Goal: Task Accomplishment & Management: Manage account settings

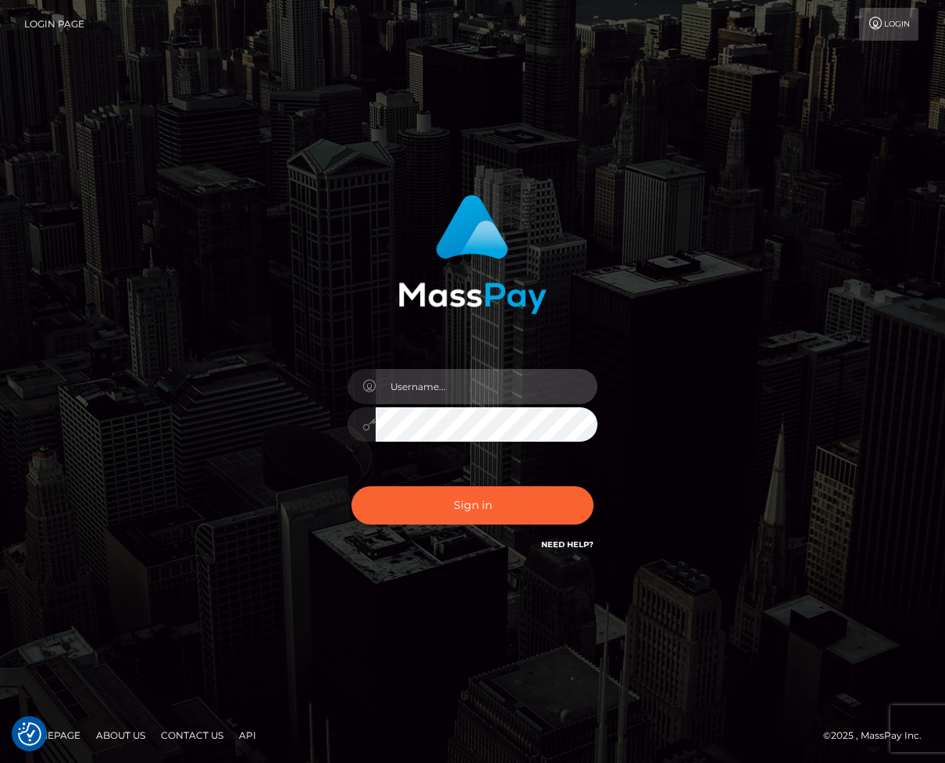
click at [445, 381] on input "text" at bounding box center [487, 386] width 222 height 35
type input "efrain.ievpro"
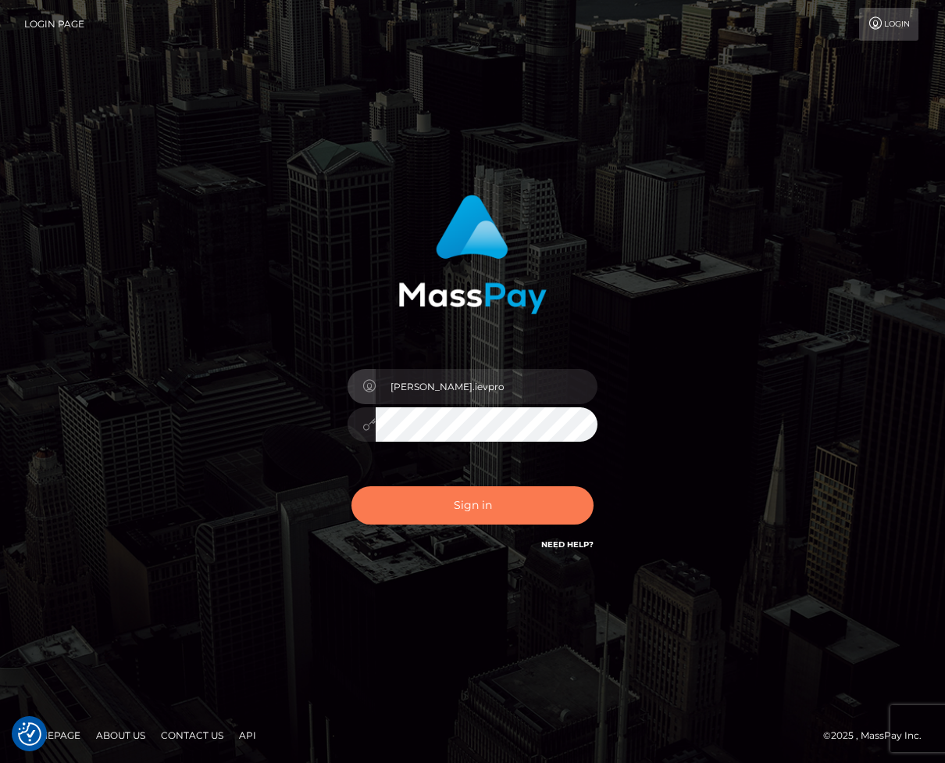
click at [453, 492] on button "Sign in" at bounding box center [473, 505] width 242 height 38
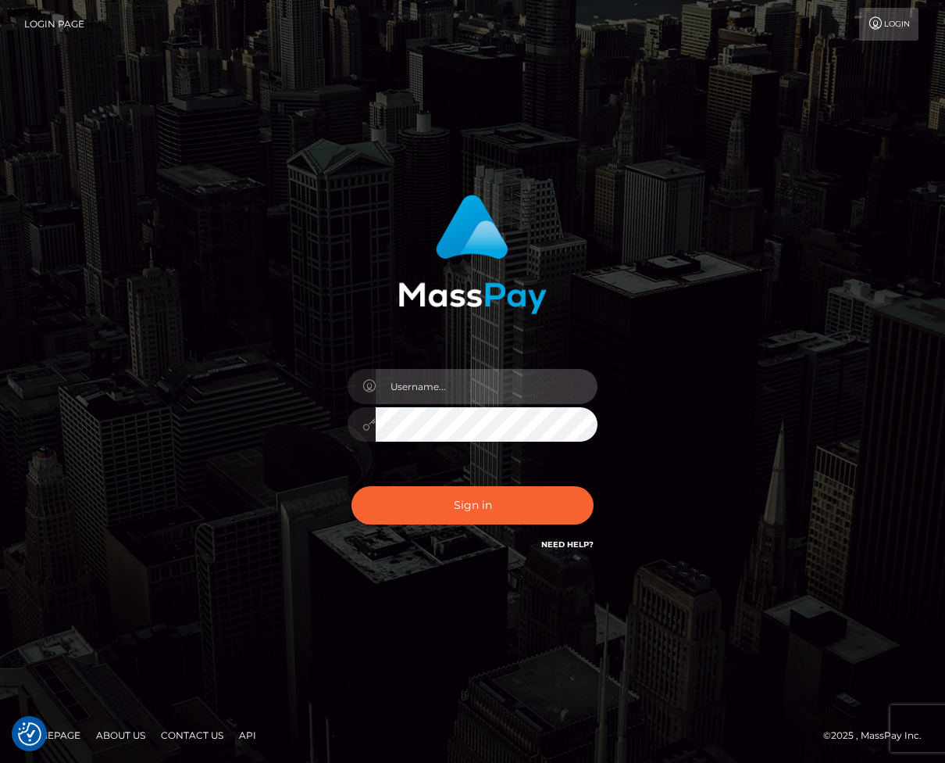
click at [378, 369] on input "text" at bounding box center [487, 386] width 222 height 35
type input "efrain.ievpro"
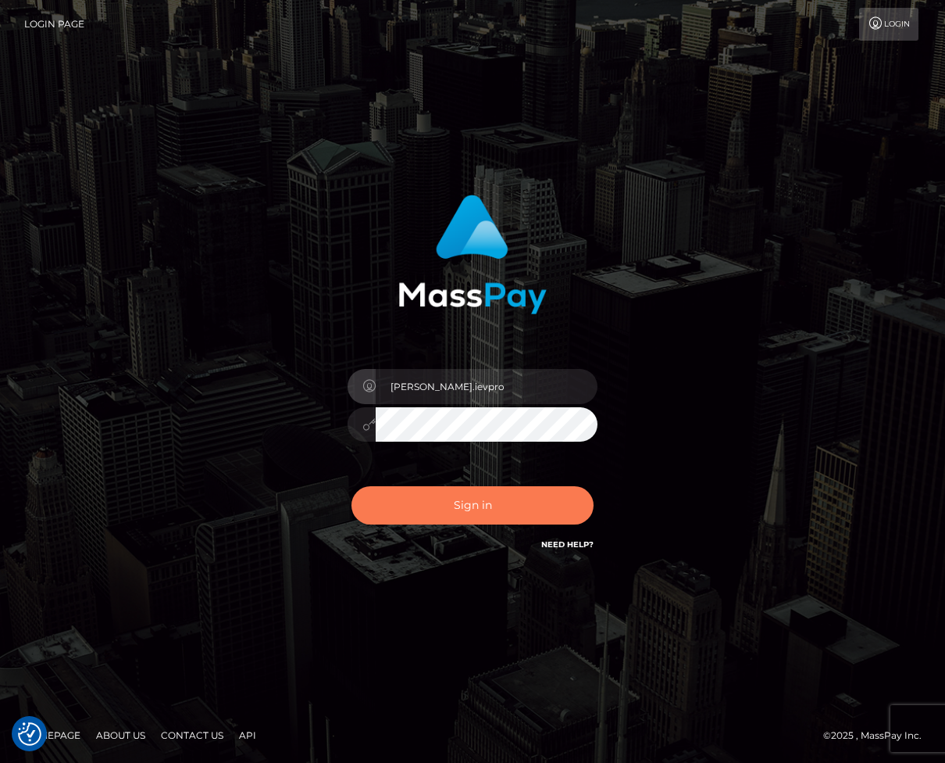
click at [479, 498] on button "Sign in" at bounding box center [473, 505] width 242 height 38
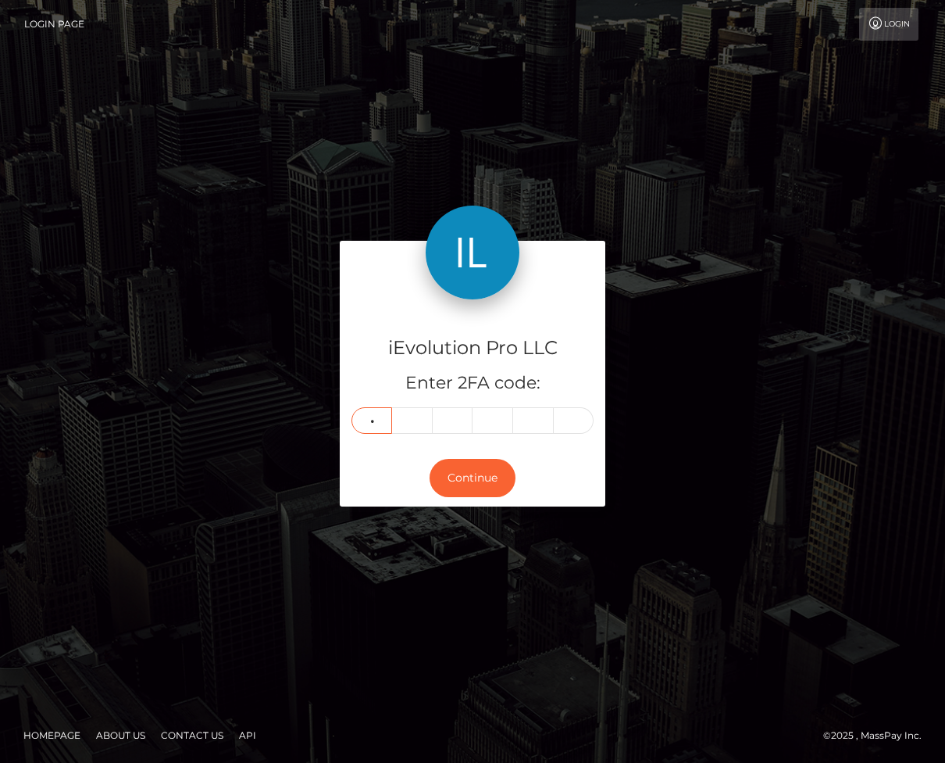
type input "4"
type input "7"
type input "6"
type input "4"
type input "0"
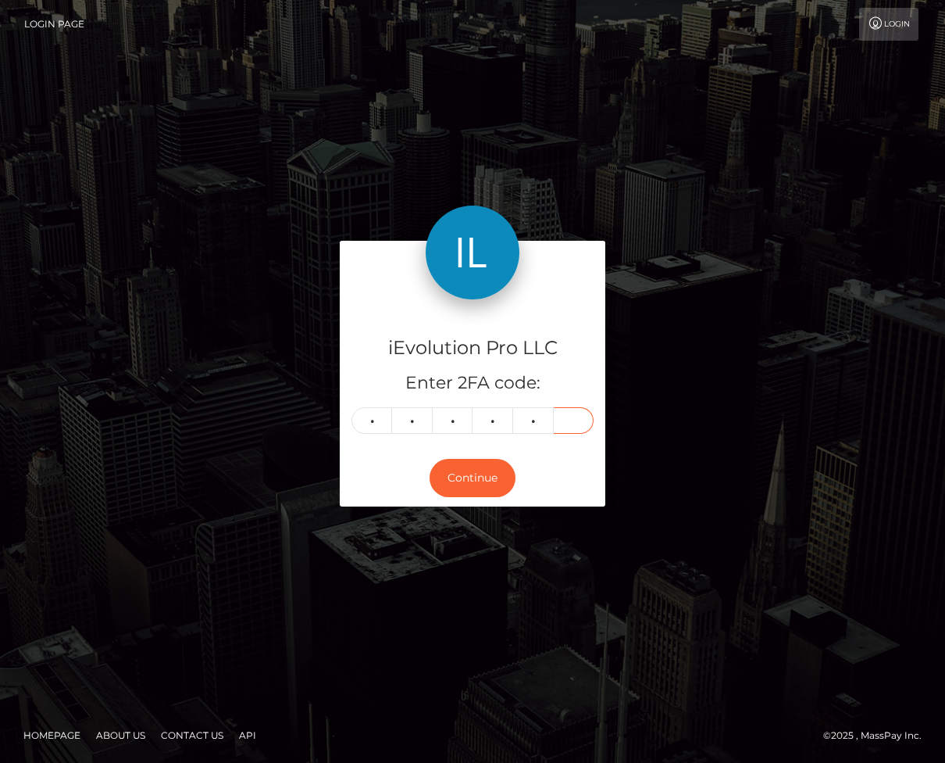
type input "5"
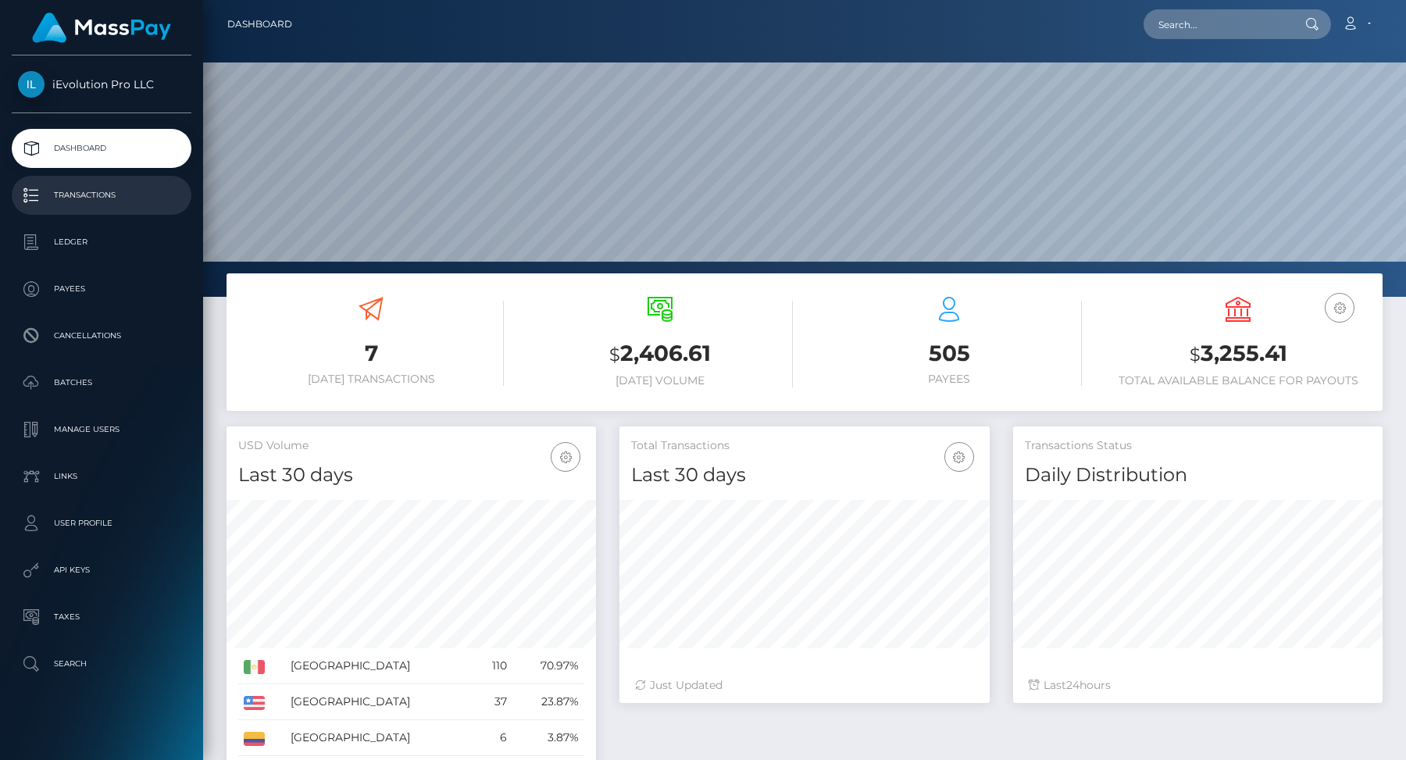
click at [140, 213] on link "Transactions" at bounding box center [102, 195] width 180 height 39
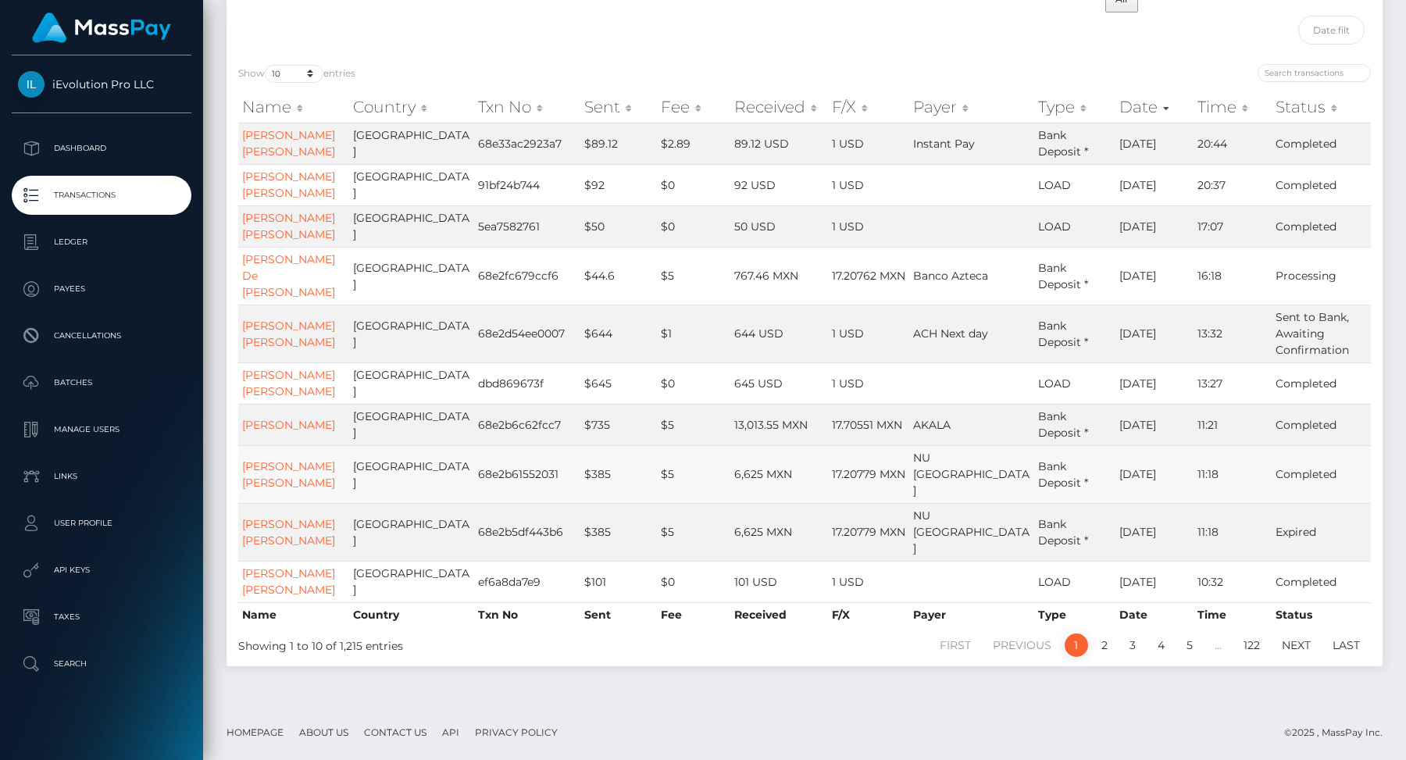
scroll to position [161, 0]
click at [1098, 657] on link "2" at bounding box center [1104, 645] width 23 height 23
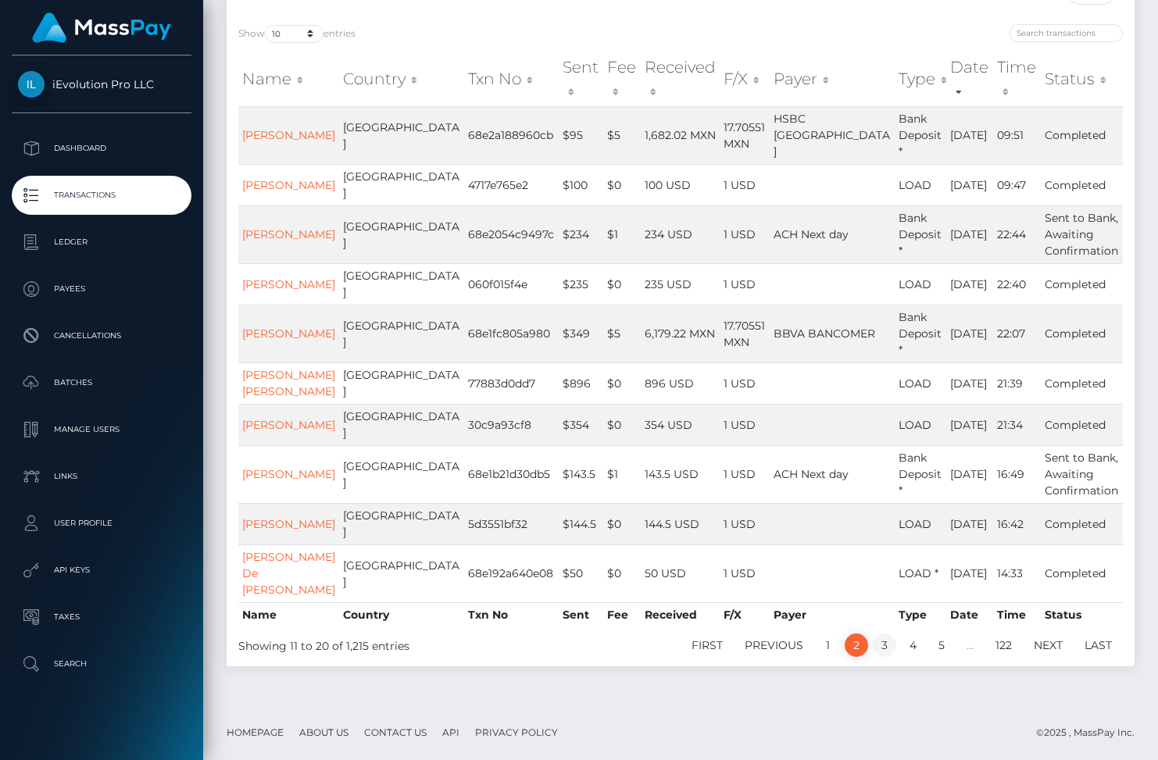
scroll to position [226, 0]
click at [891, 657] on link "3" at bounding box center [884, 645] width 23 height 23
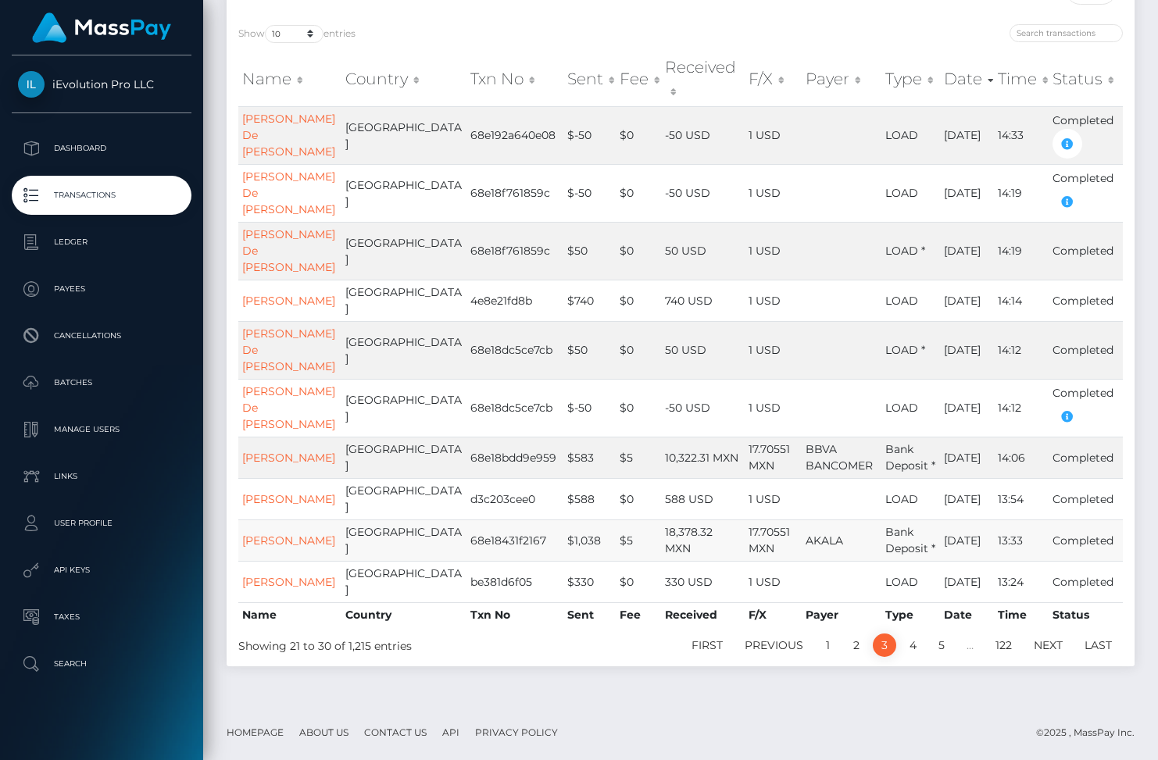
scroll to position [177, 0]
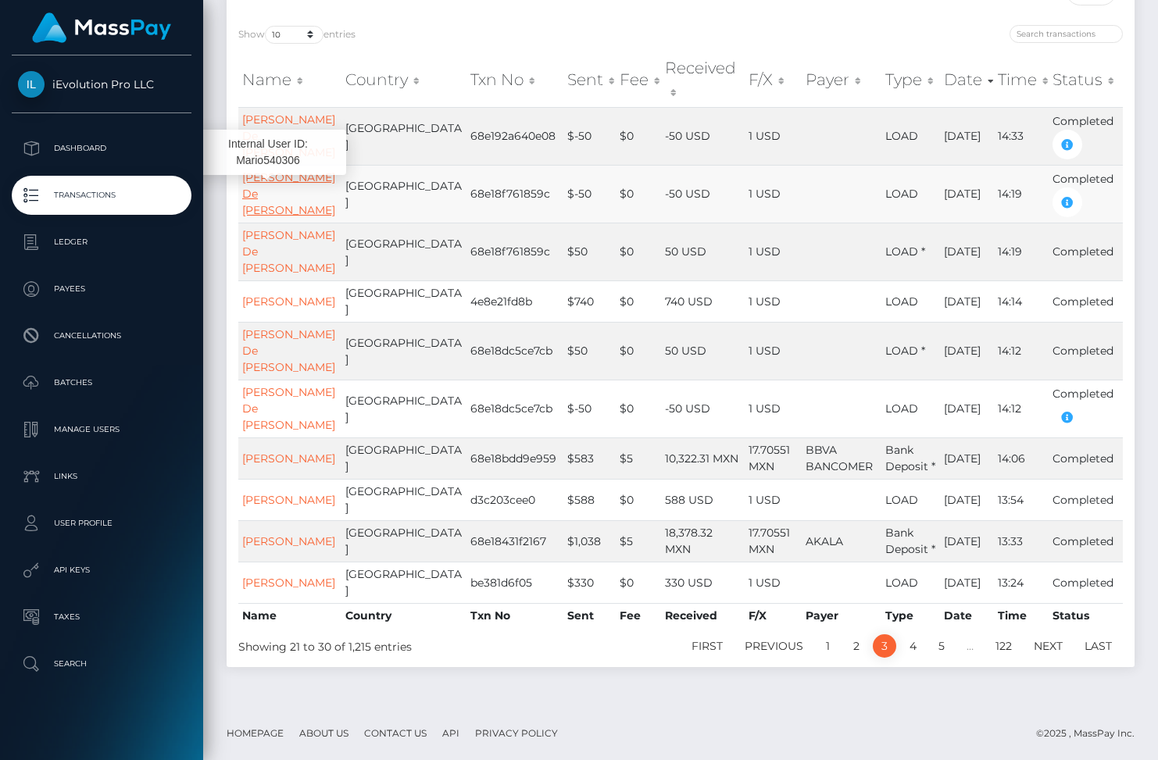
click at [255, 171] on link "Mario De Jesus Morales Rojas" at bounding box center [288, 193] width 93 height 47
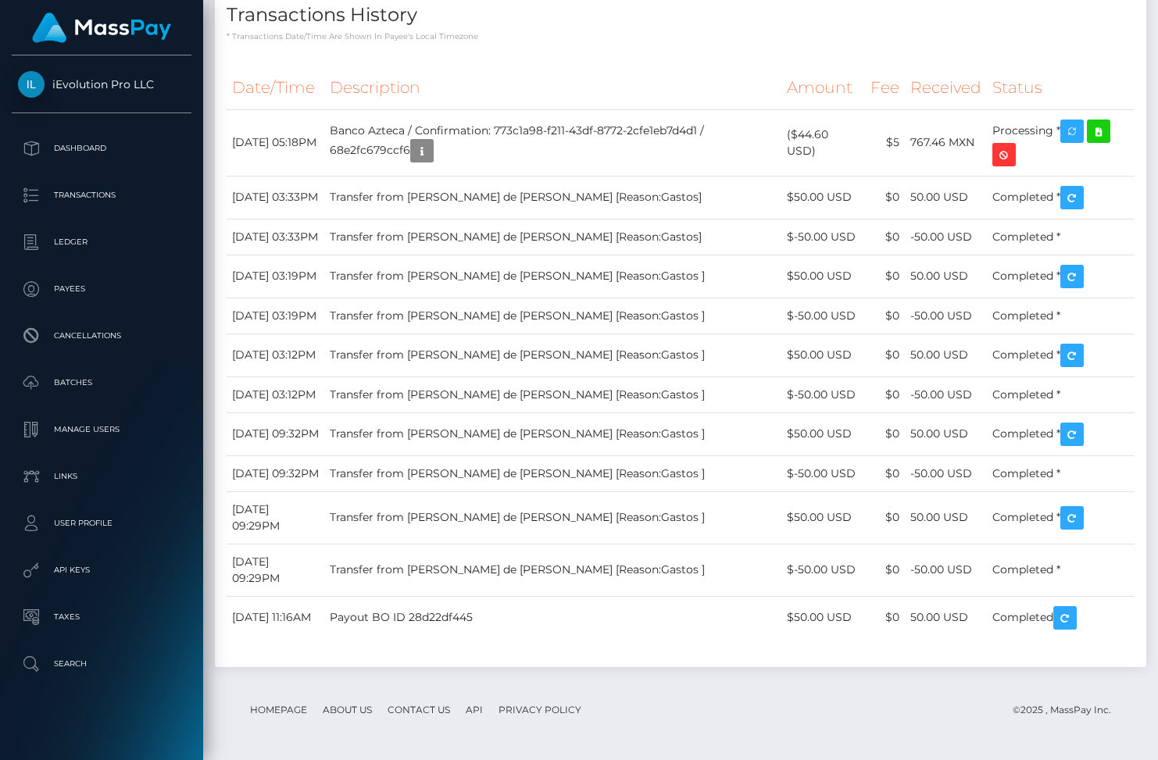
scroll to position [1374, 0]
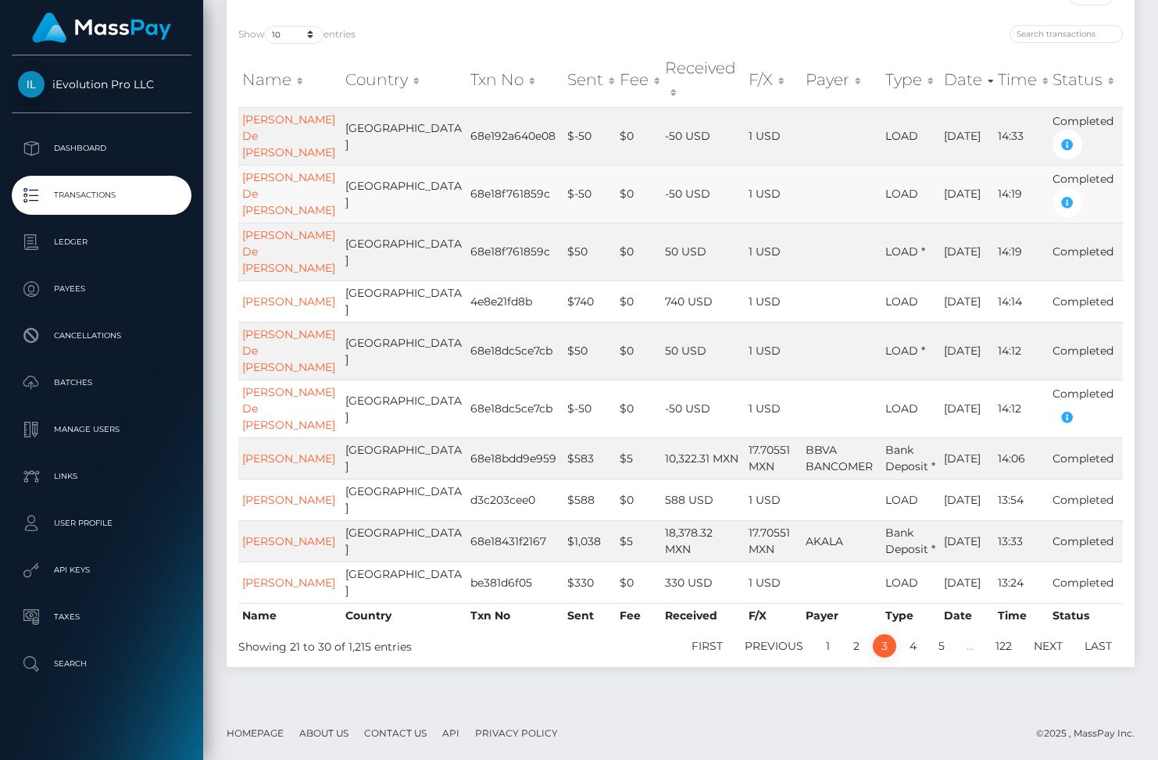
scroll to position [317, 0]
click at [913, 644] on link "4" at bounding box center [913, 645] width 24 height 23
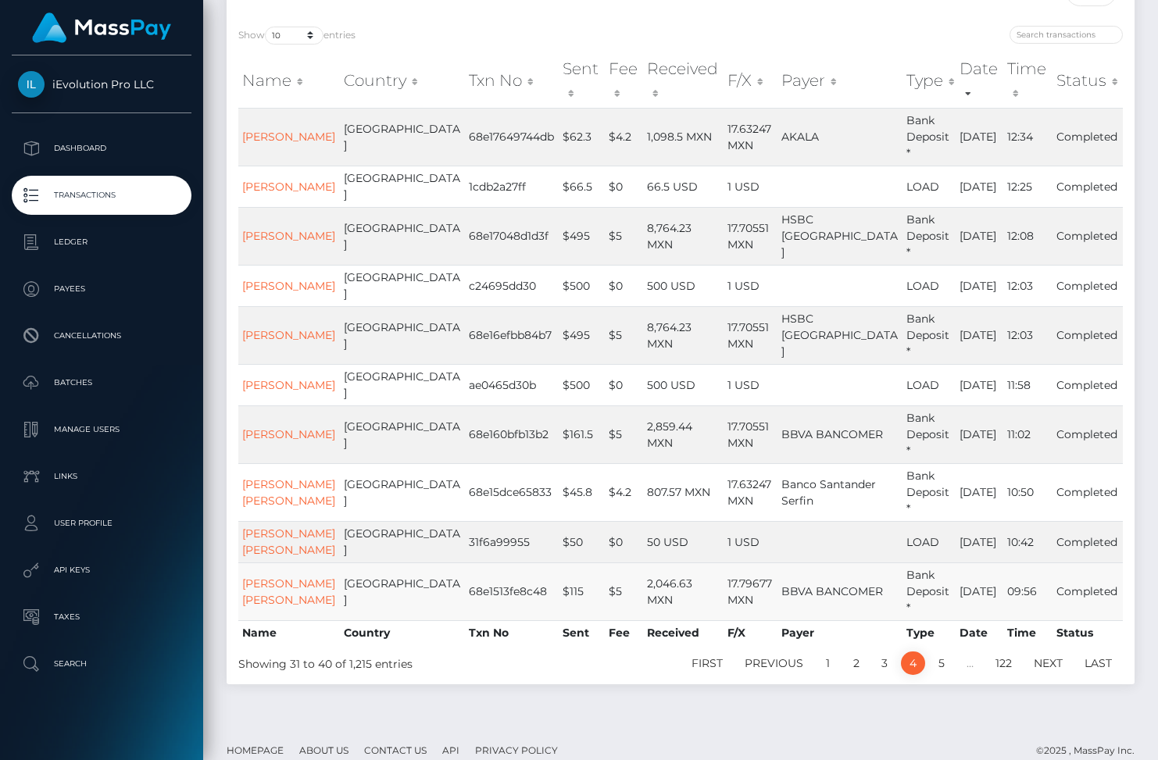
scroll to position [175, 0]
click at [937, 676] on link "5" at bounding box center [941, 663] width 23 height 23
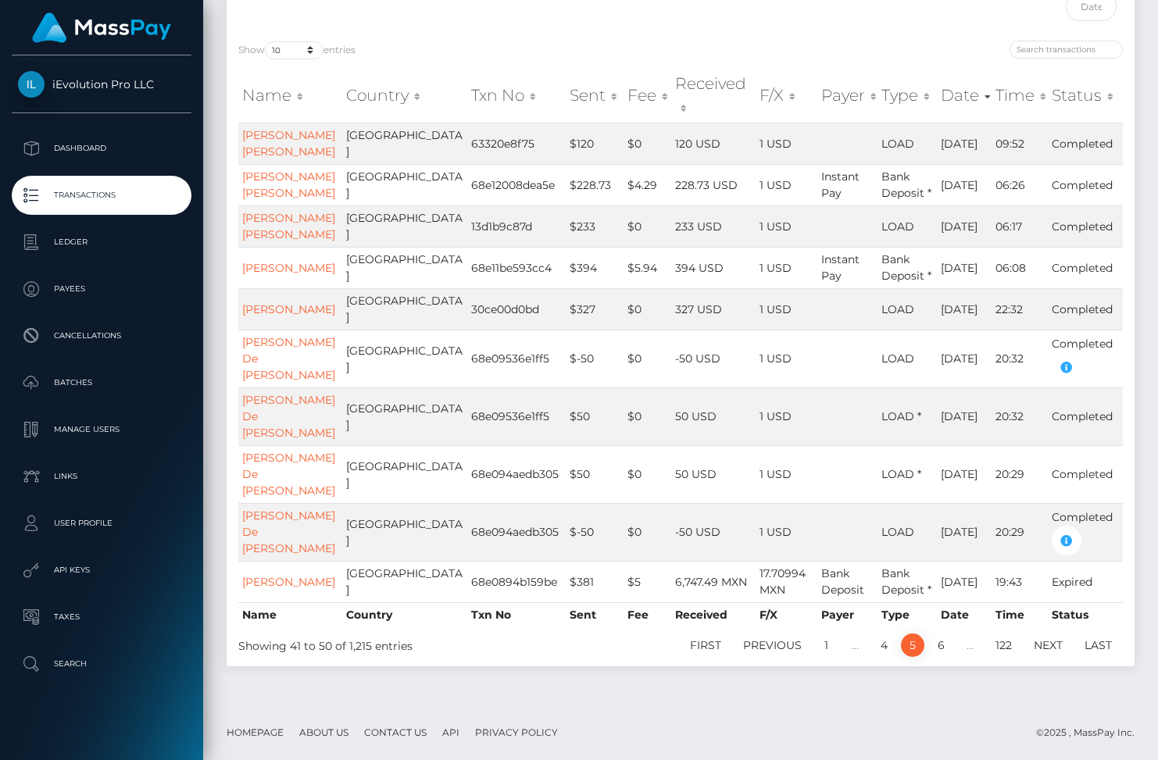
scroll to position [198, 0]
click at [155, 272] on link "Payees" at bounding box center [102, 289] width 180 height 39
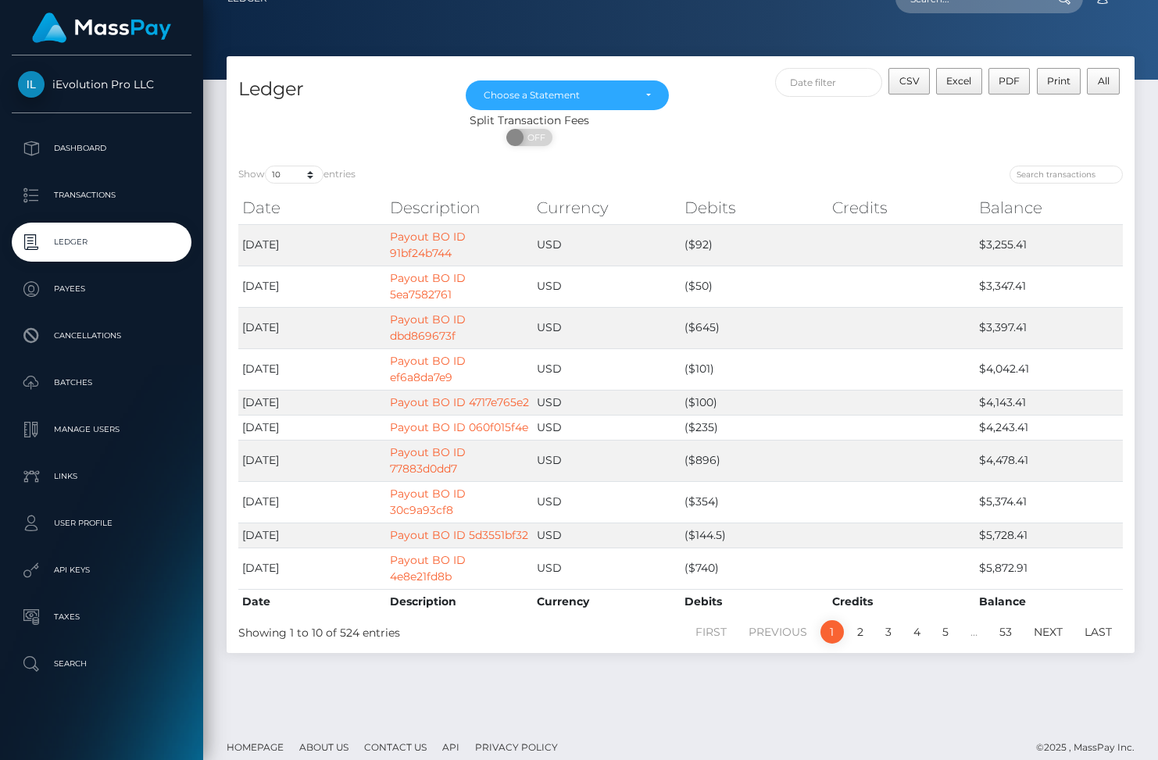
scroll to position [40, 0]
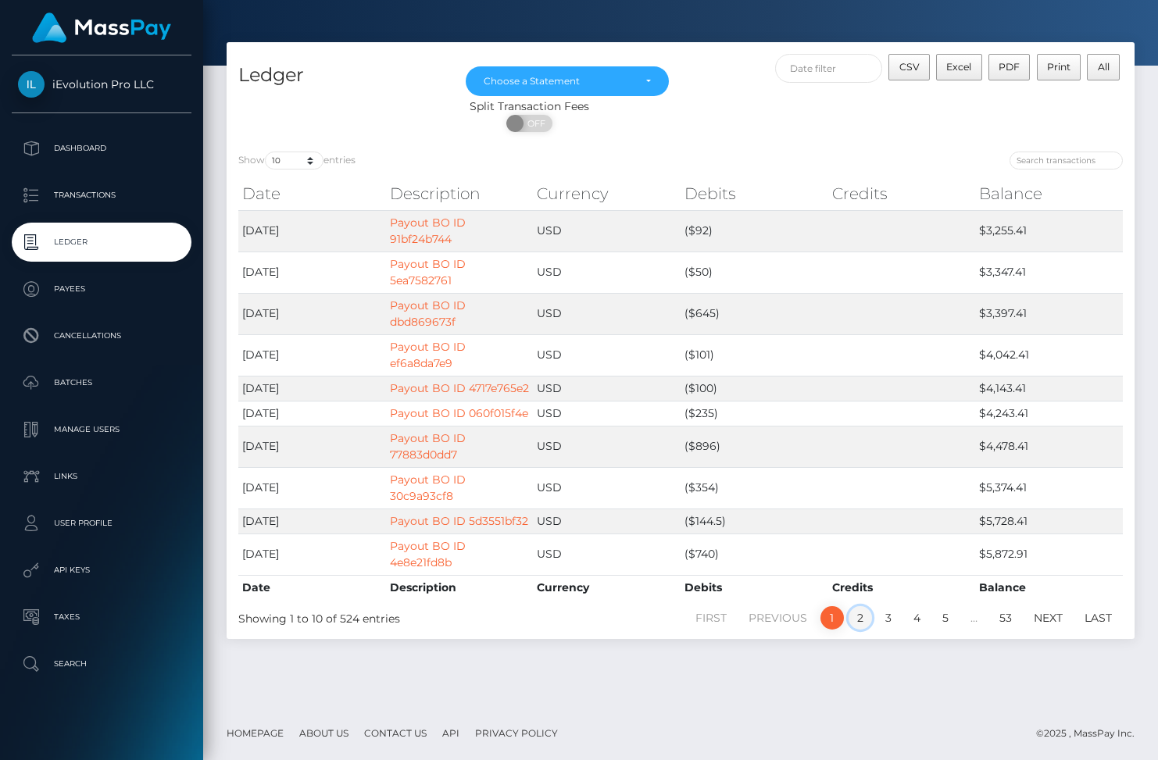
click at [856, 606] on link "2" at bounding box center [859, 617] width 23 height 23
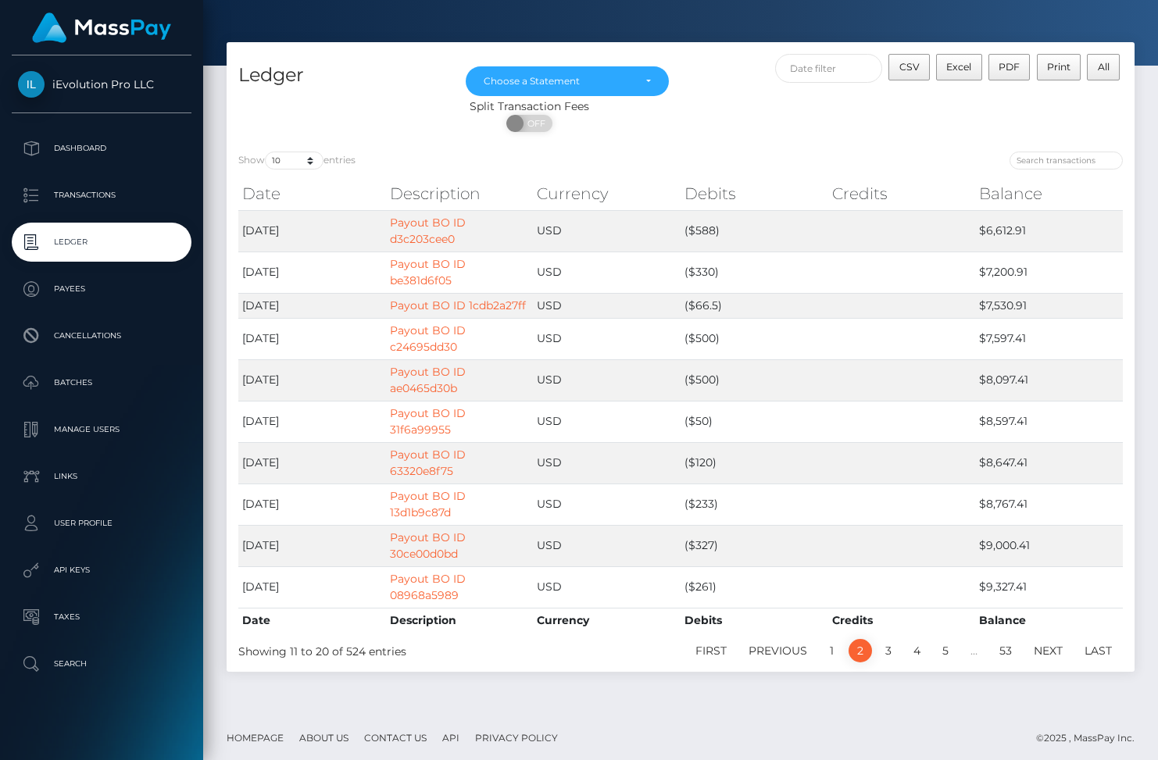
click at [884, 638] on div "First Previous 1 2 3 4 5 … 53 Next Last" at bounding box center [870, 651] width 530 height 27
click at [884, 639] on link "3" at bounding box center [888, 650] width 23 height 23
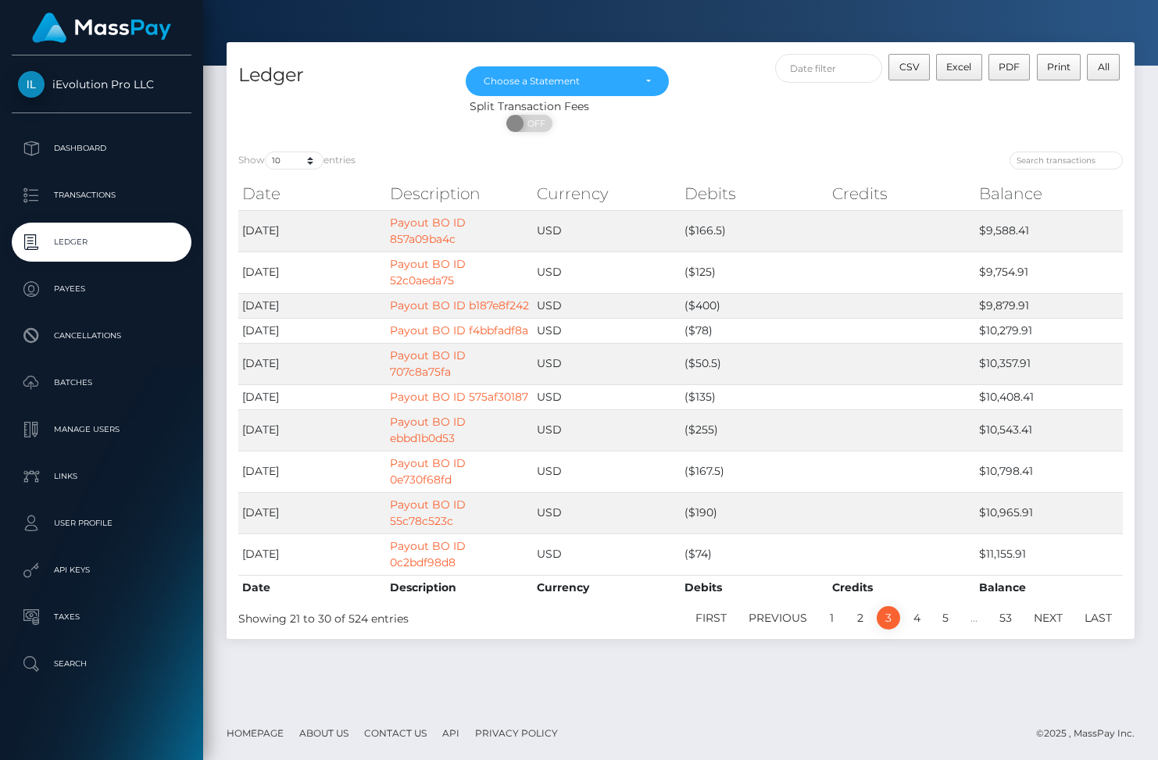
click at [299, 171] on div "Show 10 25 50 100 250 entries" at bounding box center [453, 163] width 430 height 22
click at [299, 163] on select "10 25 50 100 250" at bounding box center [294, 161] width 59 height 18
select select "250"
click at [266, 152] on select "10 25 50 100 250" at bounding box center [294, 161] width 59 height 18
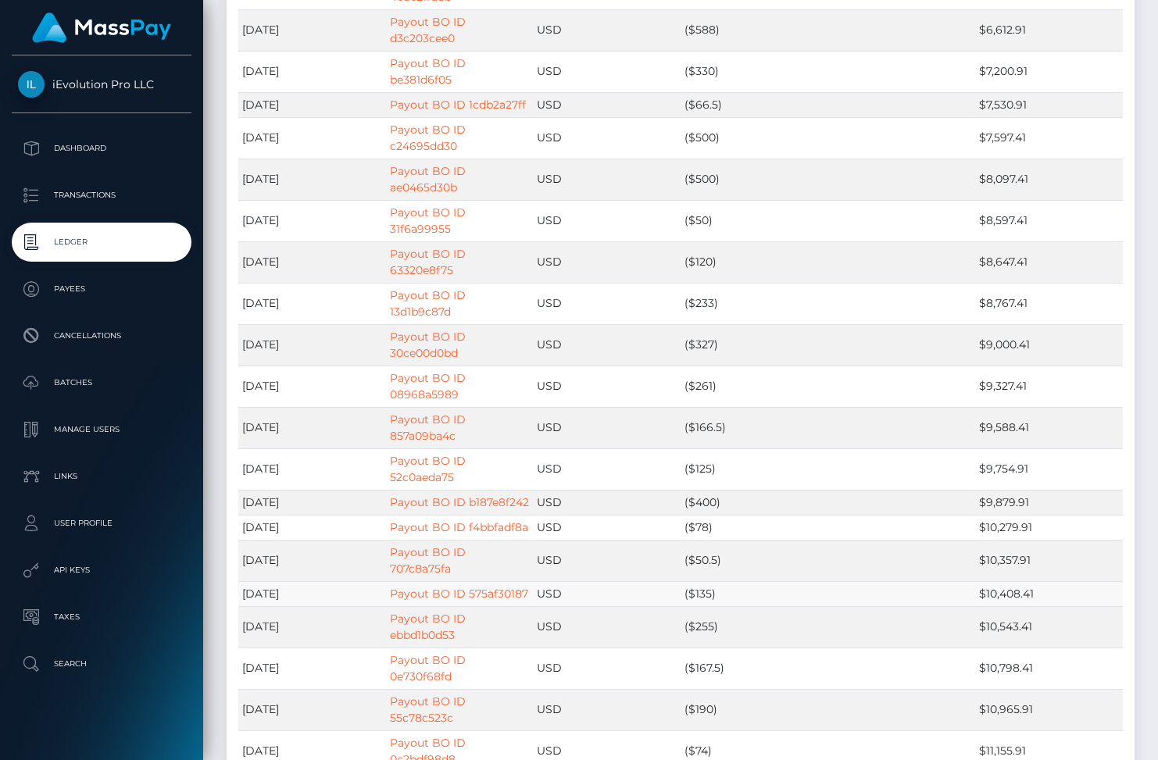
scroll to position [603, 0]
drag, startPoint x: 450, startPoint y: 392, endPoint x: 409, endPoint y: 105, distance: 289.7
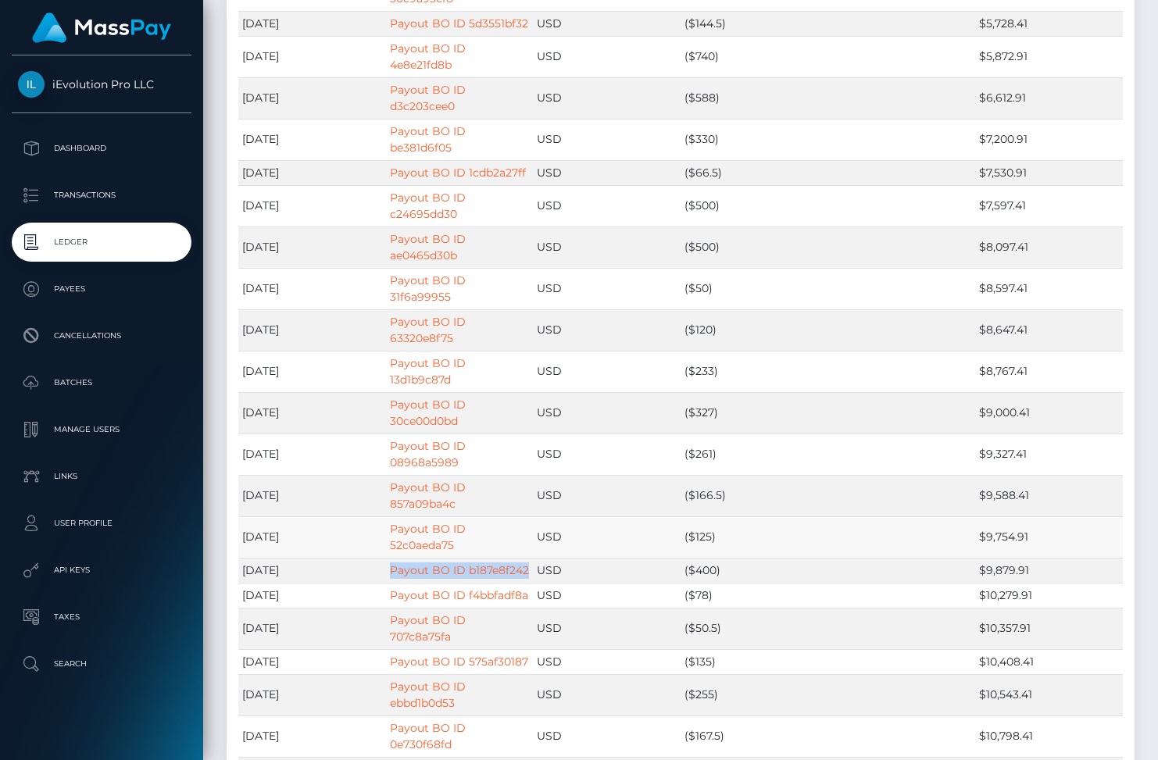
scroll to position [534, 0]
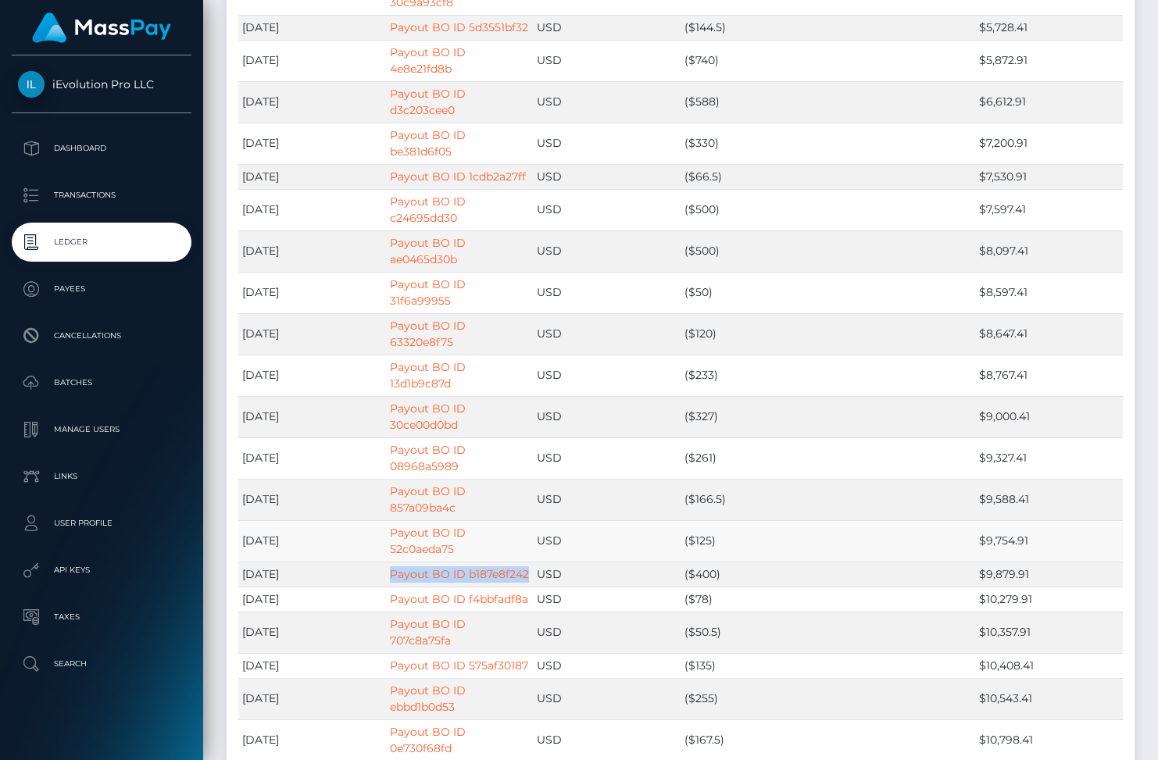
click at [498, 520] on td "Payout BO ID 52c0aeda75" at bounding box center [460, 540] width 148 height 41
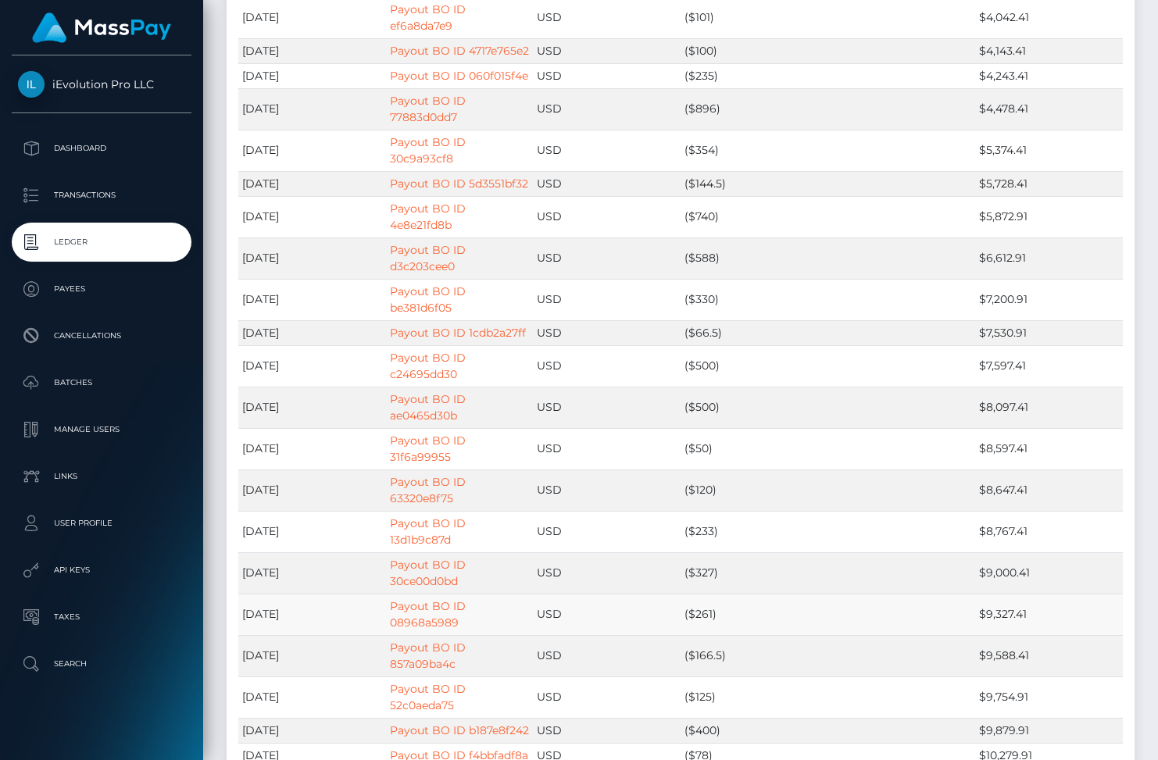
scroll to position [349, 0]
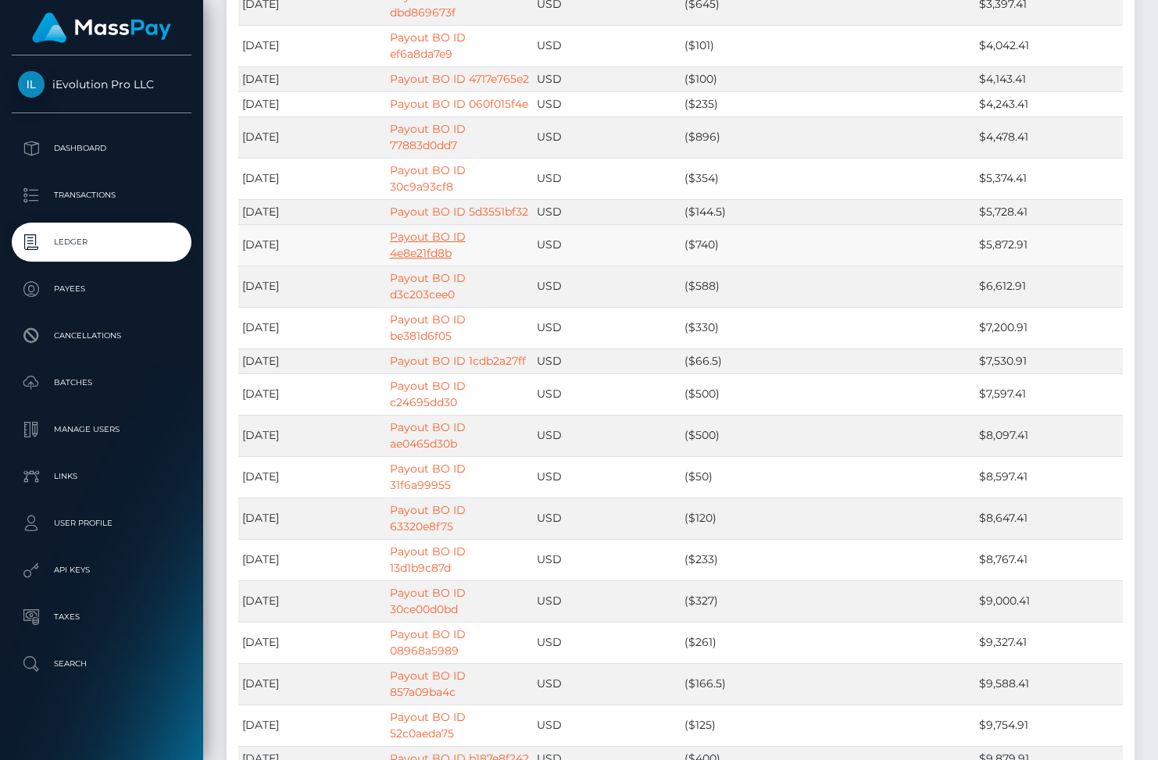
click at [434, 230] on link "Payout BO ID 4e8e21fd8b" at bounding box center [428, 245] width 76 height 30
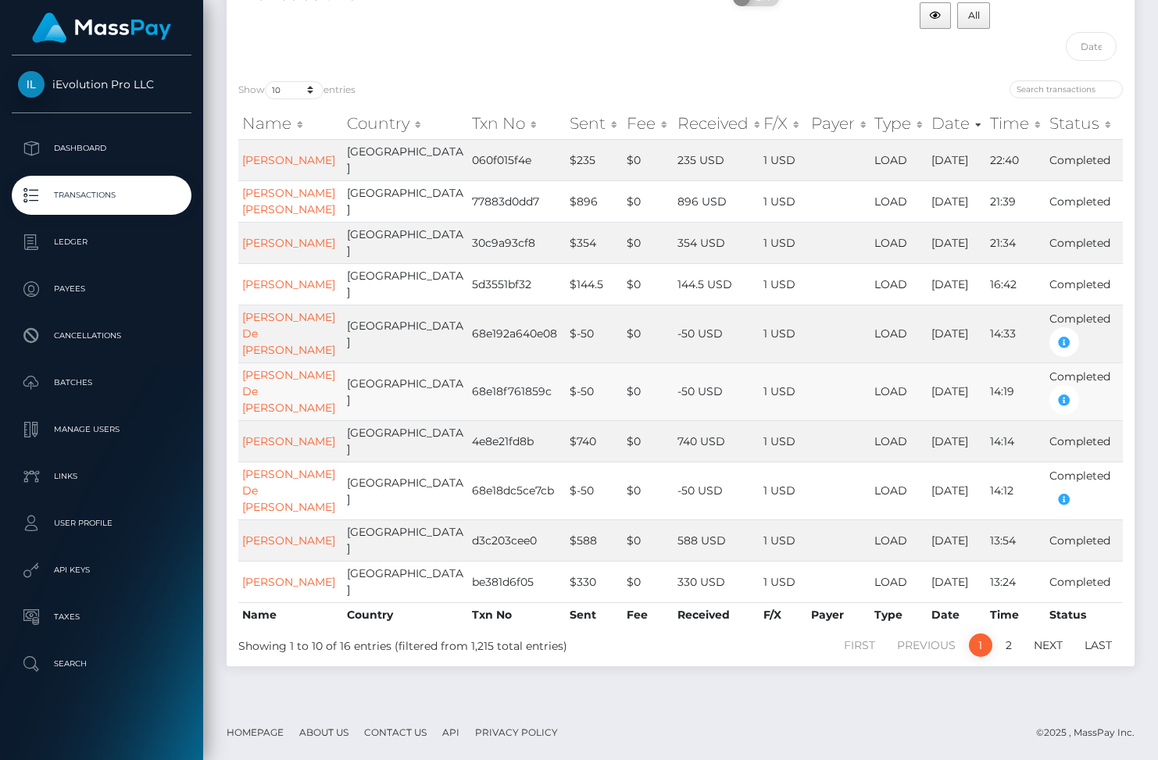
scroll to position [219, 0]
click at [257, 434] on link "[PERSON_NAME]" at bounding box center [288, 441] width 93 height 14
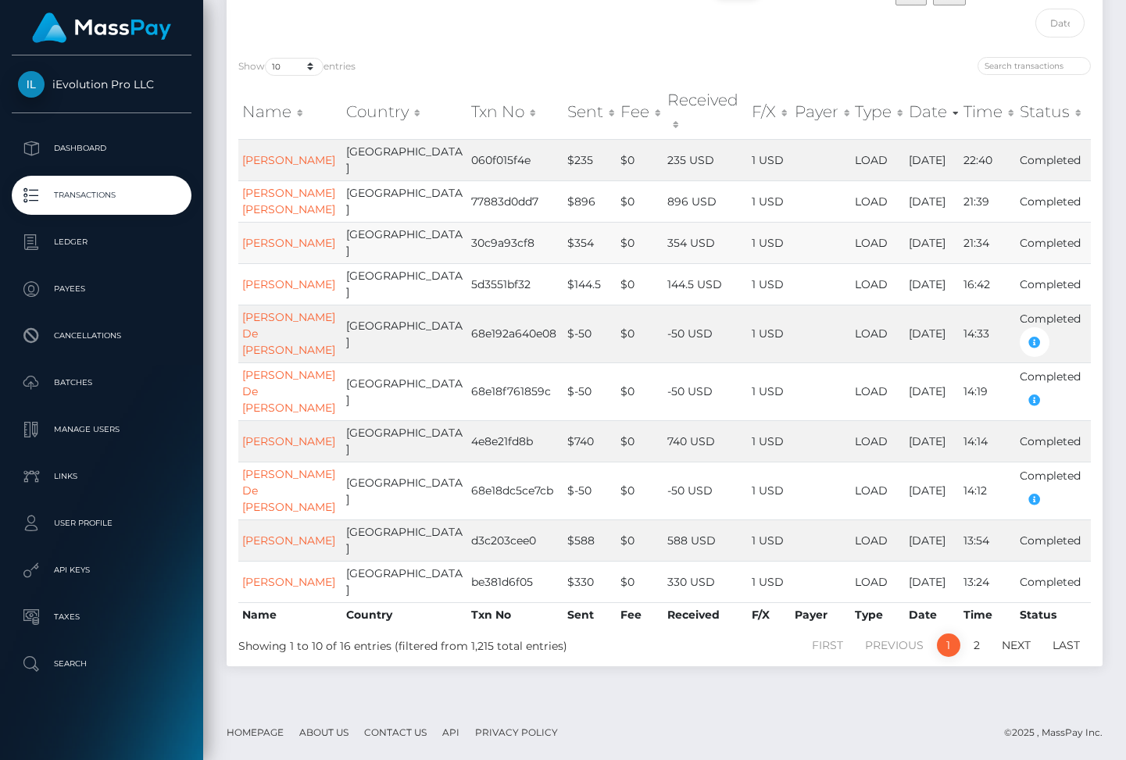
scroll to position [284, 0]
click at [134, 202] on p "Transactions" at bounding box center [101, 195] width 167 height 23
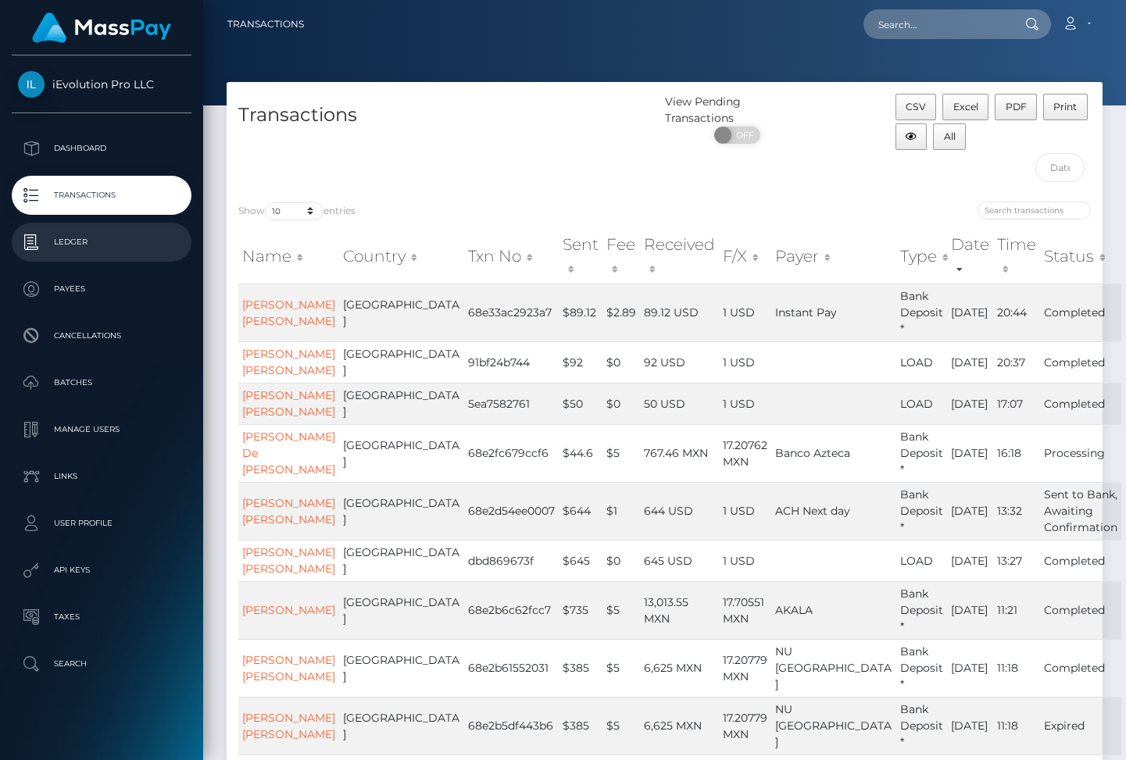
click at [191, 248] on li "Ledger" at bounding box center [101, 242] width 203 height 39
click at [121, 248] on p "Ledger" at bounding box center [101, 241] width 167 height 23
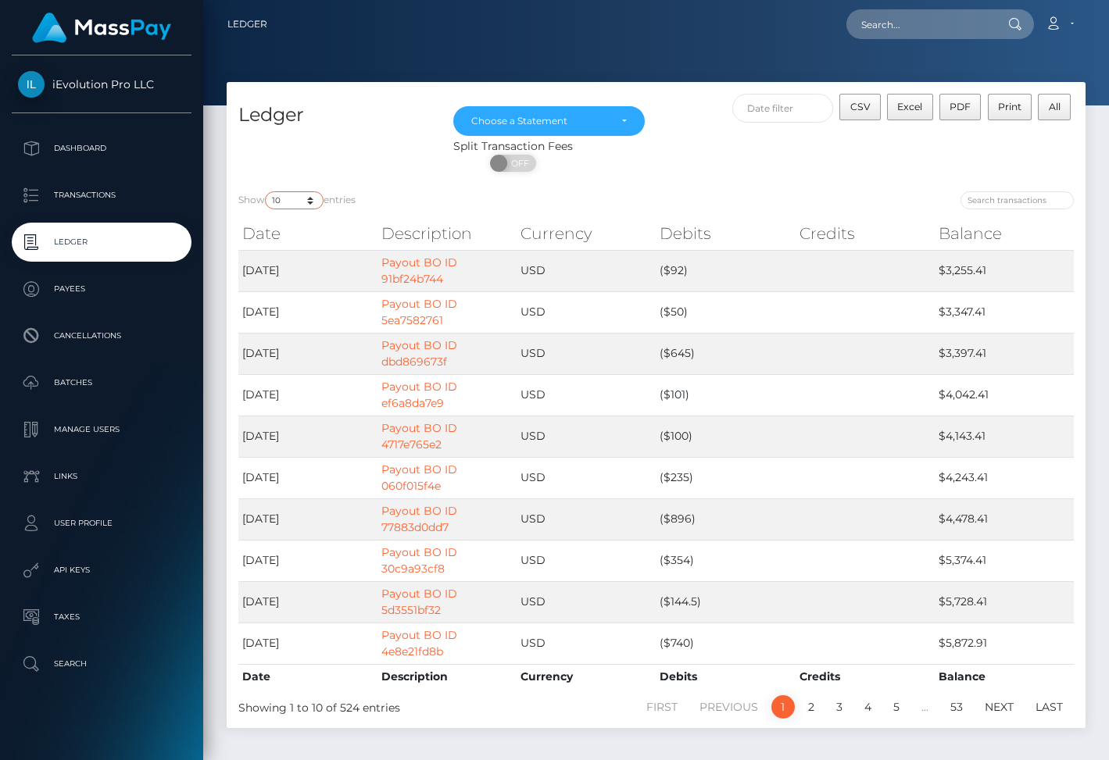
click at [306, 201] on select "10 25 50 100 250" at bounding box center [294, 200] width 59 height 18
select select "250"
click at [266, 191] on select "10 25 50 100 250" at bounding box center [294, 200] width 59 height 18
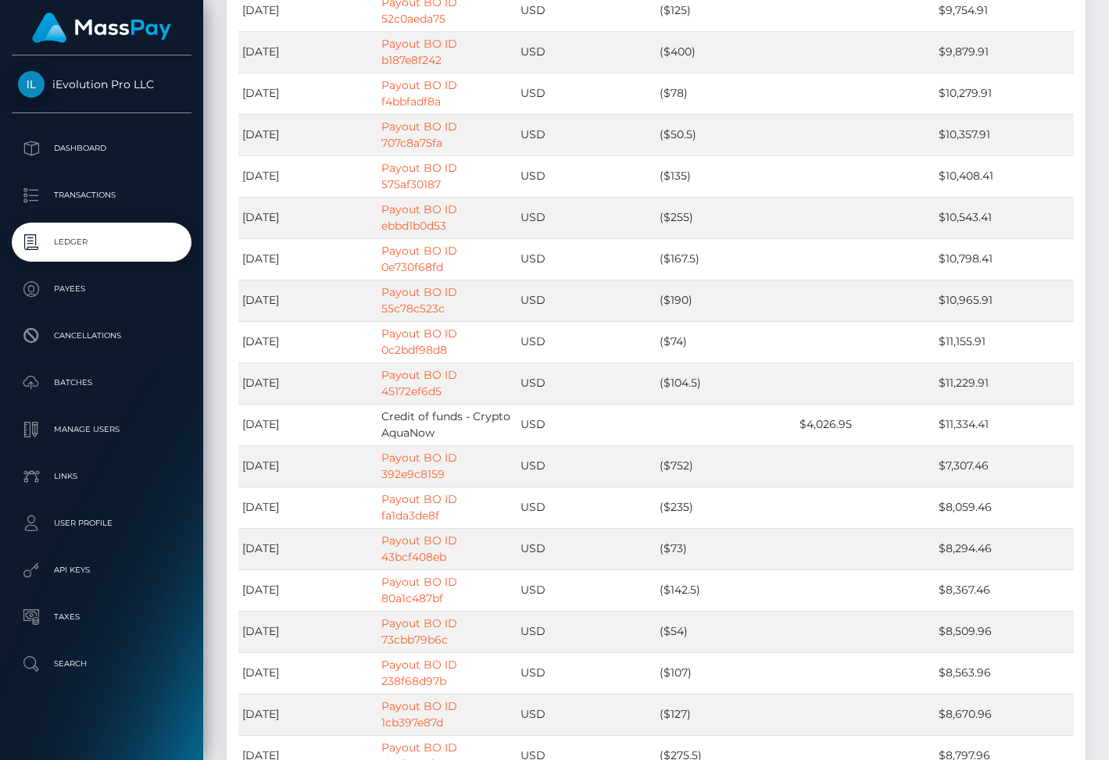
scroll to position [1137, 0]
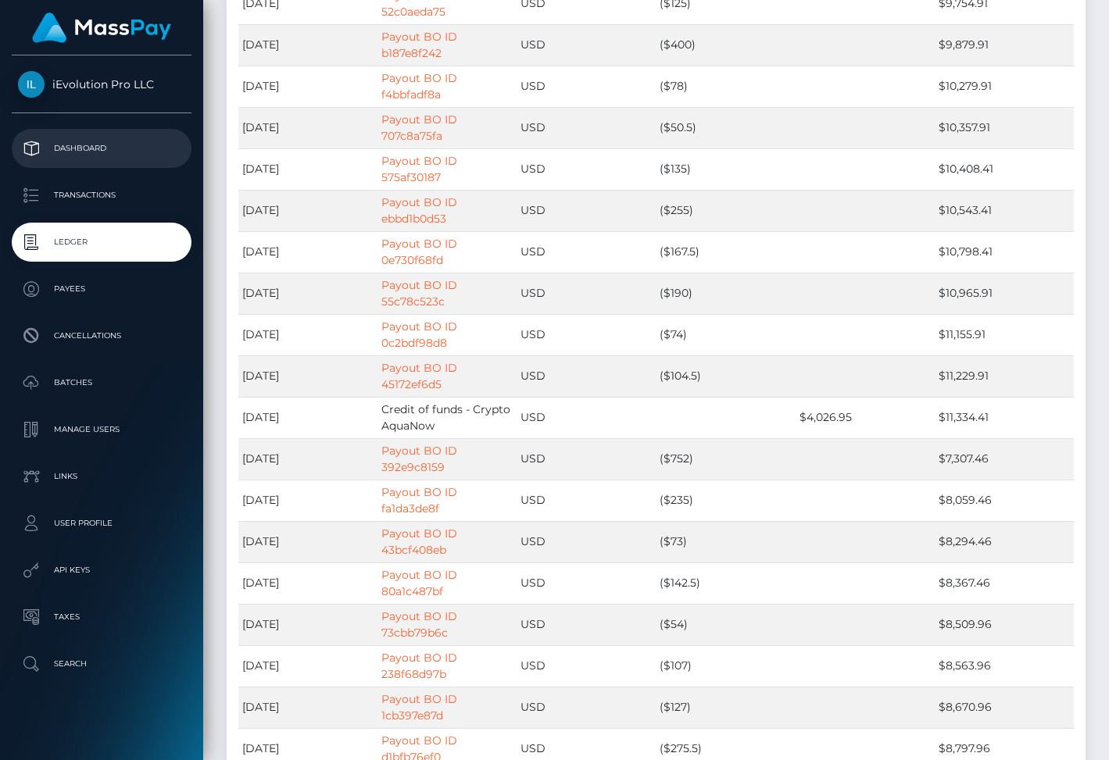
click at [138, 145] on p "Dashboard" at bounding box center [101, 148] width 167 height 23
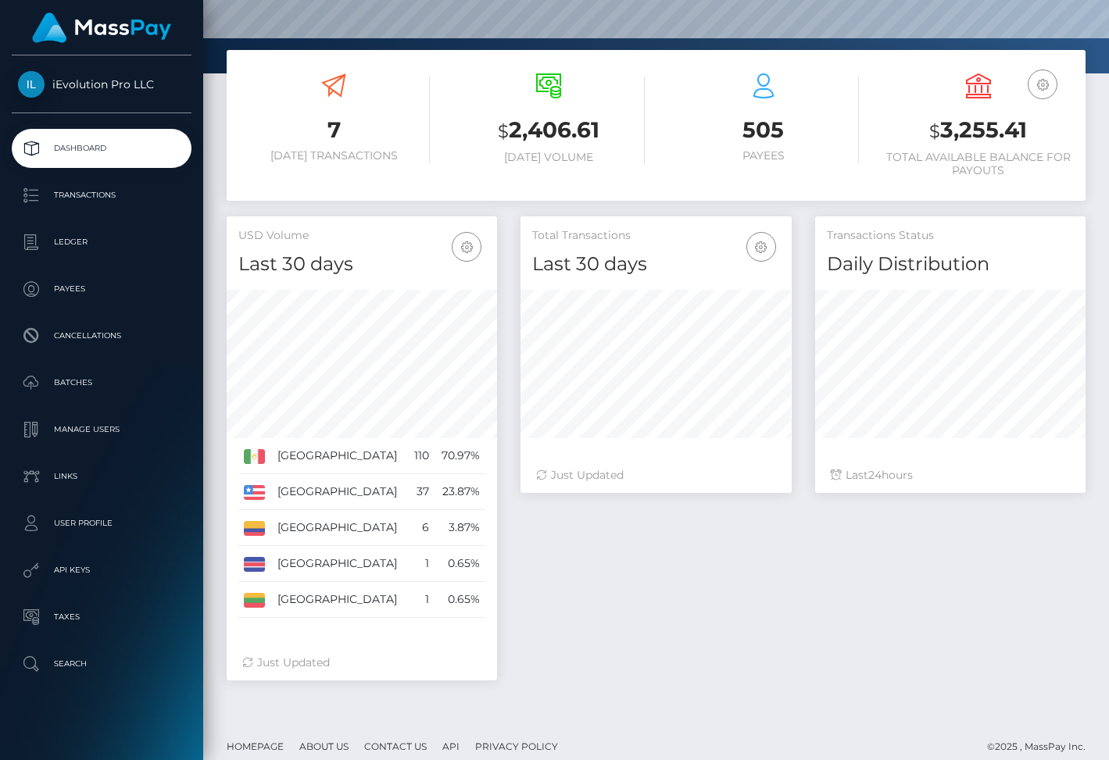
scroll to position [237, 0]
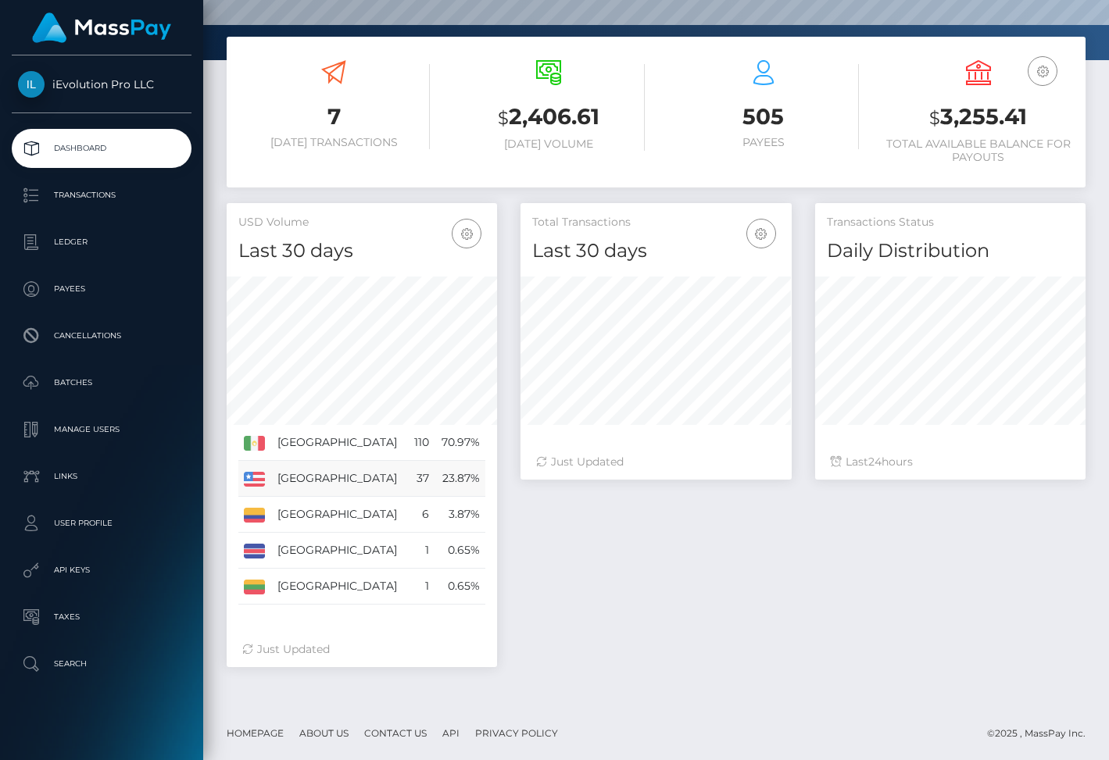
click at [350, 480] on td "United States" at bounding box center [340, 479] width 136 height 36
click at [350, 480] on td "[GEOGRAPHIC_DATA]" at bounding box center [340, 479] width 136 height 36
click at [368, 500] on td "Colombia" at bounding box center [340, 515] width 136 height 36
click at [470, 239] on icon "button" at bounding box center [466, 234] width 19 height 20
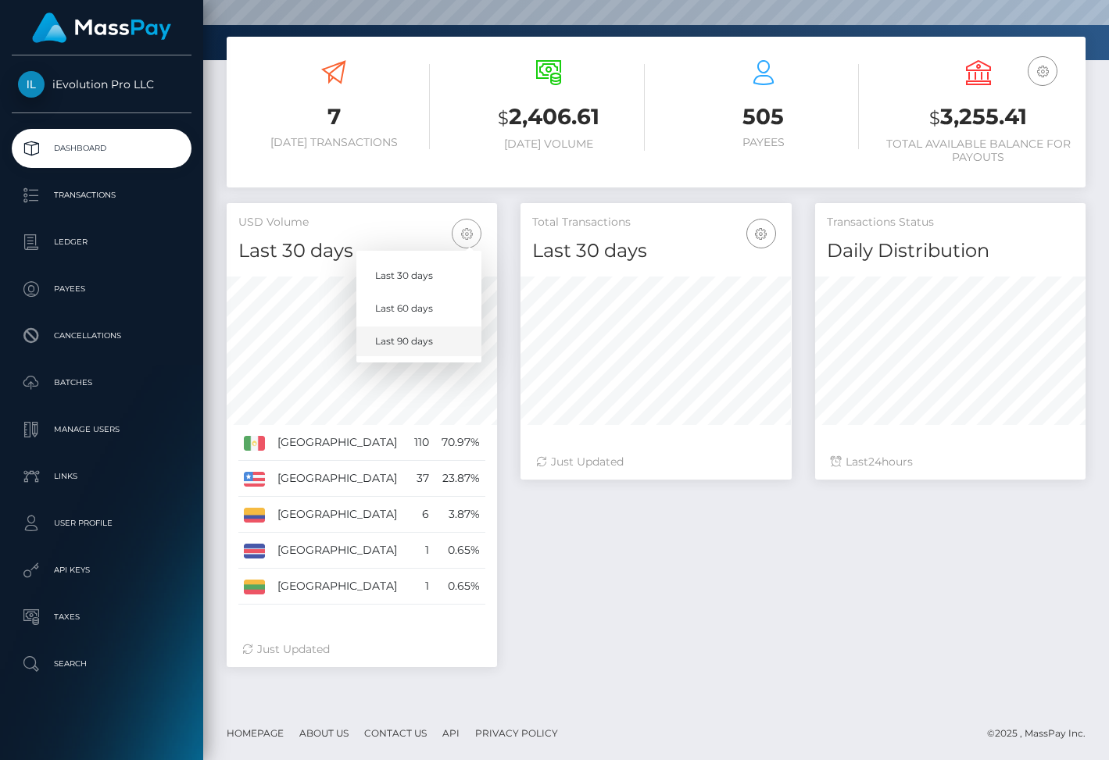
click at [440, 329] on link "Last 90 days" at bounding box center [418, 341] width 125 height 29
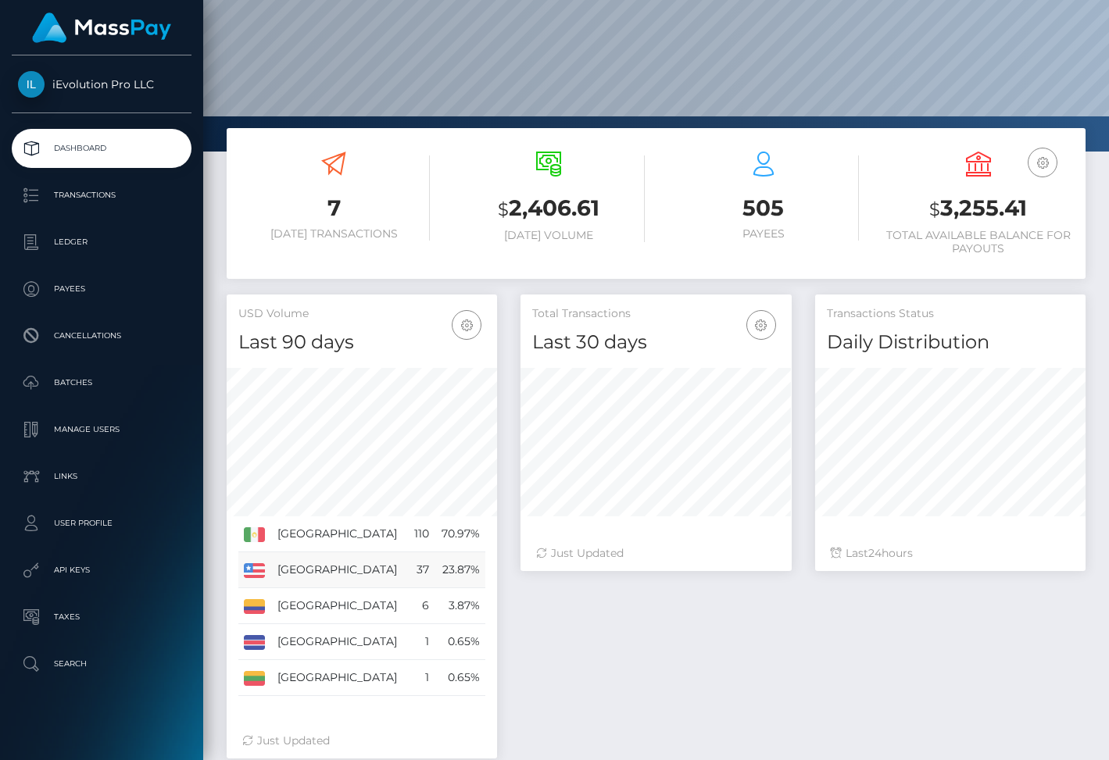
scroll to position [0, 0]
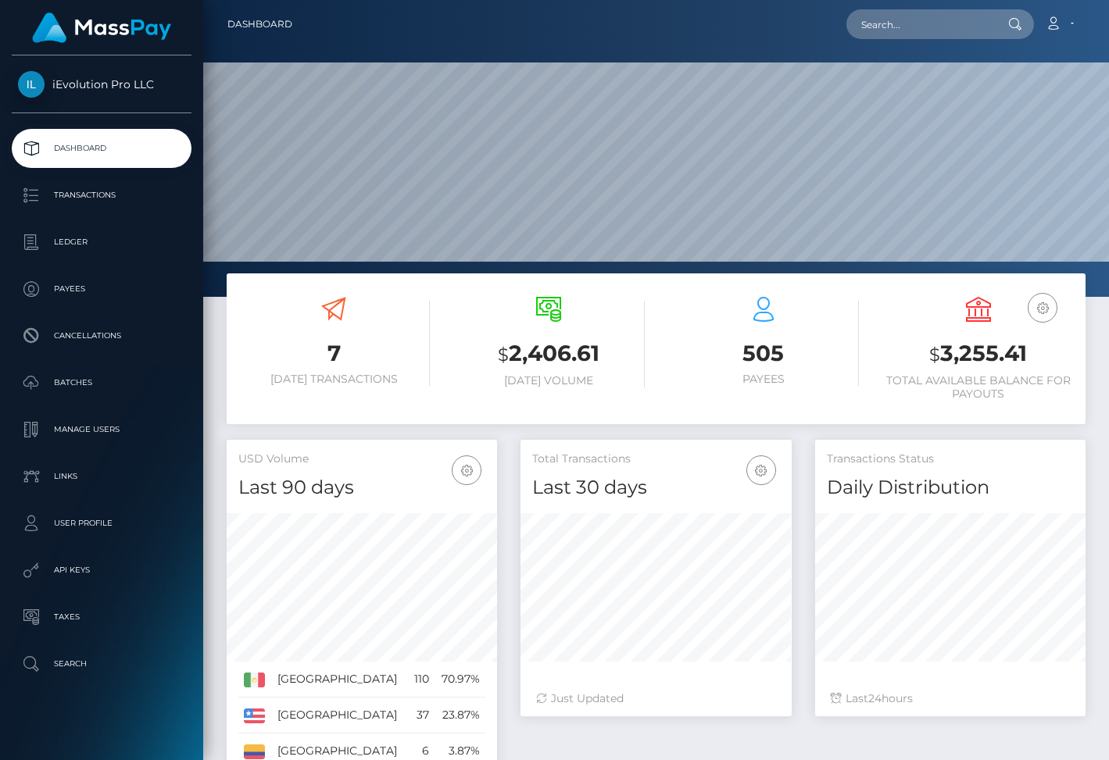
click at [505, 355] on small "$" at bounding box center [503, 355] width 11 height 22
click at [552, 364] on h3 "$ 2,406.61" at bounding box center [548, 354] width 191 height 32
click at [976, 361] on h3 "$ 3,255.41" at bounding box center [977, 354] width 191 height 32
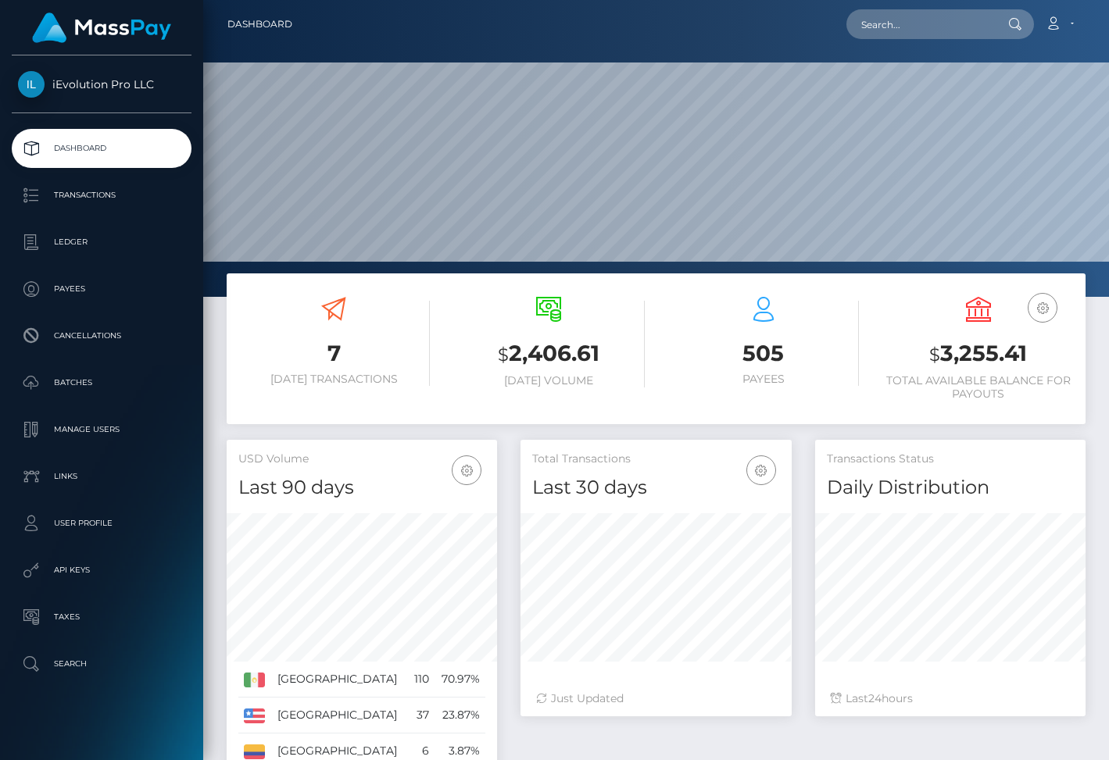
click at [976, 361] on h3 "$ 3,255.41" at bounding box center [977, 354] width 191 height 32
click at [980, 374] on h6 "Total Available Balance for Payouts" at bounding box center [977, 387] width 191 height 27
click at [121, 187] on p "Transactions" at bounding box center [101, 195] width 167 height 23
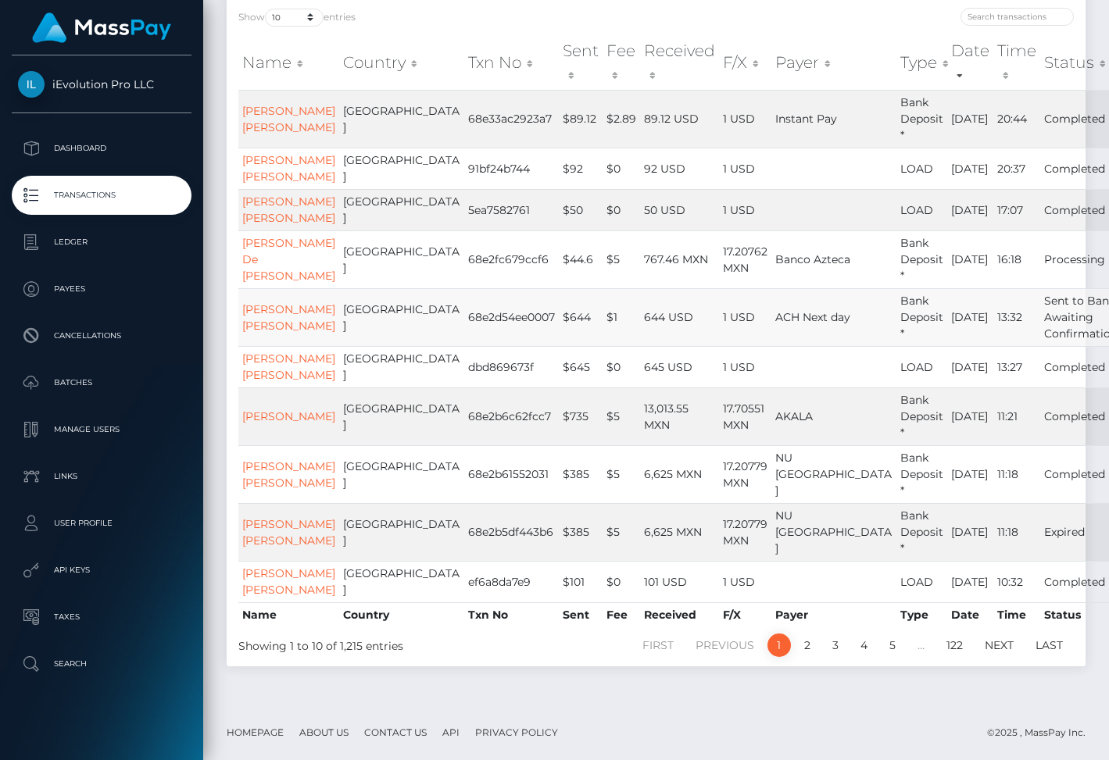
scroll to position [350, 0]
click at [771, 591] on td at bounding box center [833, 581] width 125 height 41
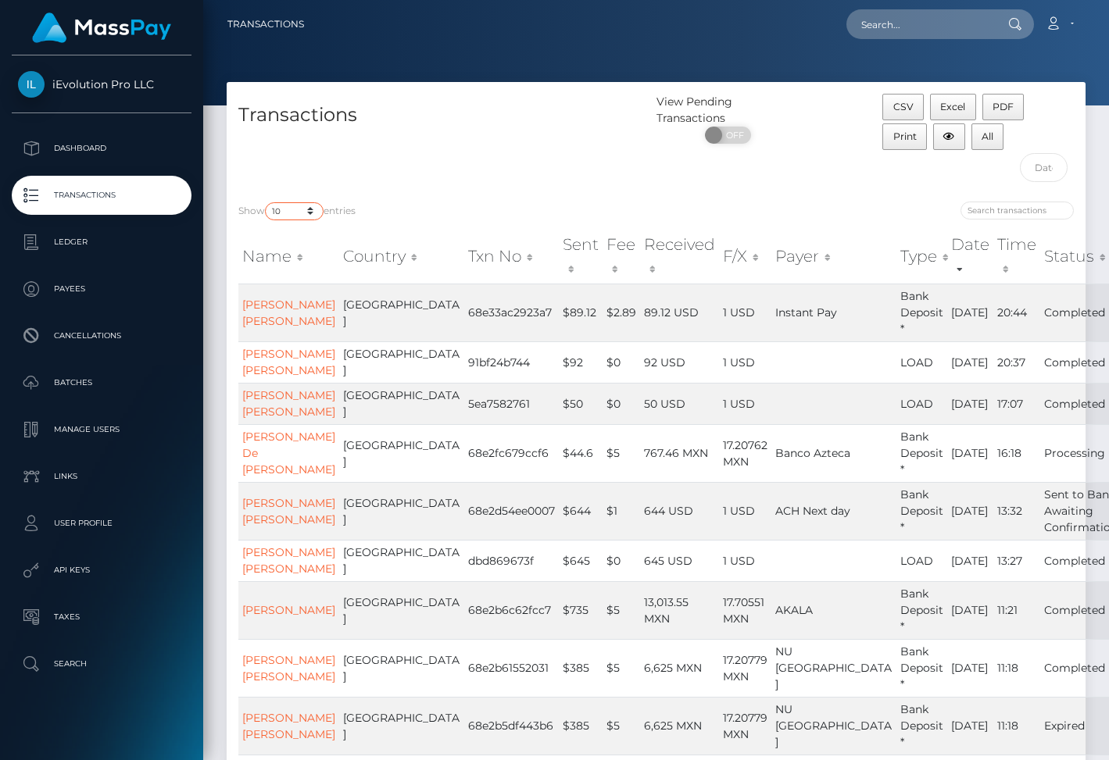
click at [277, 205] on select "10 25 50 100 250 500 1,000 3,500" at bounding box center [294, 211] width 59 height 18
select select "3500"
click at [266, 202] on select "10 25 50 100 250 500 1,000 3,500" at bounding box center [294, 211] width 59 height 18
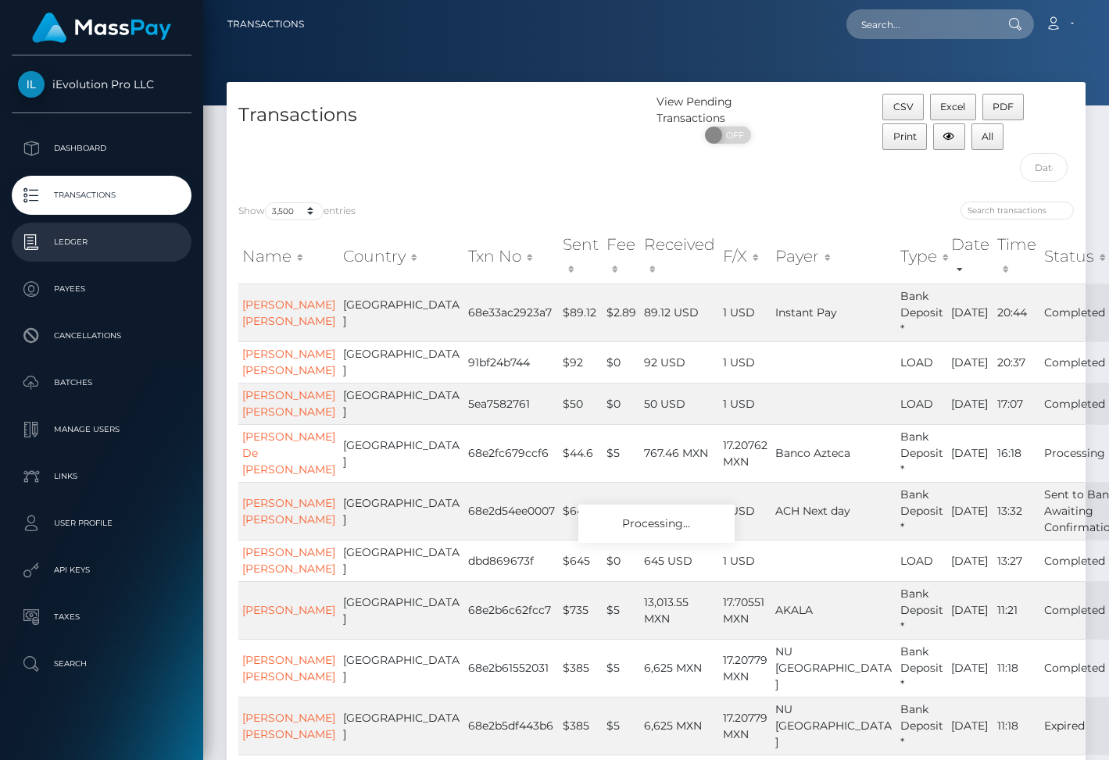
click at [119, 242] on p "Ledger" at bounding box center [101, 241] width 167 height 23
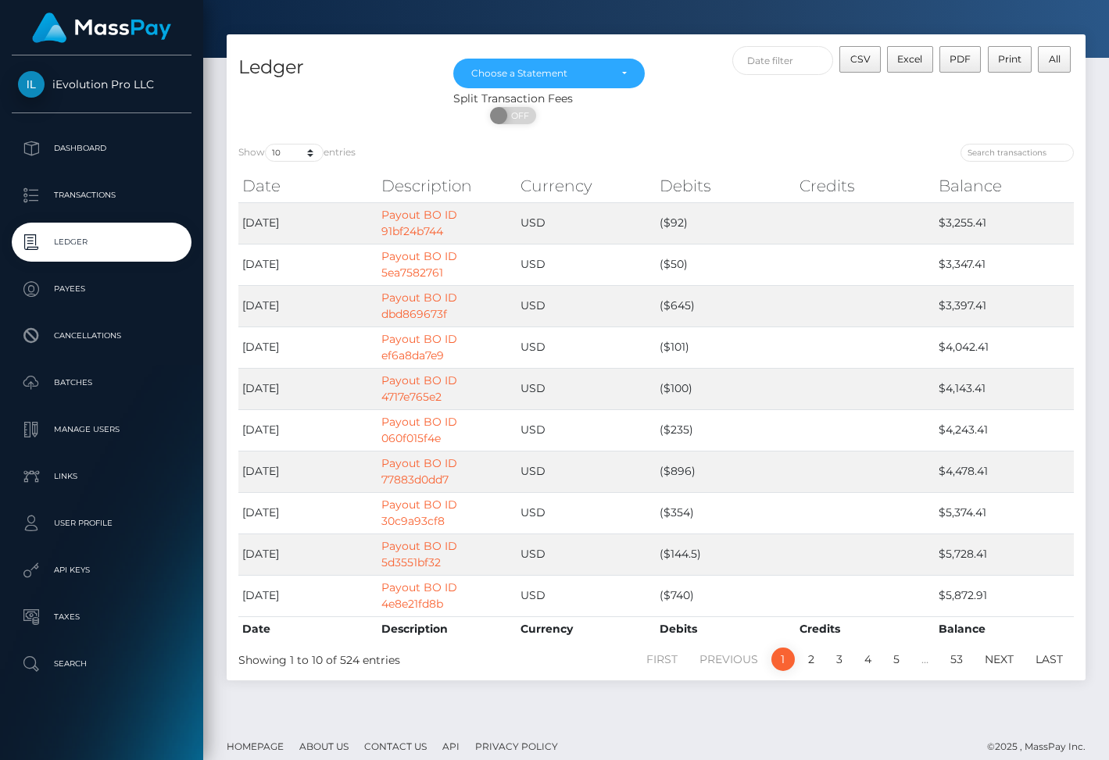
scroll to position [56, 0]
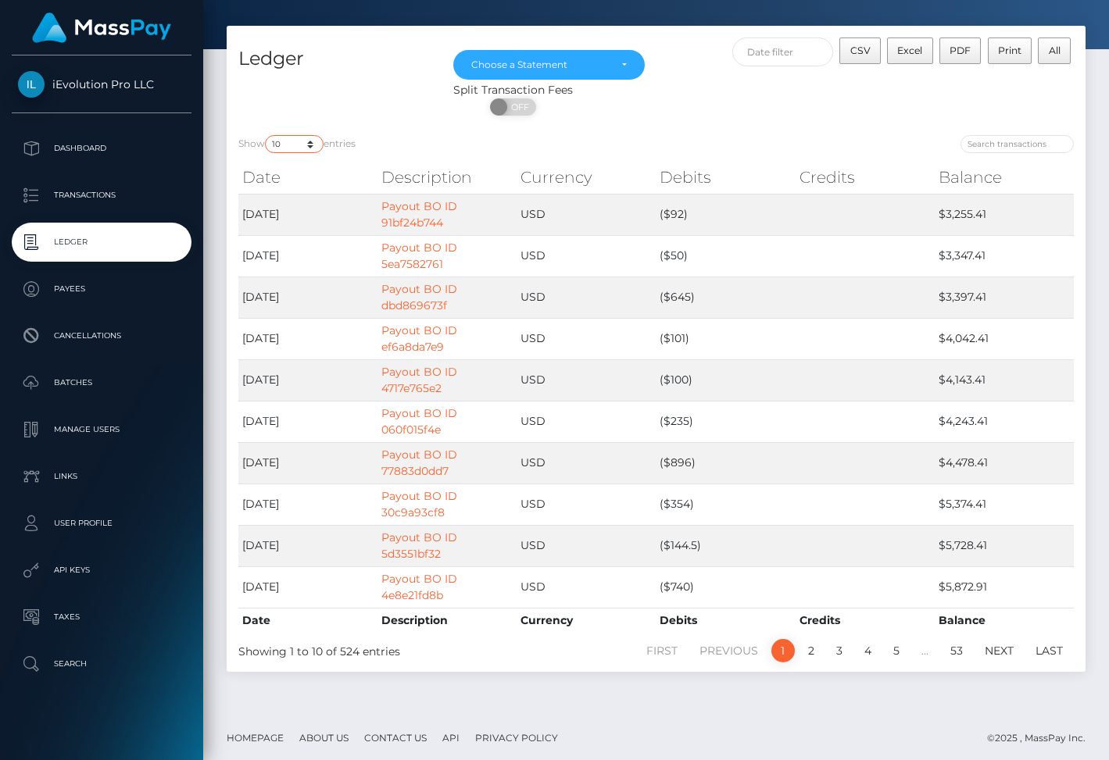
click at [302, 145] on select "10 25 50 100 250" at bounding box center [294, 144] width 59 height 18
select select "250"
click at [266, 135] on select "10 25 50 100 250" at bounding box center [294, 144] width 59 height 18
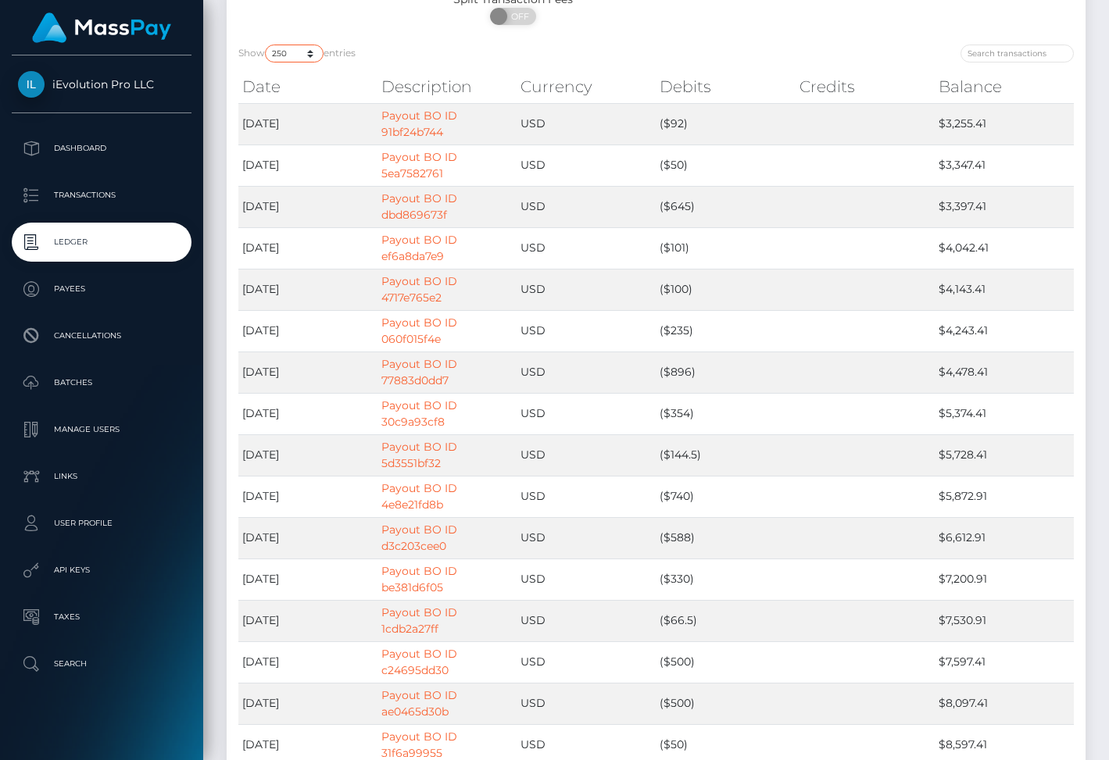
scroll to position [54, 0]
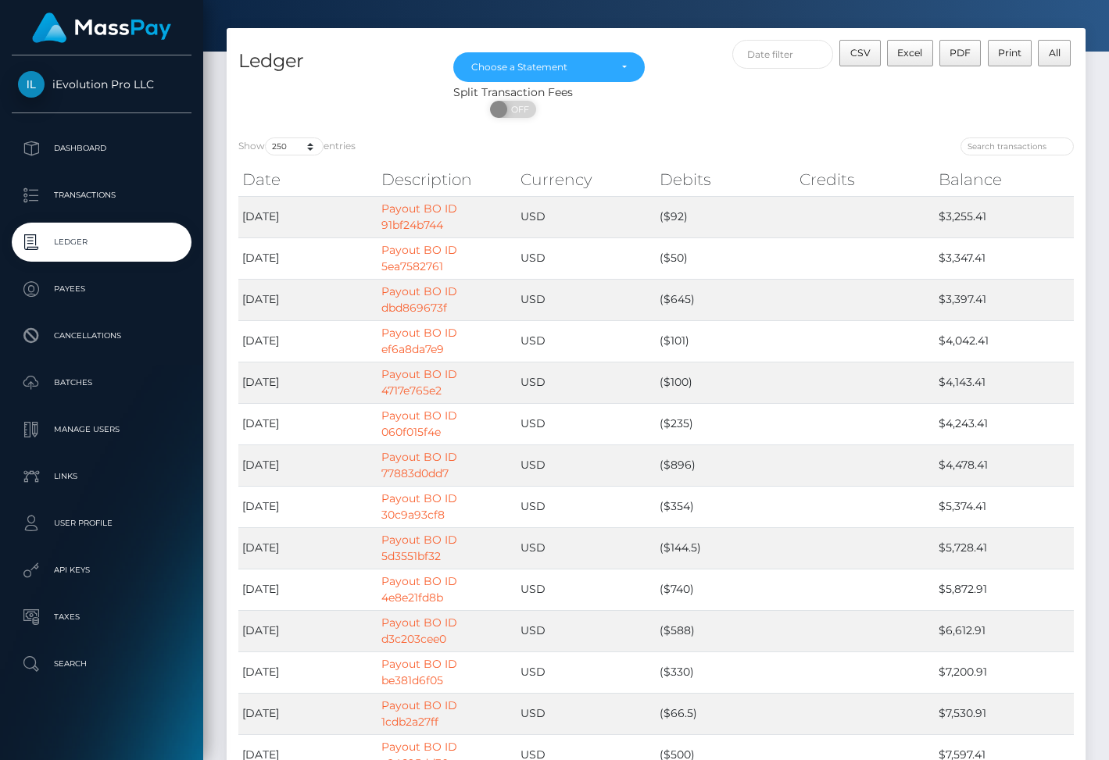
click at [571, 49] on div "Apr 2025 May 2025 Jun 2025 Jul 2025 Aug 2025 Sep 2025 Oct 2025 Choose a Stateme…" at bounding box center [548, 62] width 215 height 45
click at [569, 59] on div "Choose a Statement" at bounding box center [548, 67] width 191 height 30
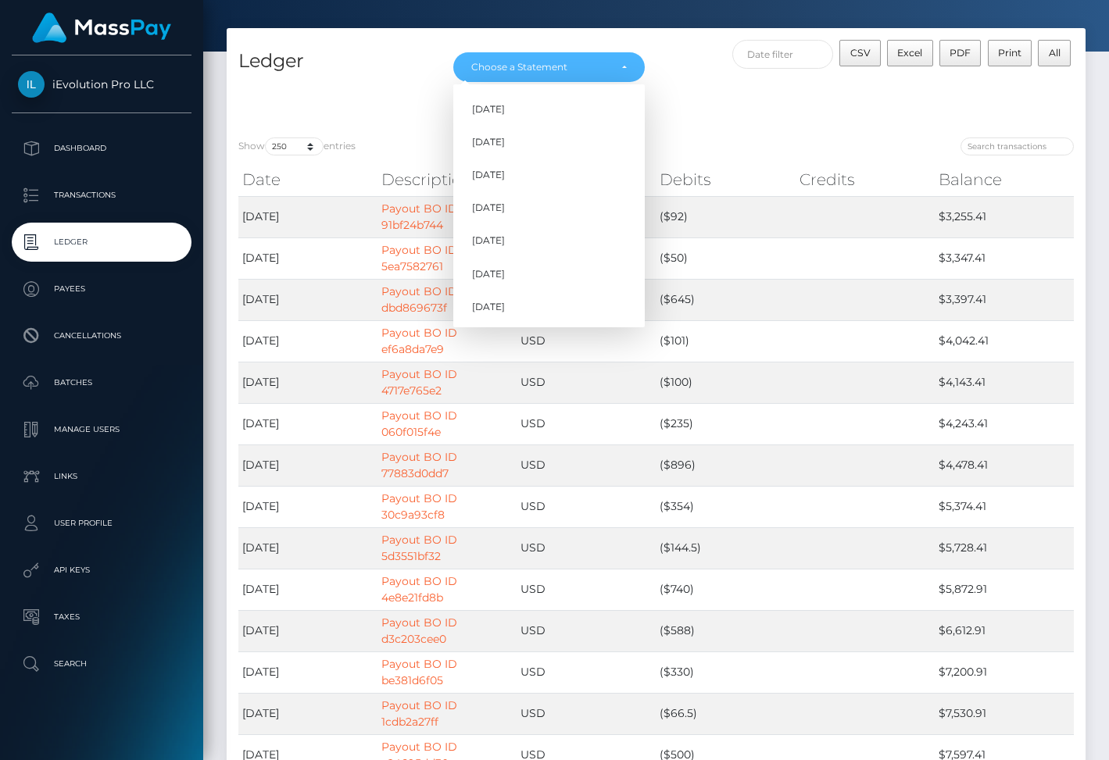
click at [796, 121] on div "ON OFF" at bounding box center [513, 113] width 573 height 25
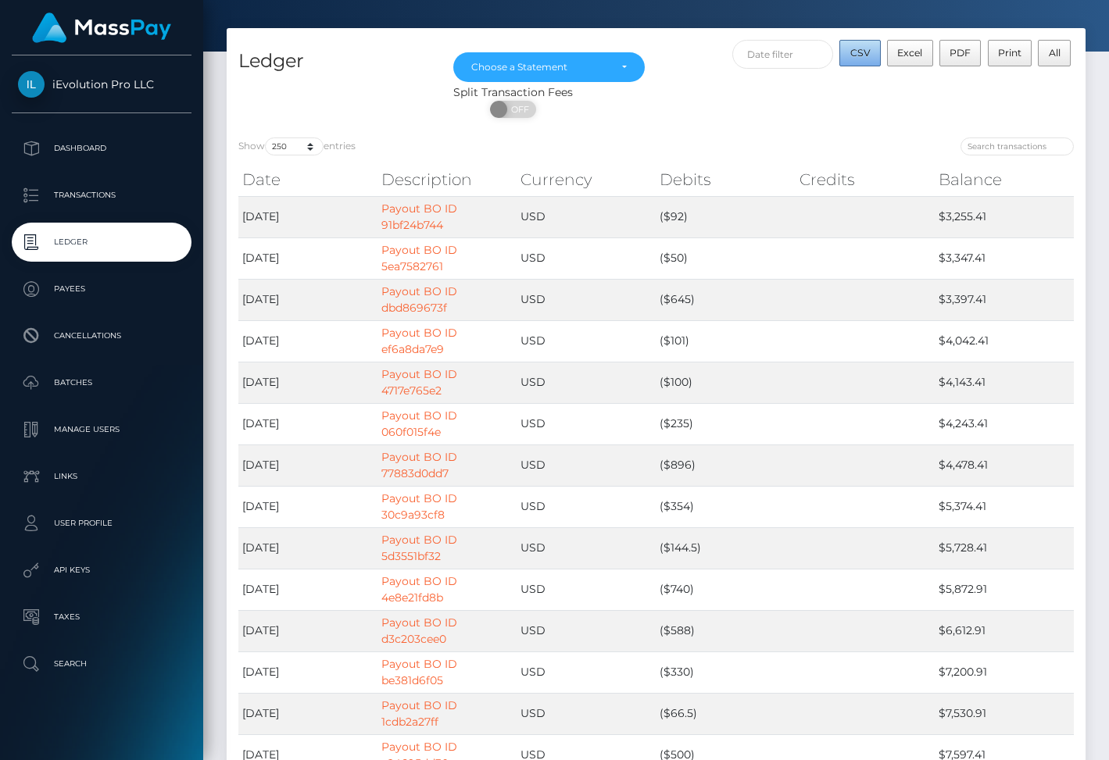
click at [866, 54] on span "CSV" at bounding box center [860, 53] width 20 height 12
click at [123, 281] on p "Payees" at bounding box center [101, 288] width 167 height 23
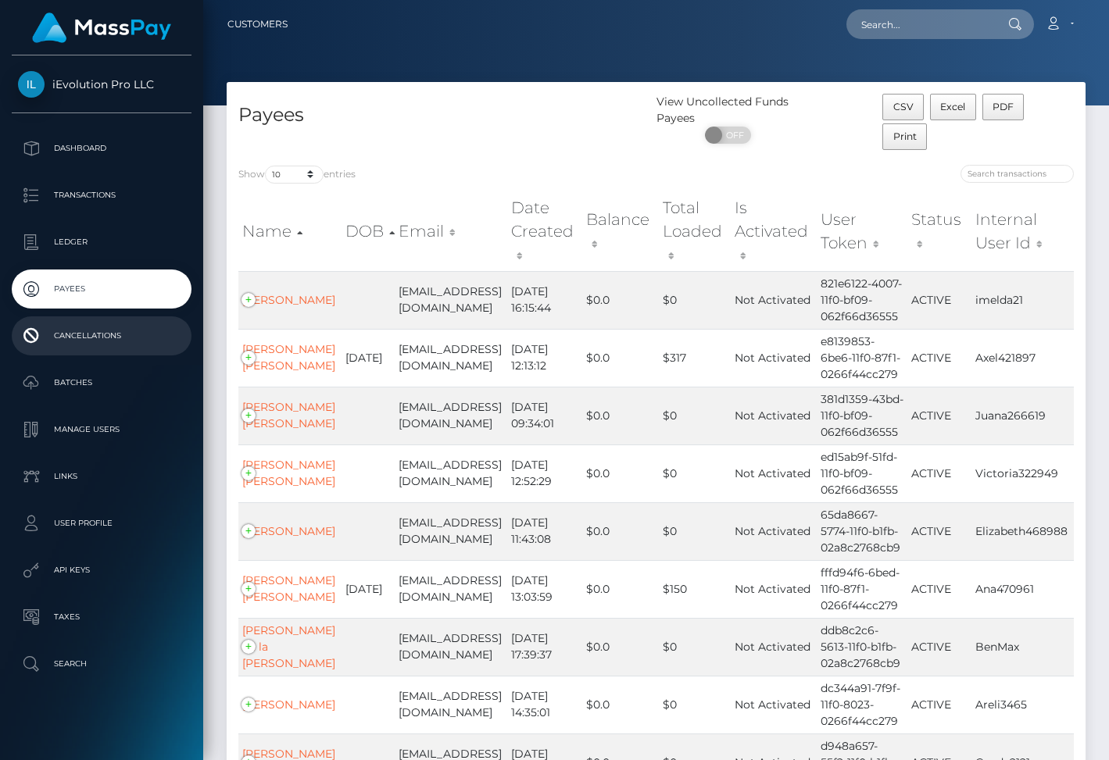
click at [127, 340] on p "Cancellations" at bounding box center [101, 335] width 167 height 23
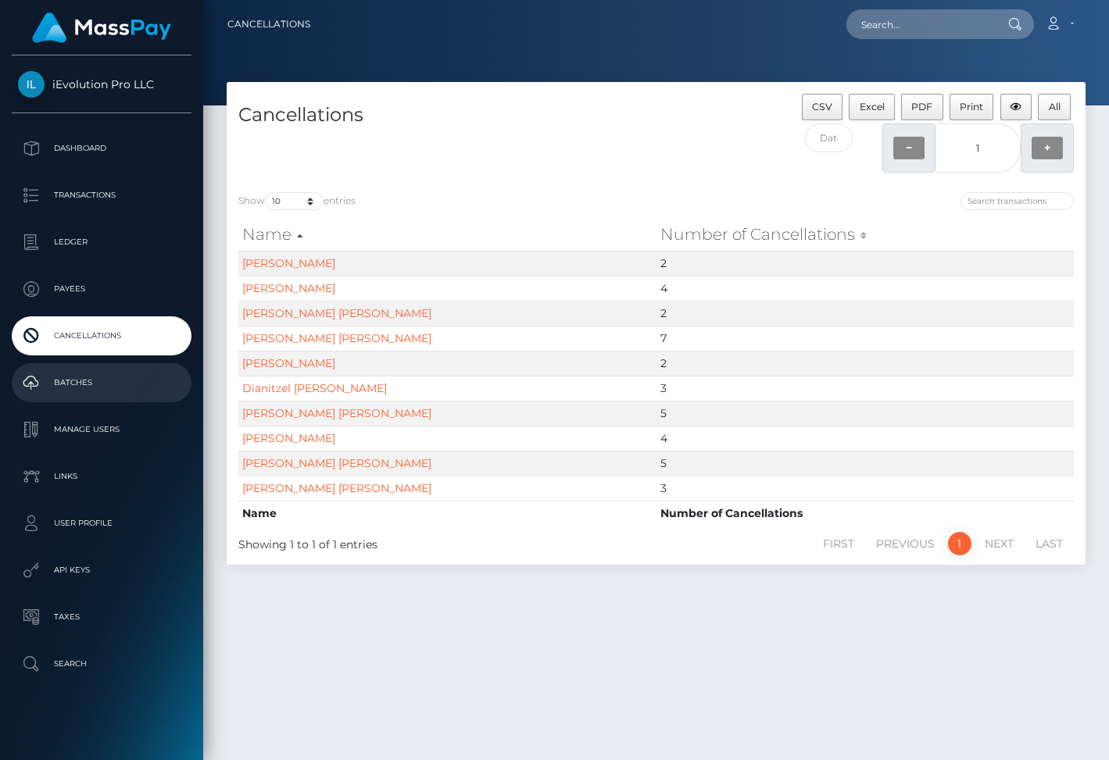
click at [86, 373] on p "Batches" at bounding box center [101, 382] width 167 height 23
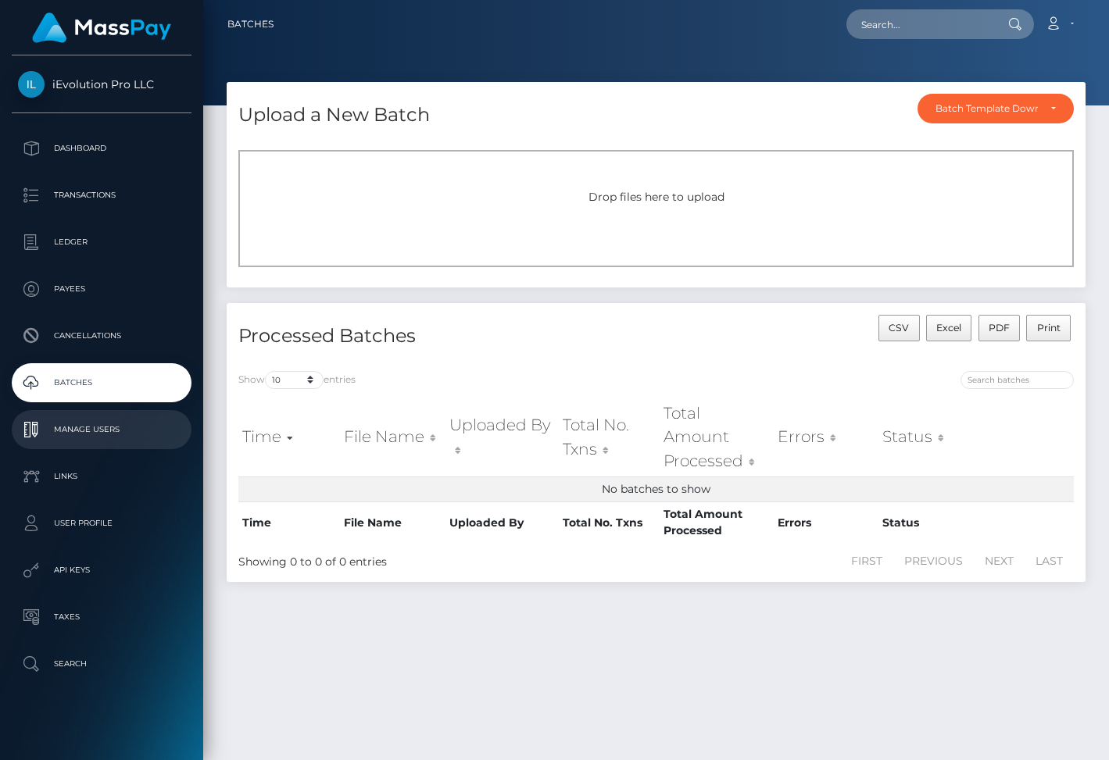
click at [58, 420] on p "Manage Users" at bounding box center [101, 429] width 167 height 23
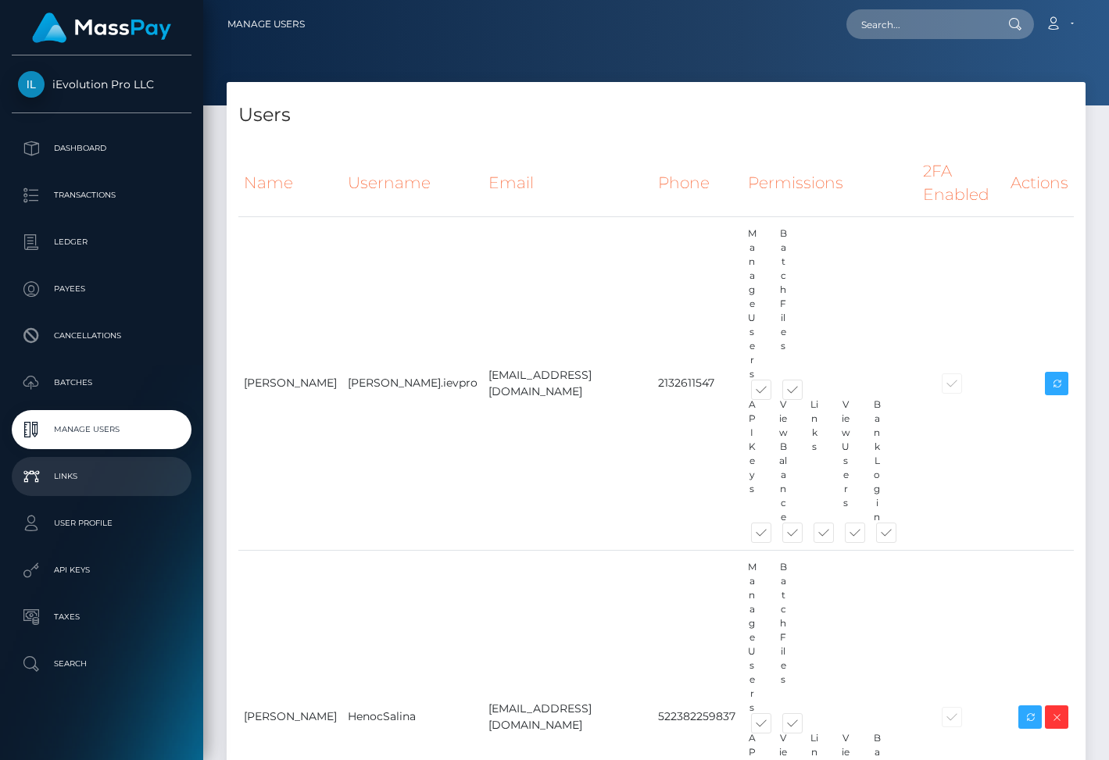
click at [152, 486] on p "Links" at bounding box center [101, 476] width 167 height 23
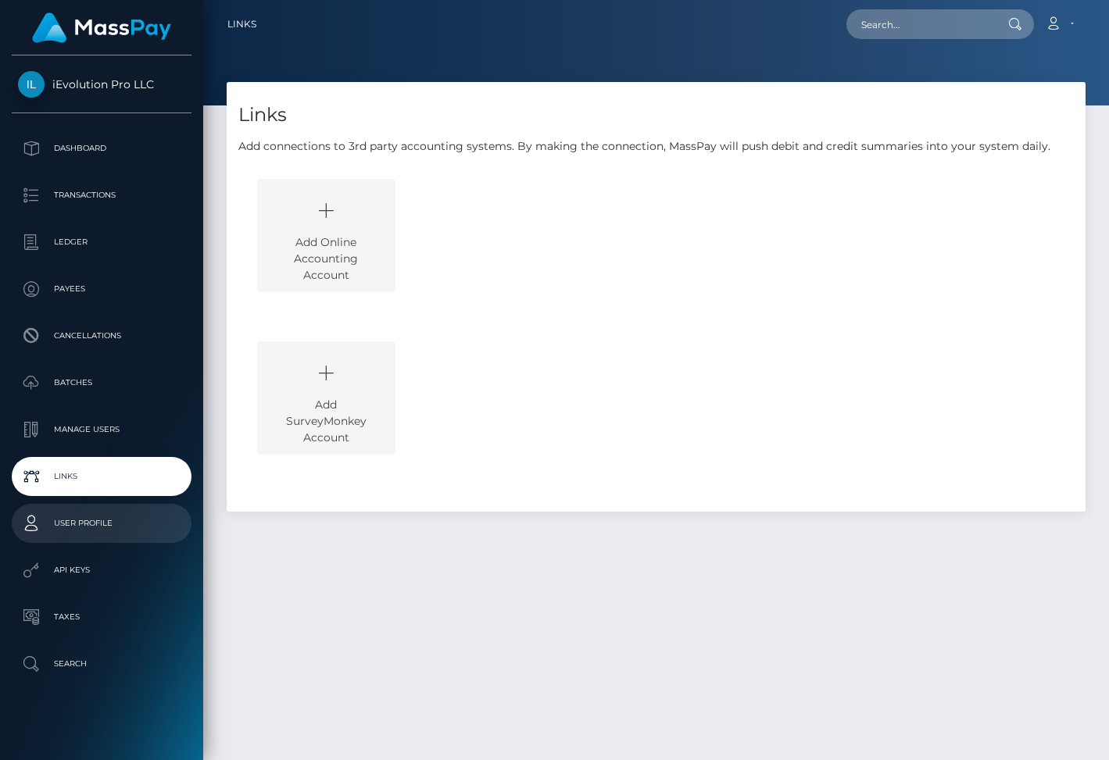
click at [141, 524] on p "User Profile" at bounding box center [101, 523] width 167 height 23
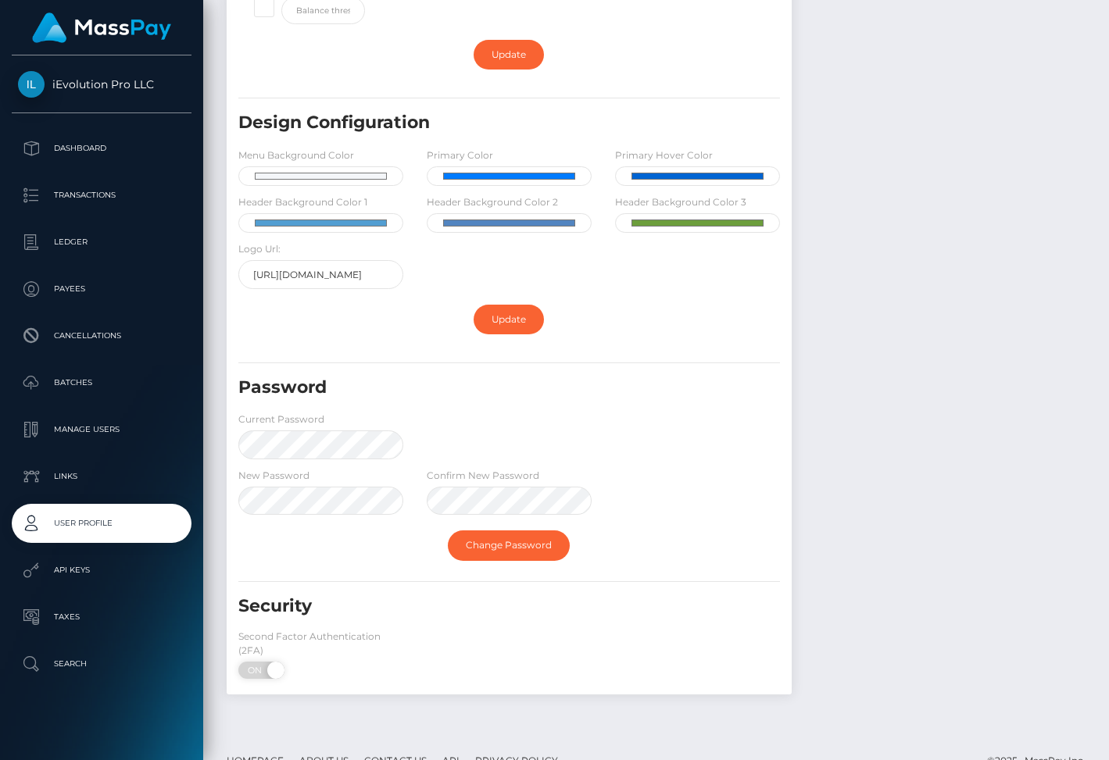
scroll to position [413, 0]
click at [102, 576] on p "API Keys" at bounding box center [101, 570] width 167 height 23
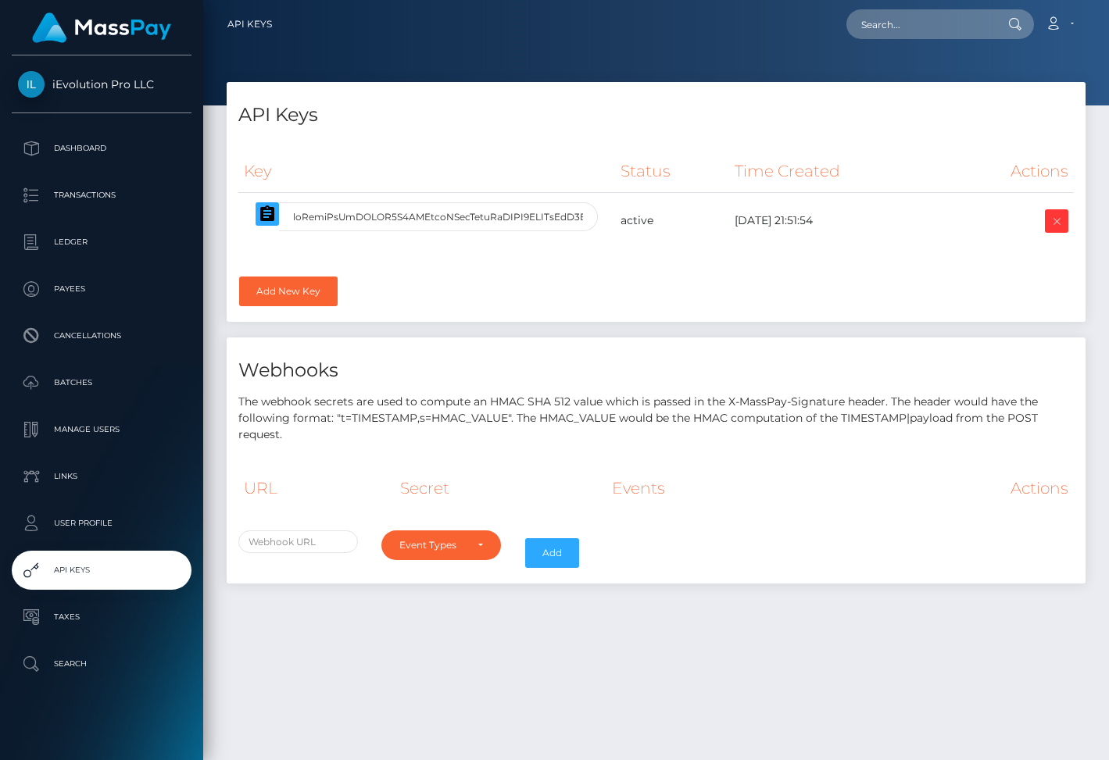
select select
click at [112, 607] on p "Taxes" at bounding box center [101, 616] width 167 height 23
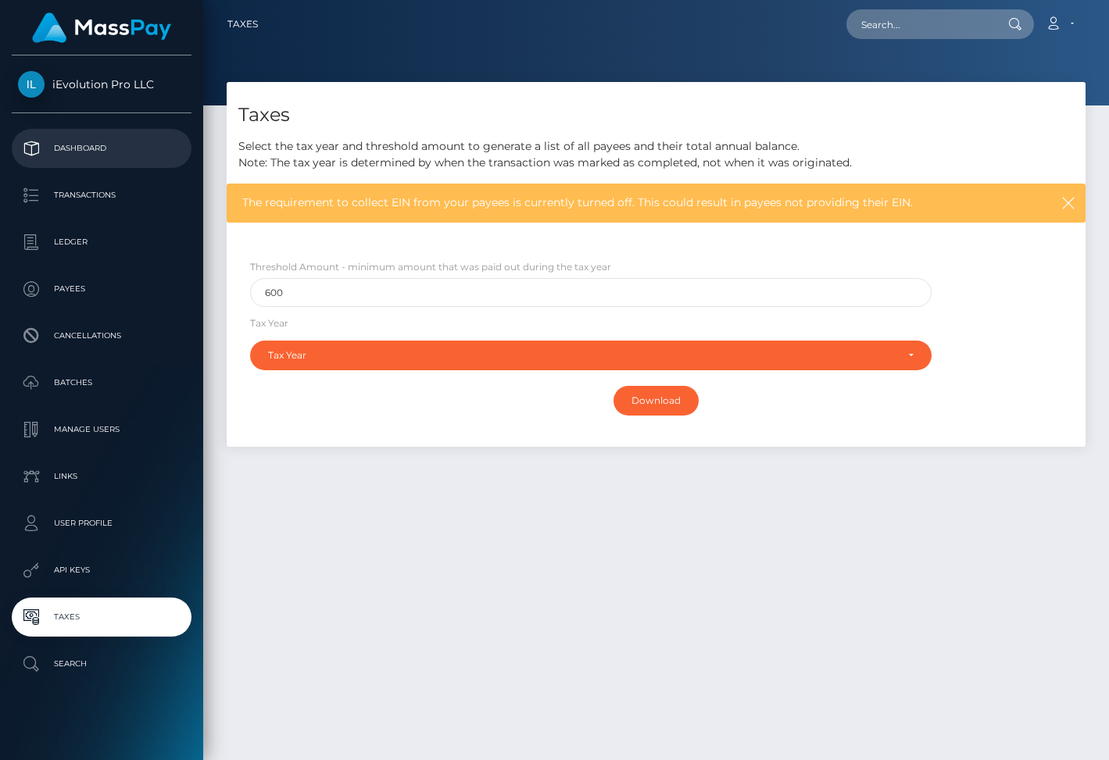
click at [134, 162] on link "Dashboard" at bounding box center [102, 148] width 180 height 39
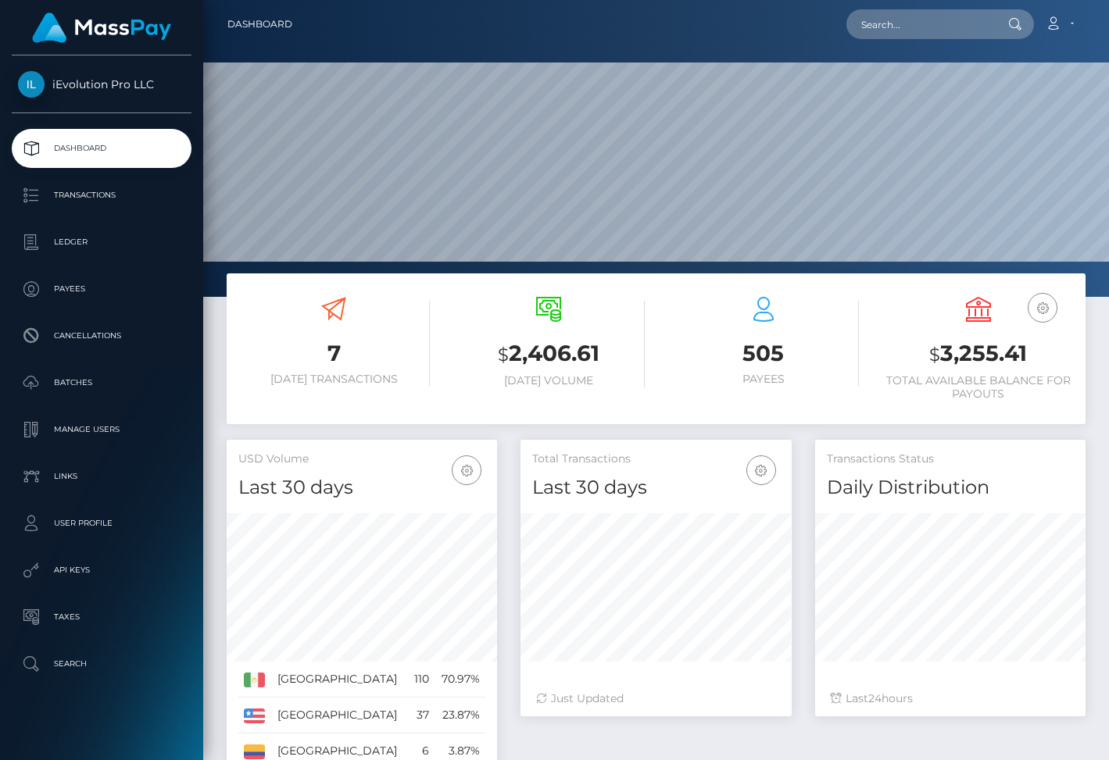
scroll to position [277, 270]
click at [125, 205] on p "Transactions" at bounding box center [101, 195] width 167 height 23
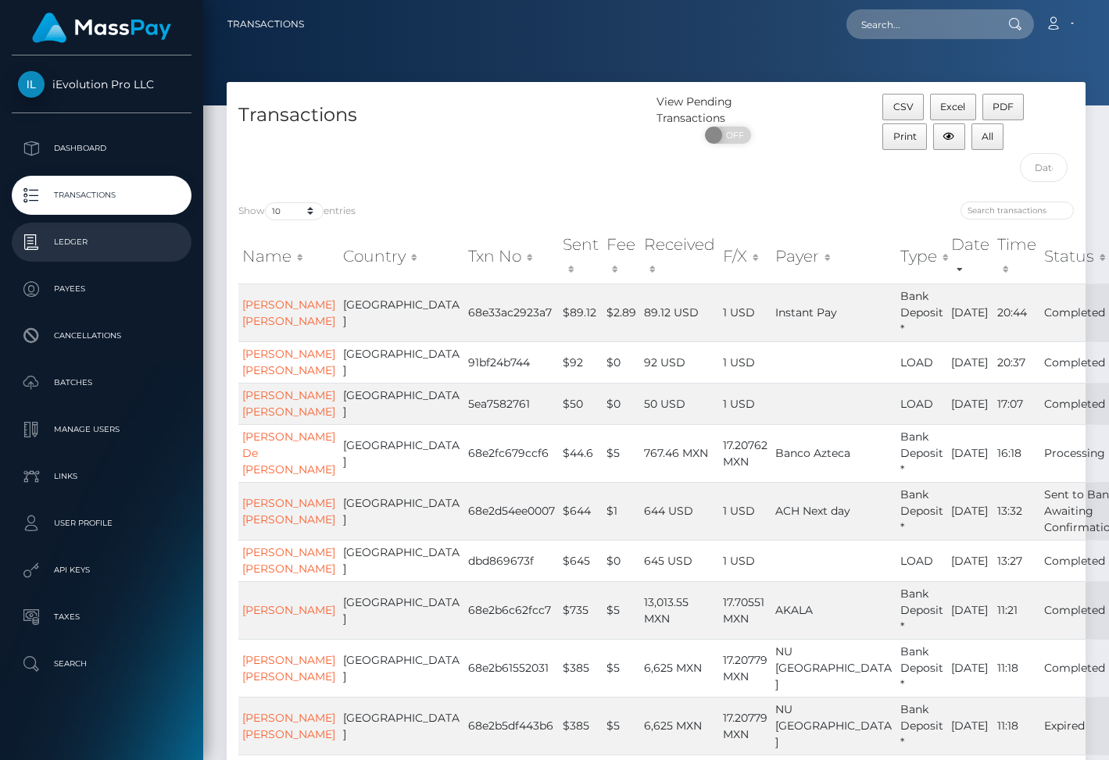
click at [124, 253] on p "Ledger" at bounding box center [101, 241] width 167 height 23
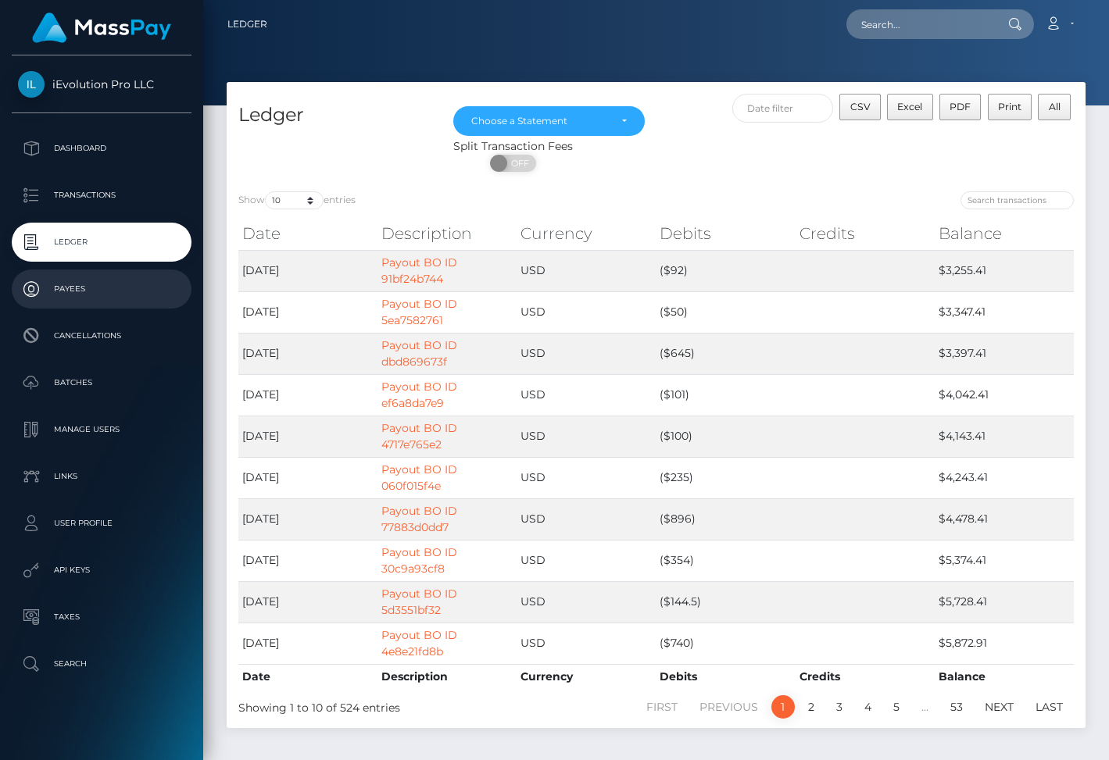
click at [125, 284] on p "Payees" at bounding box center [101, 288] width 167 height 23
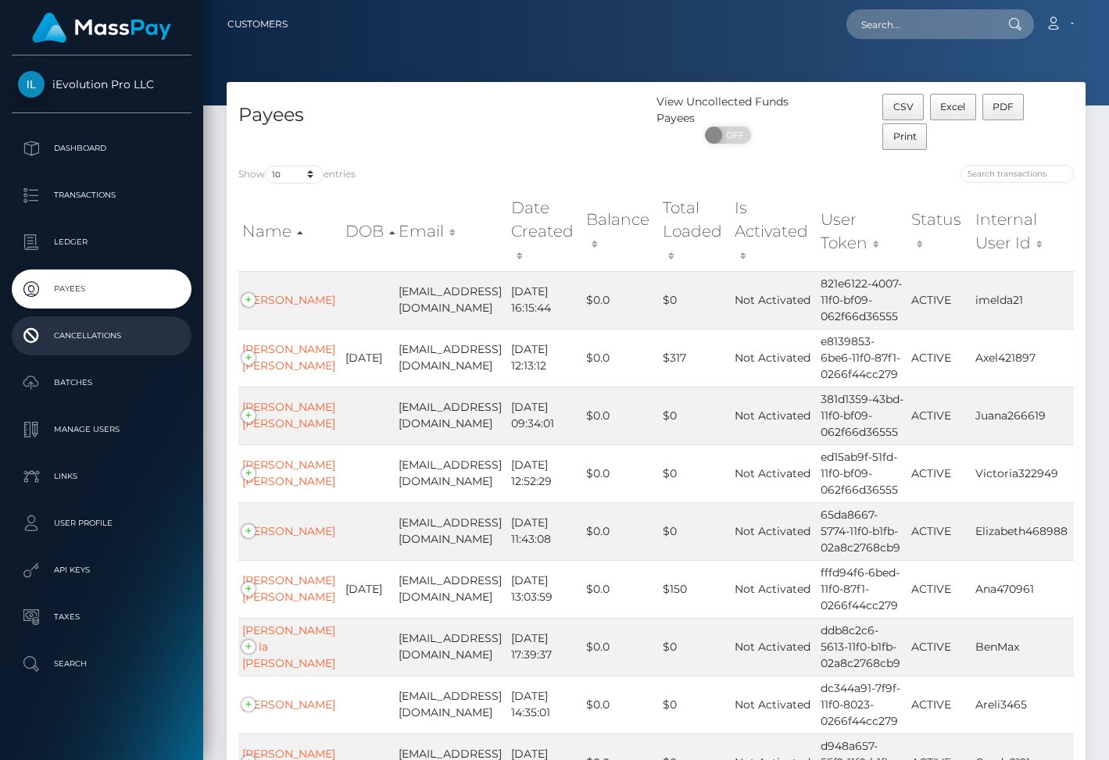
click at [125, 328] on p "Cancellations" at bounding box center [101, 335] width 167 height 23
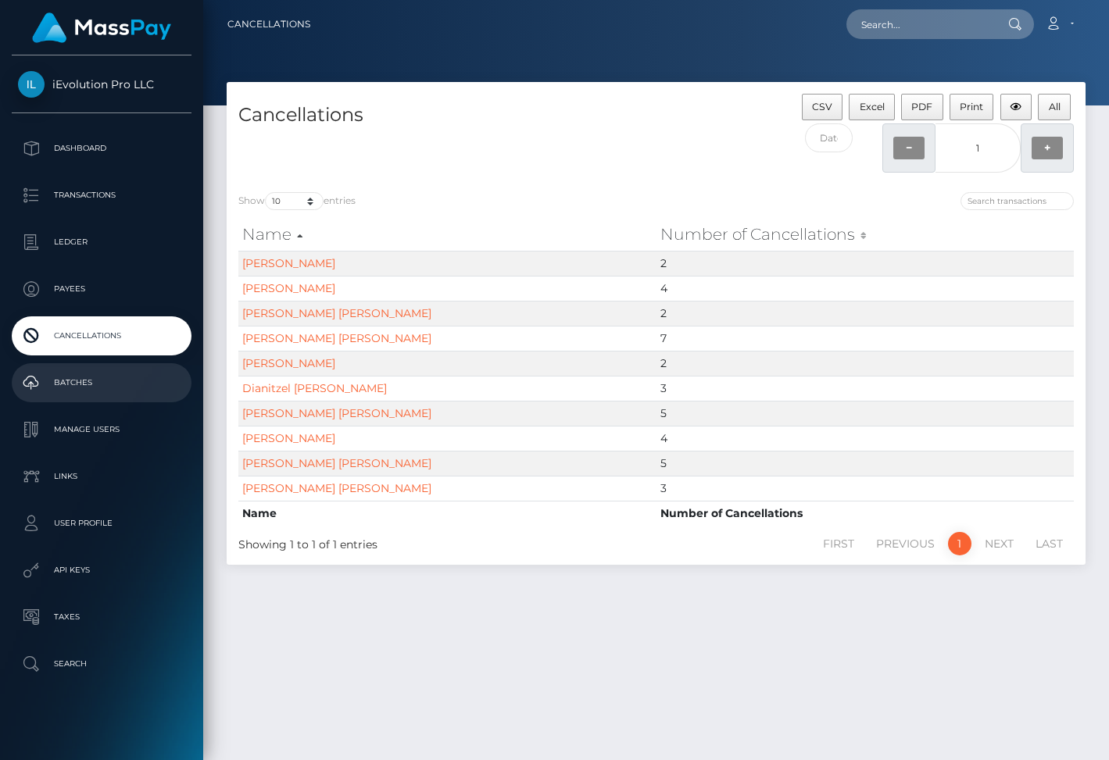
click at [127, 373] on p "Batches" at bounding box center [101, 382] width 167 height 23
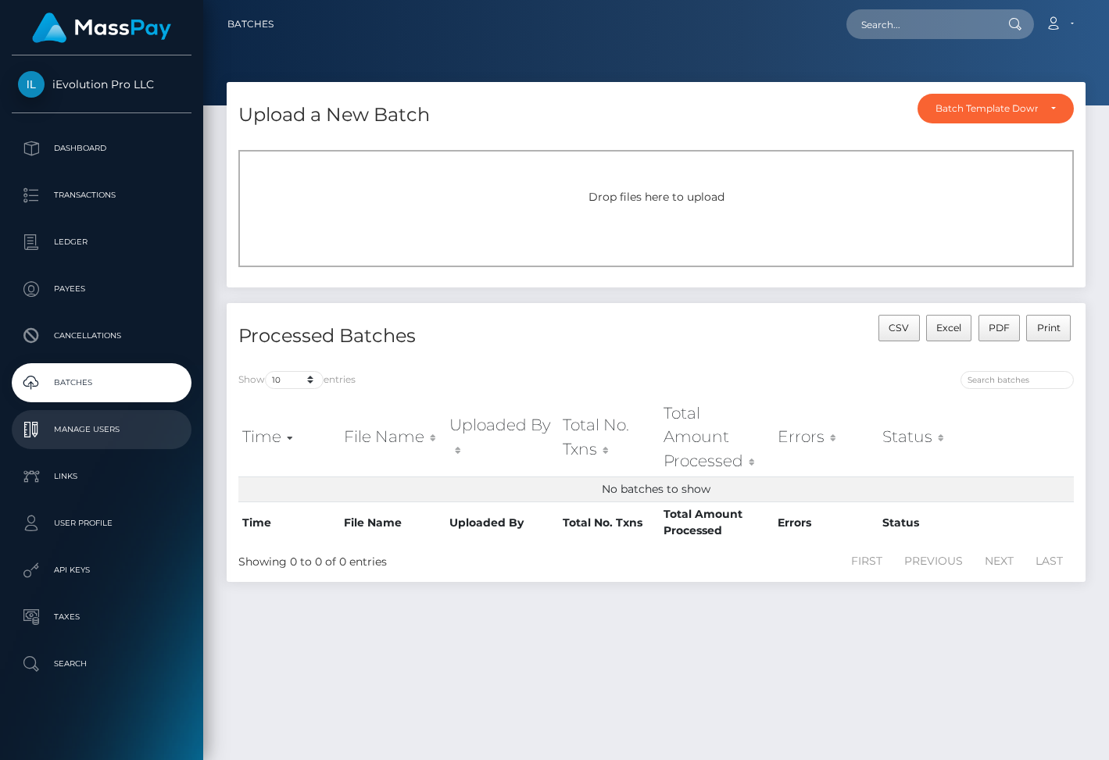
click at [124, 420] on p "Manage Users" at bounding box center [101, 429] width 167 height 23
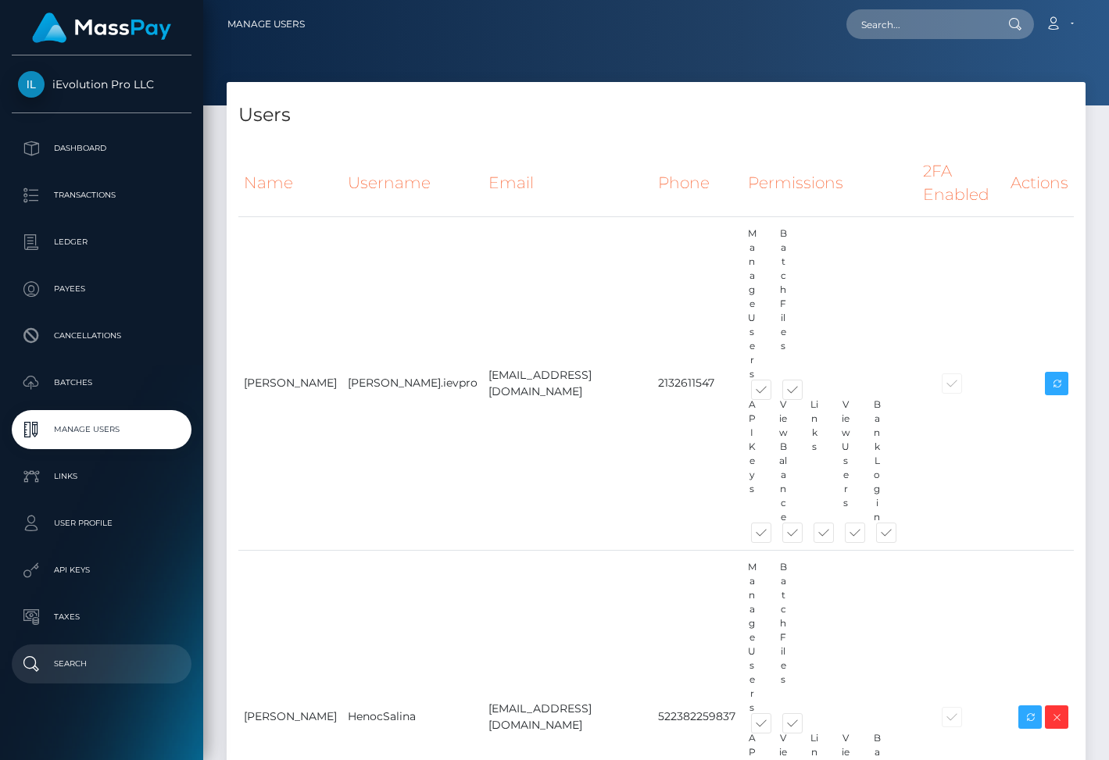
click at [119, 662] on p "Search" at bounding box center [101, 663] width 167 height 23
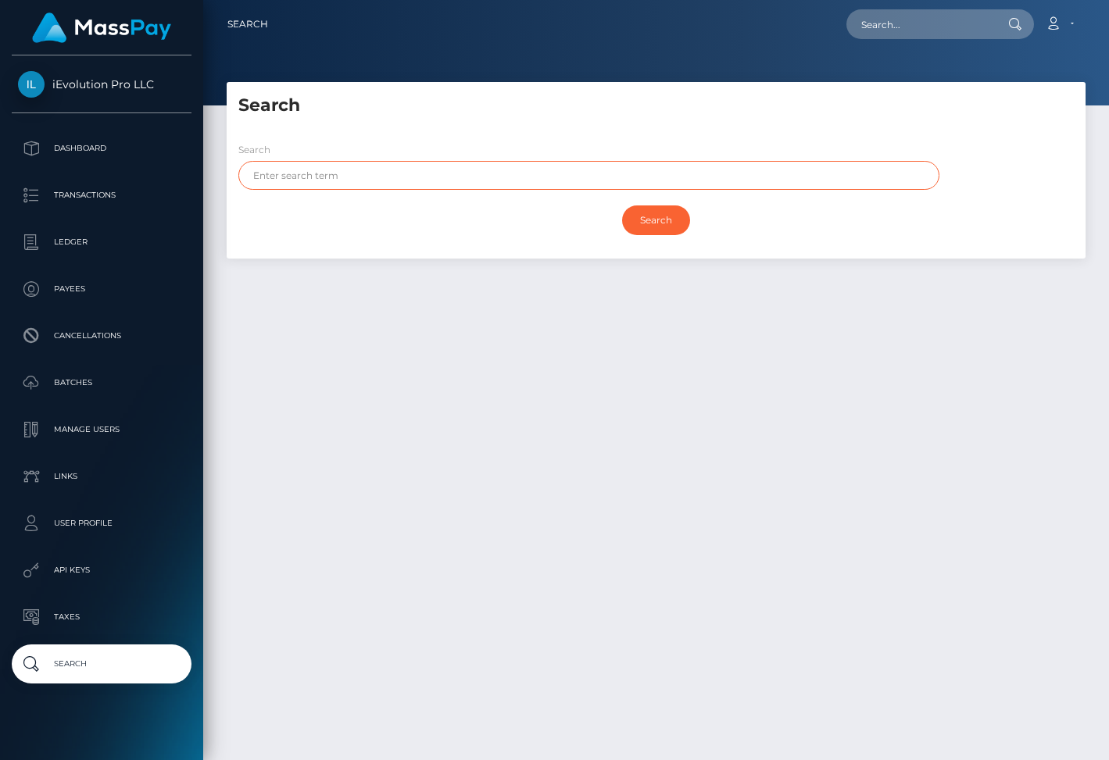
click at [330, 172] on input "text" at bounding box center [588, 175] width 701 height 29
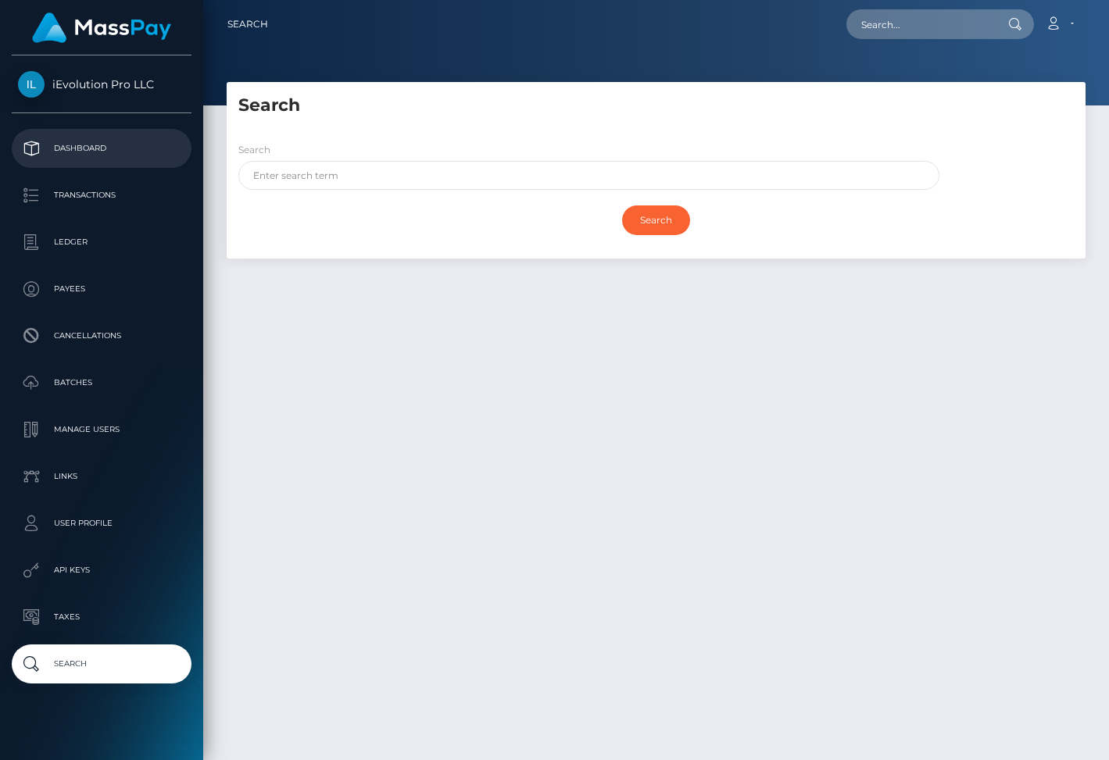
click at [157, 152] on p "Dashboard" at bounding box center [101, 148] width 167 height 23
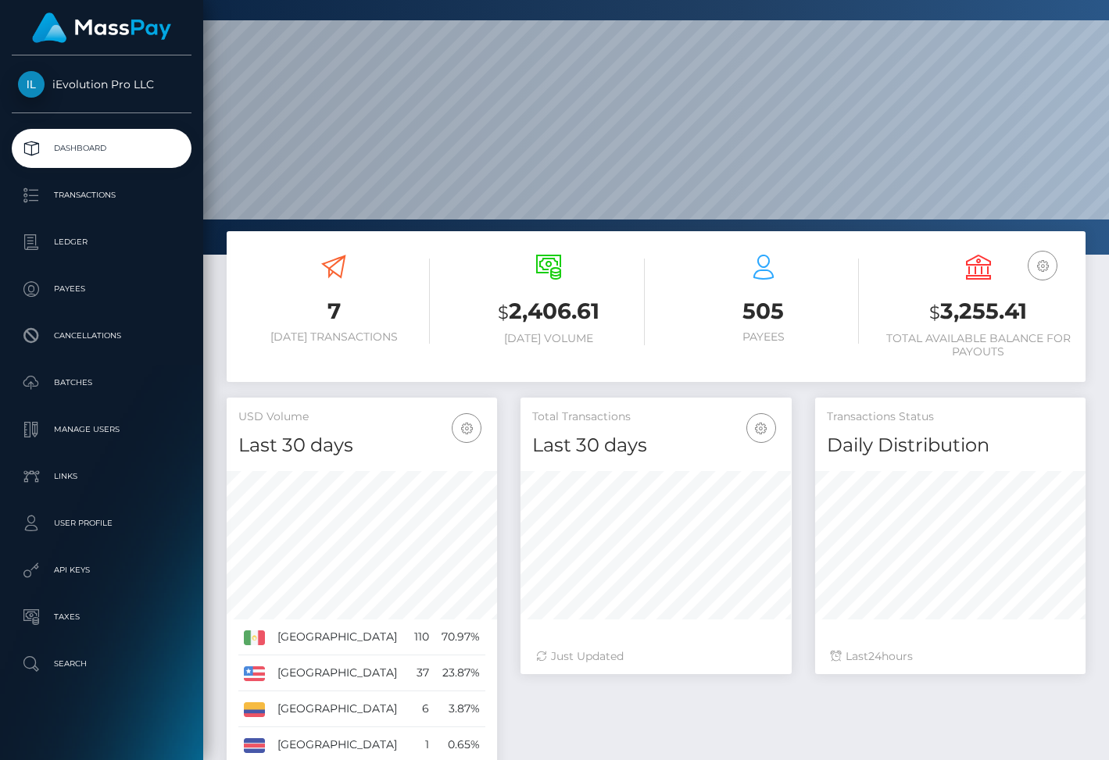
scroll to position [44, 0]
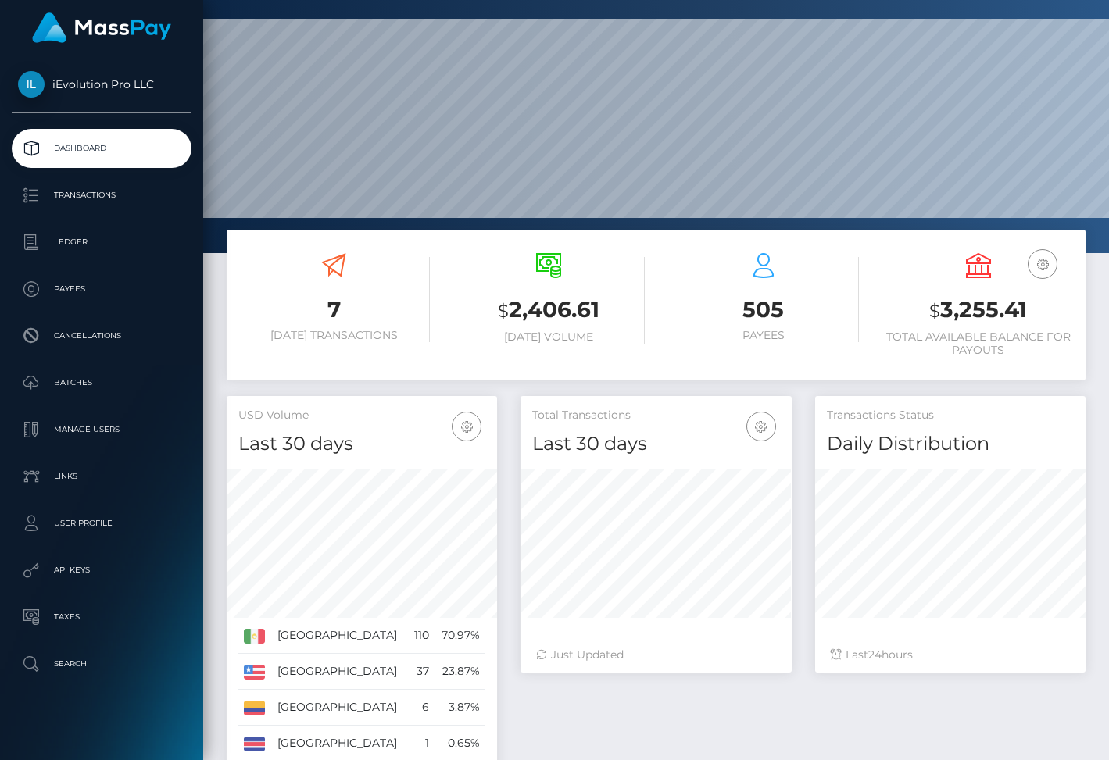
click at [526, 320] on h3 "$ 2,406.61" at bounding box center [548, 311] width 191 height 32
click at [555, 337] on h6 "[DATE] Volume" at bounding box center [548, 336] width 191 height 13
click at [574, 309] on h3 "$ 2,406.61" at bounding box center [548, 311] width 191 height 32
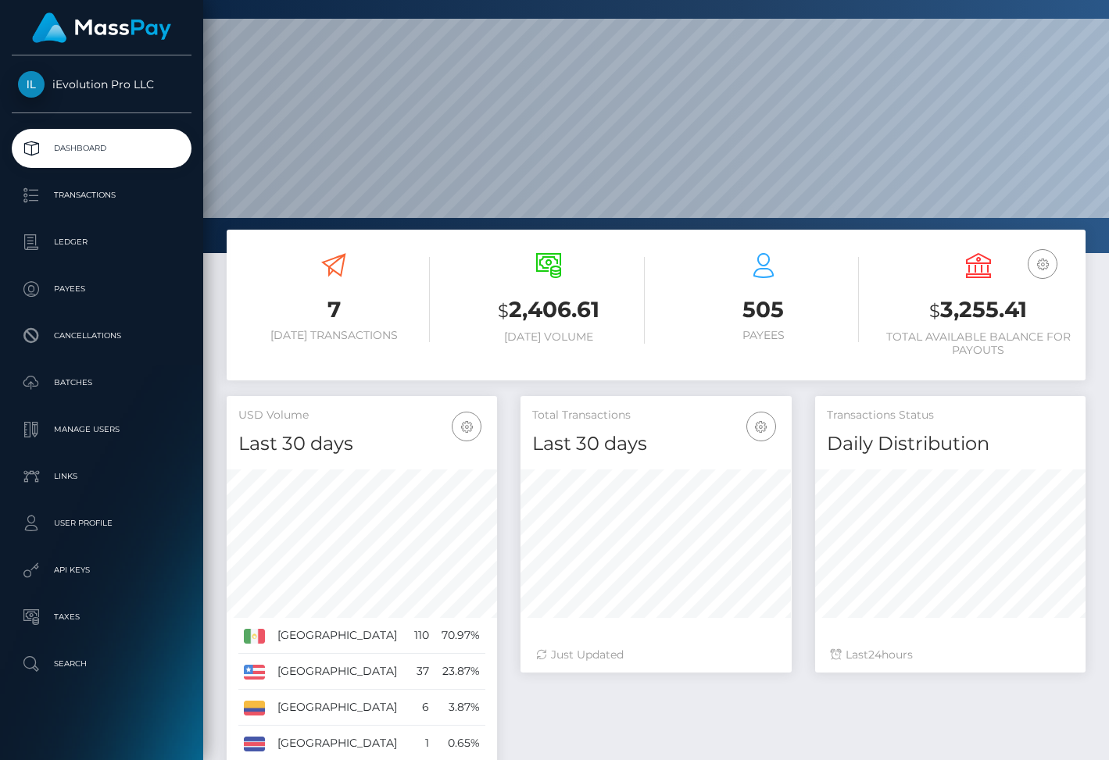
click at [574, 309] on h3 "$ 2,406.61" at bounding box center [548, 311] width 191 height 32
click at [569, 318] on h3 "$ 2,406.61" at bounding box center [548, 311] width 191 height 32
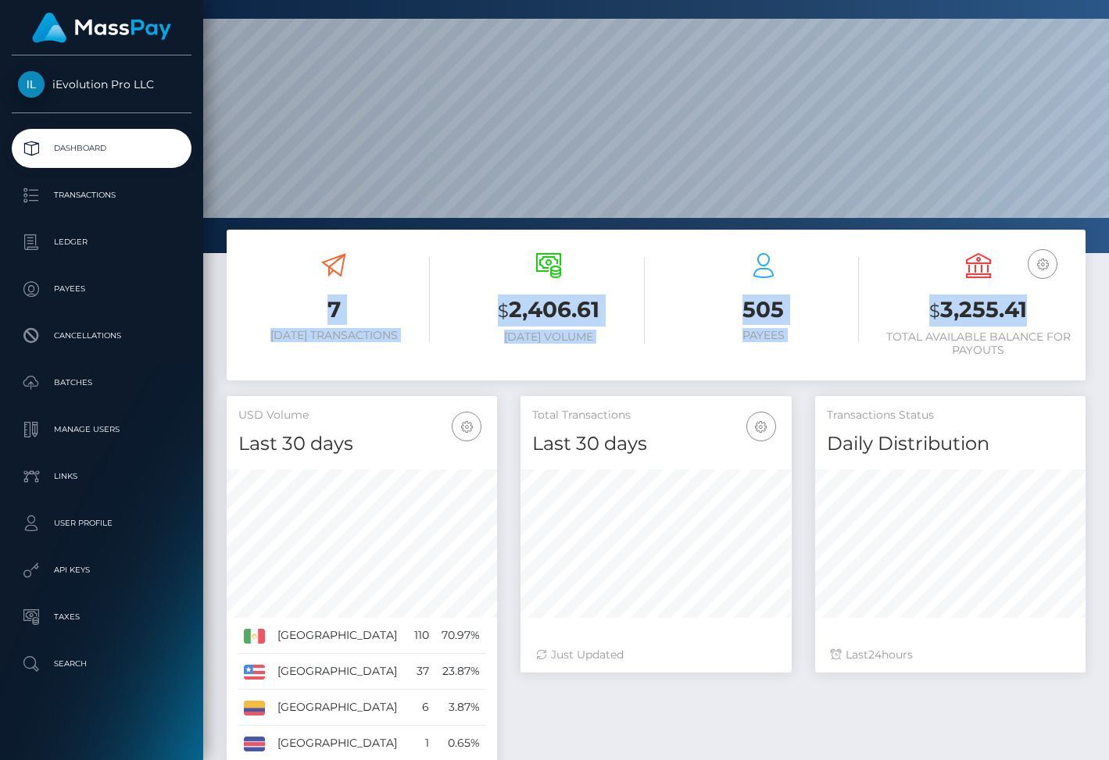
drag, startPoint x: 328, startPoint y: 309, endPoint x: 1028, endPoint y: 314, distance: 700.0
click at [1028, 314] on div "7 [DATE] Transactions $ 2,406.61 [DATE] Volume 505 Payees $ 3,255.41" at bounding box center [656, 306] width 859 height 131
click at [1035, 314] on h3 "$ 3,255.41" at bounding box center [977, 311] width 191 height 32
drag, startPoint x: 1035, startPoint y: 314, endPoint x: 322, endPoint y: 310, distance: 713.3
click at [322, 310] on div "7 [DATE] Transactions $ 2,406.61 [DATE] Volume 505 Payees $ 3,255.41" at bounding box center [656, 306] width 859 height 131
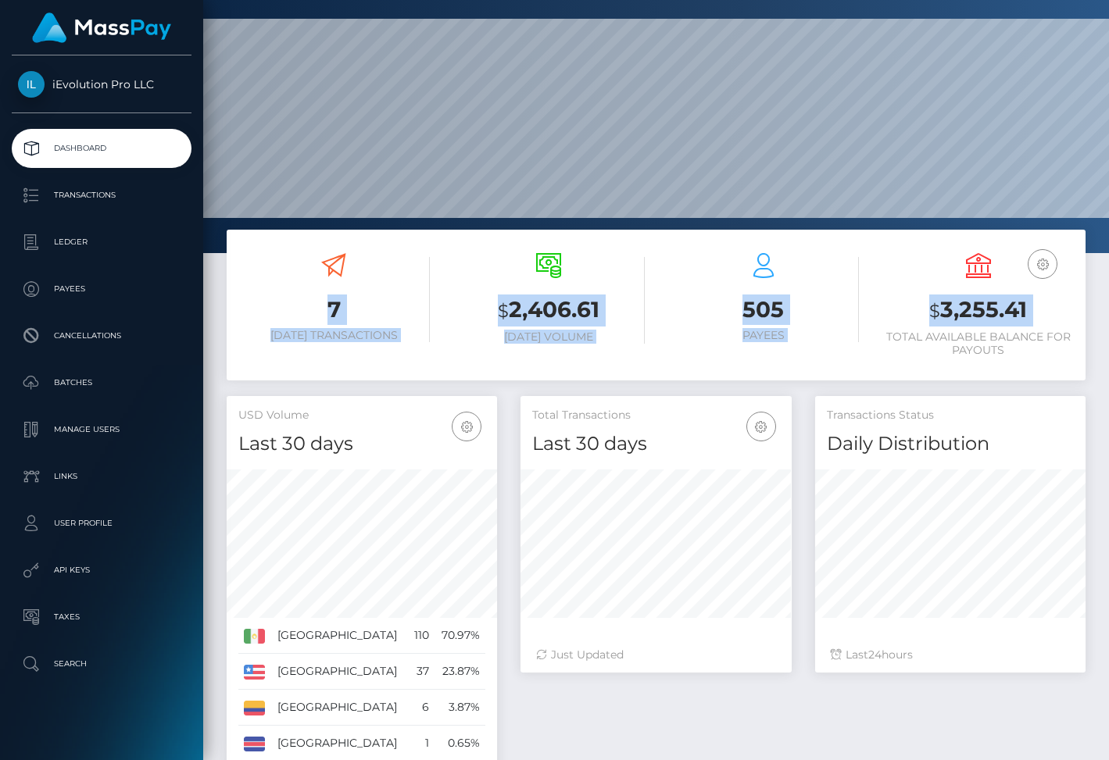
click at [320, 307] on h3 "7" at bounding box center [333, 310] width 191 height 30
drag, startPoint x: 329, startPoint y: 304, endPoint x: 1023, endPoint y: 356, distance: 696.5
click at [1023, 356] on div "7 Today Transactions $ 2,406.61 Today Volume 505 Payees $ 3,255.41" at bounding box center [656, 306] width 859 height 131
click at [1034, 355] on h6 "Total Available Balance for Payouts" at bounding box center [977, 343] width 191 height 27
drag, startPoint x: 1034, startPoint y: 355, endPoint x: 282, endPoint y: 229, distance: 762.0
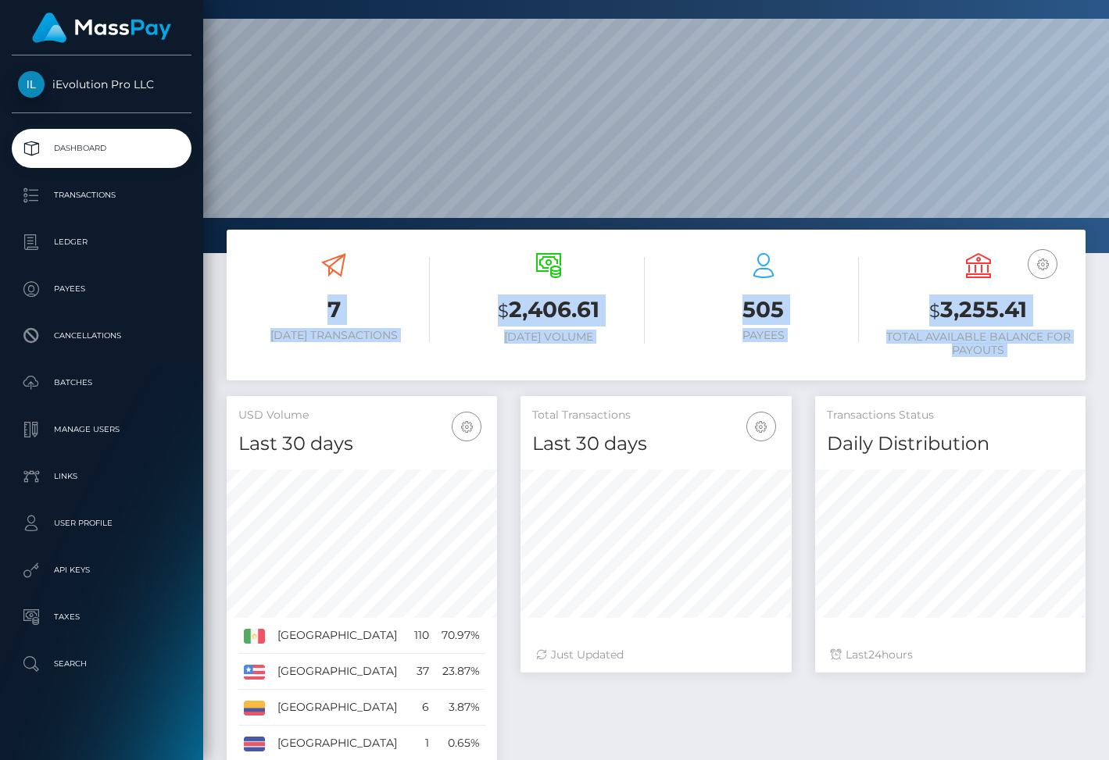
click at [282, 230] on div "7 Today Transactions $ 2,406.61 Today Volume 505 Payees USD Balance $" at bounding box center [656, 305] width 859 height 151
click at [292, 263] on div "7 Today Transactions" at bounding box center [333, 297] width 191 height 89
drag, startPoint x: 284, startPoint y: 266, endPoint x: 1034, endPoint y: 352, distance: 754.8
click at [1034, 352] on div "7 Today Transactions $ 2,406.61 Today Volume 505 Payees $ 3,255.41" at bounding box center [656, 306] width 859 height 131
click at [1034, 352] on h6 "Total Available Balance for Payouts" at bounding box center [977, 343] width 191 height 27
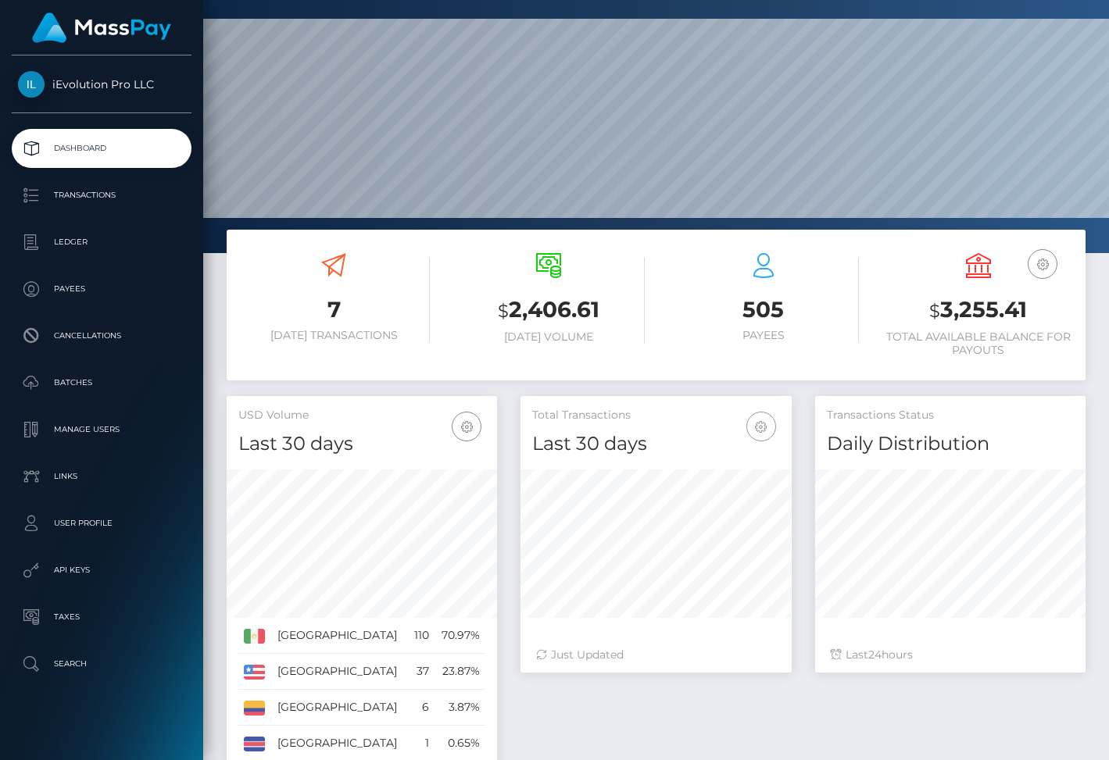
click at [763, 427] on icon "button" at bounding box center [761, 427] width 19 height 20
click at [777, 380] on div "7 Today Transactions $ 2,406.61 Today Volume 505 Payees" at bounding box center [656, 313] width 882 height 166
click at [1048, 257] on icon "button" at bounding box center [1042, 265] width 19 height 20
click at [984, 261] on icon at bounding box center [978, 265] width 25 height 25
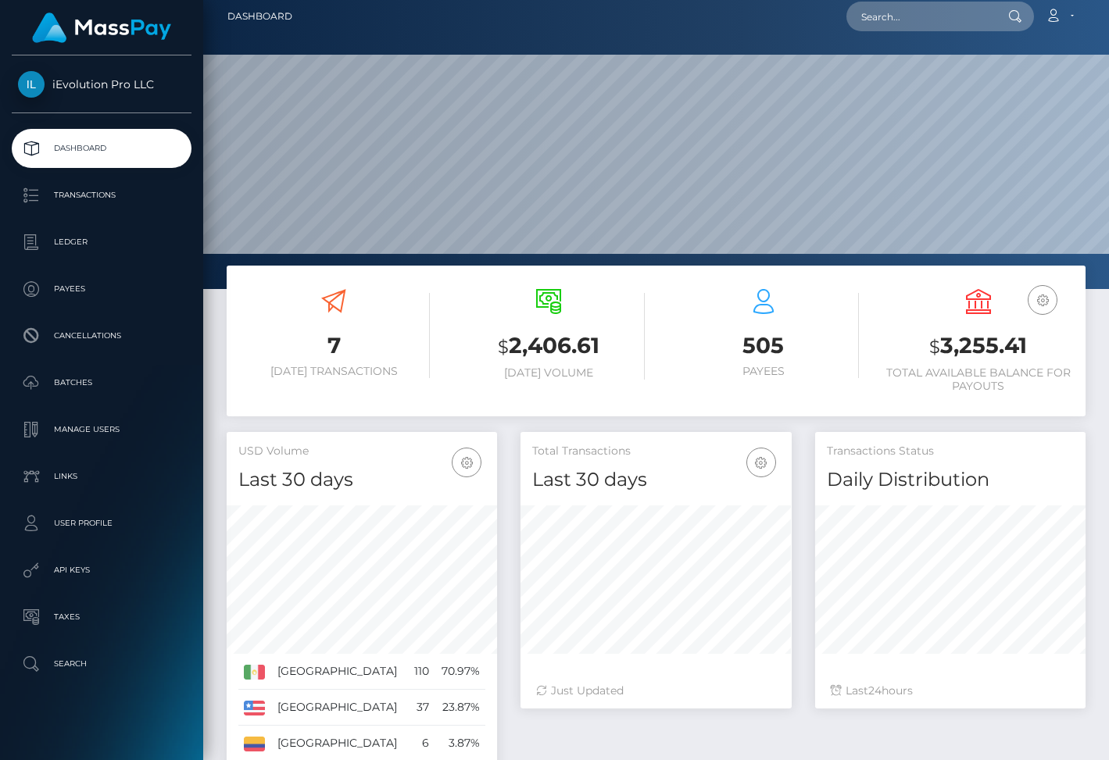
scroll to position [0, 0]
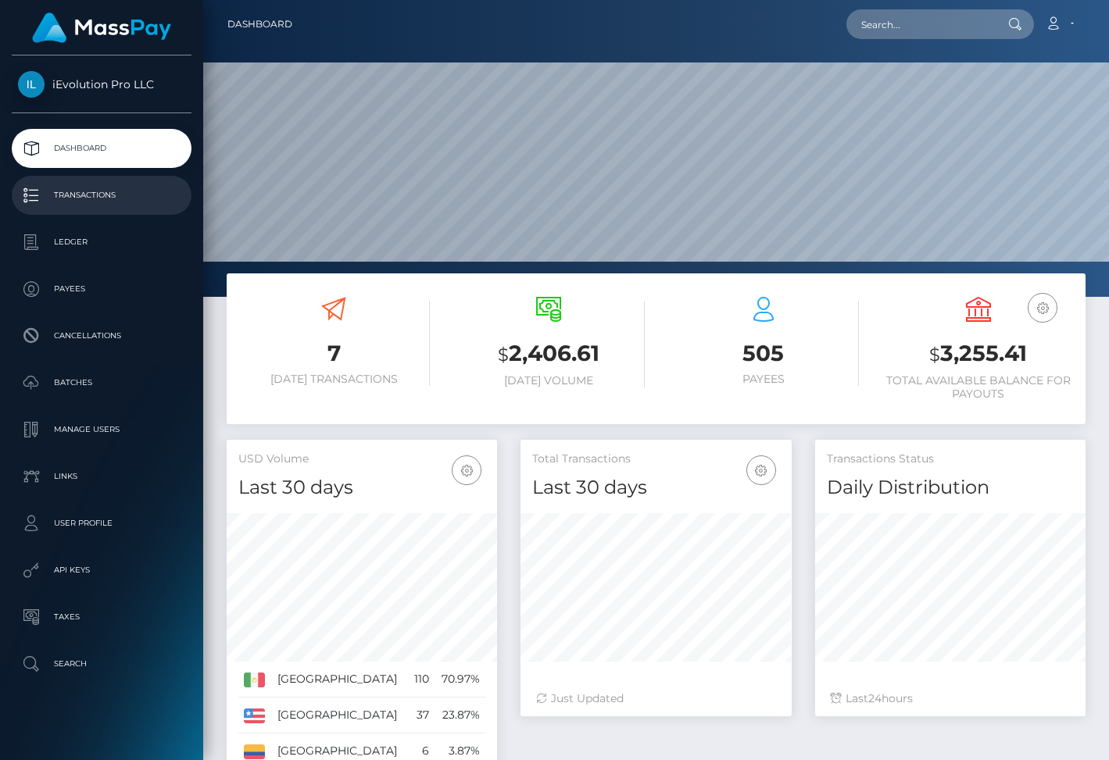
click at [81, 207] on p "Transactions" at bounding box center [101, 195] width 167 height 23
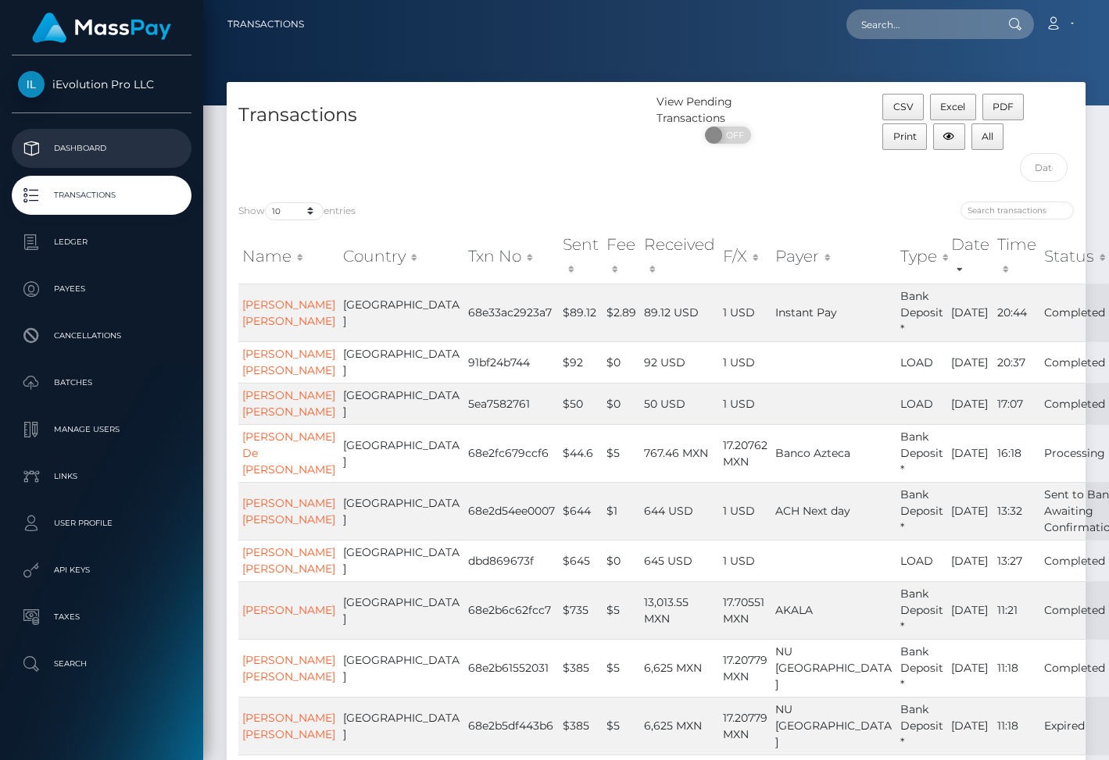
click at [89, 163] on link "Dashboard" at bounding box center [102, 148] width 180 height 39
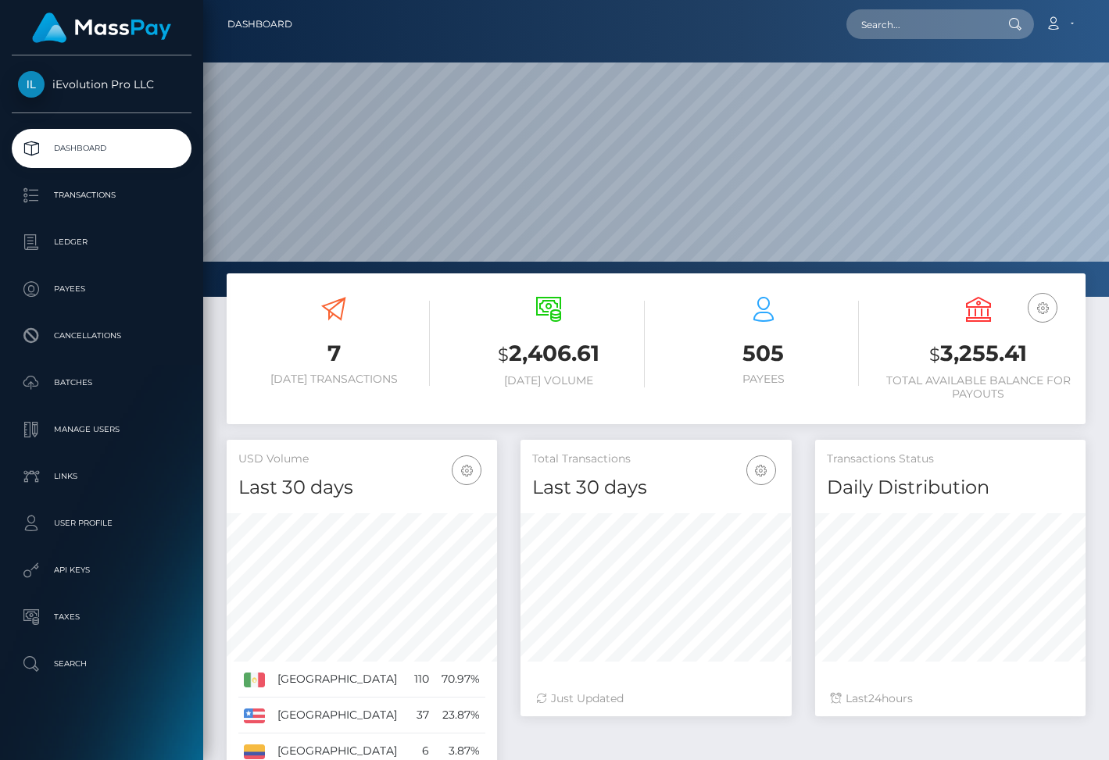
scroll to position [277, 270]
click at [156, 189] on p "Transactions" at bounding box center [101, 195] width 167 height 23
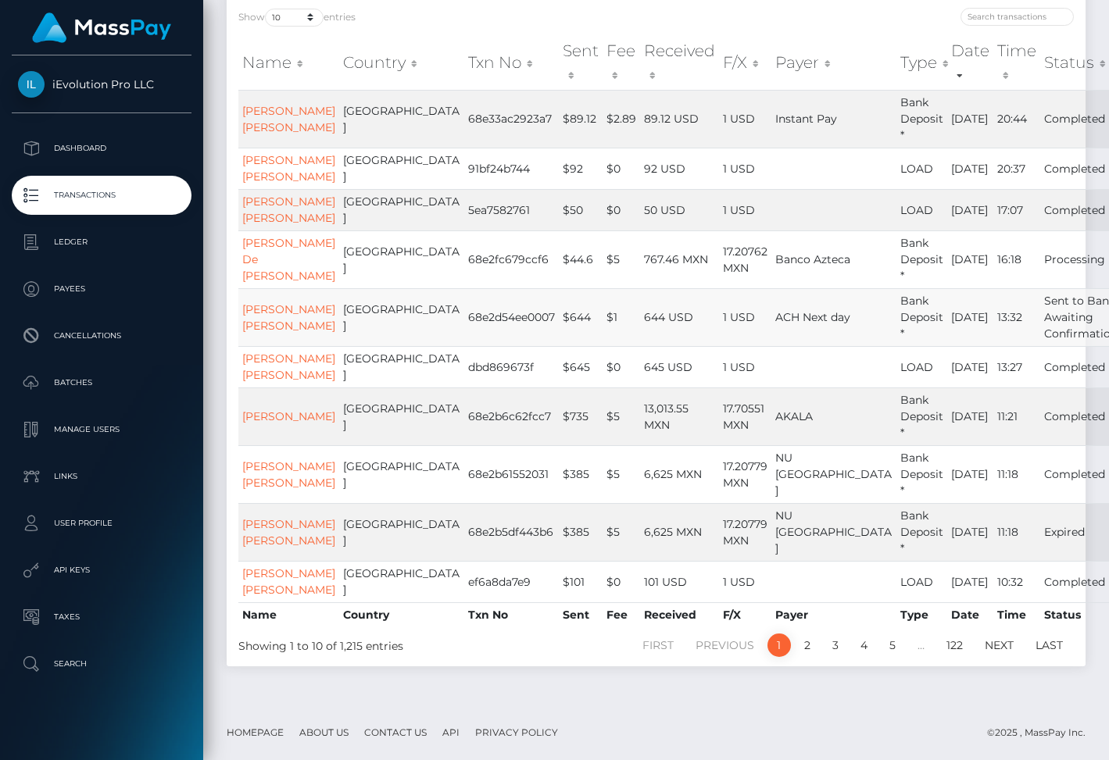
scroll to position [319, 0]
click at [270, 302] on link "[PERSON_NAME] [PERSON_NAME]" at bounding box center [288, 317] width 93 height 30
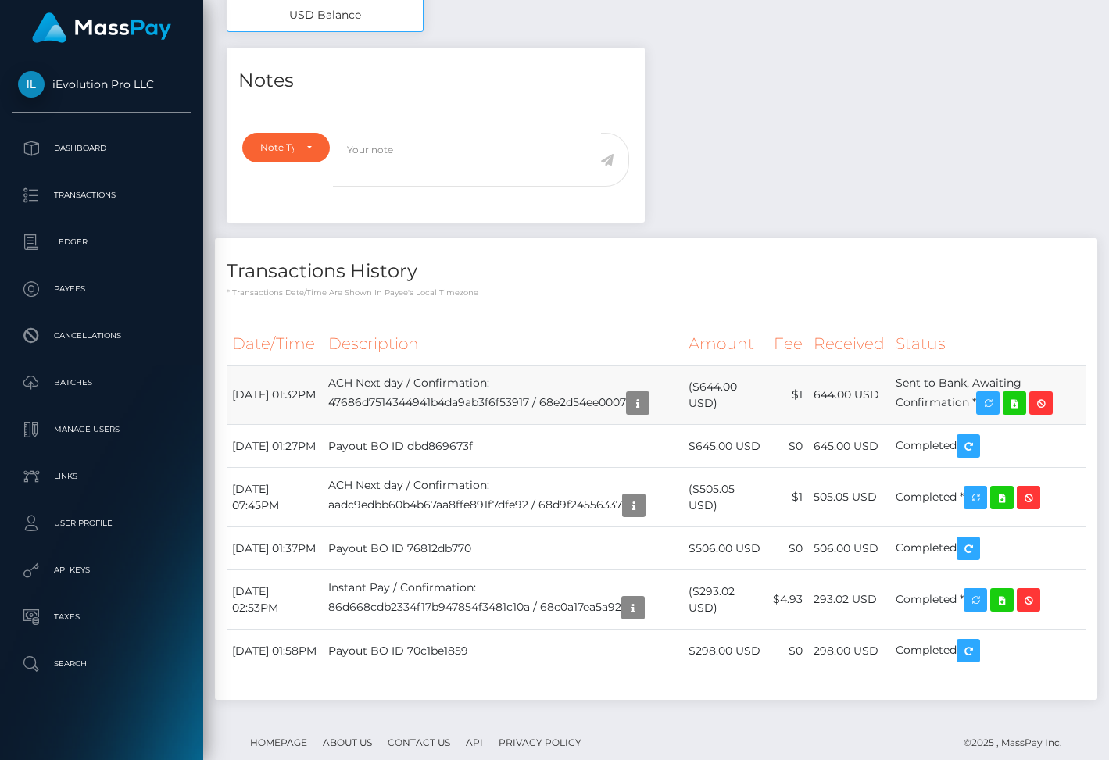
scroll to position [684, 0]
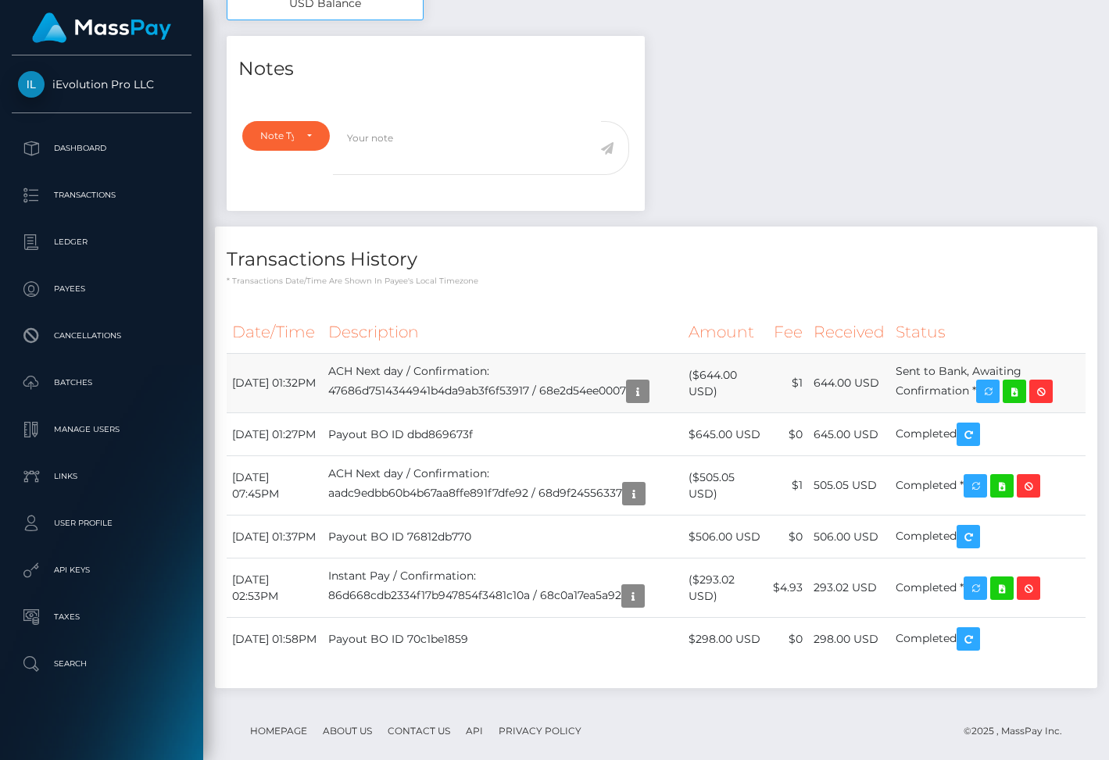
drag, startPoint x: 227, startPoint y: 370, endPoint x: 760, endPoint y: 370, distance: 532.8
click at [760, 370] on tr "October 5, 2025 01:32PM ACH Next day / Confirmation: 47686d7514344941b4da9ab3f6…" at bounding box center [656, 383] width 859 height 59
click at [759, 375] on td "($644.00 USD)" at bounding box center [725, 383] width 84 height 59
click at [647, 388] on icon "button" at bounding box center [637, 392] width 19 height 20
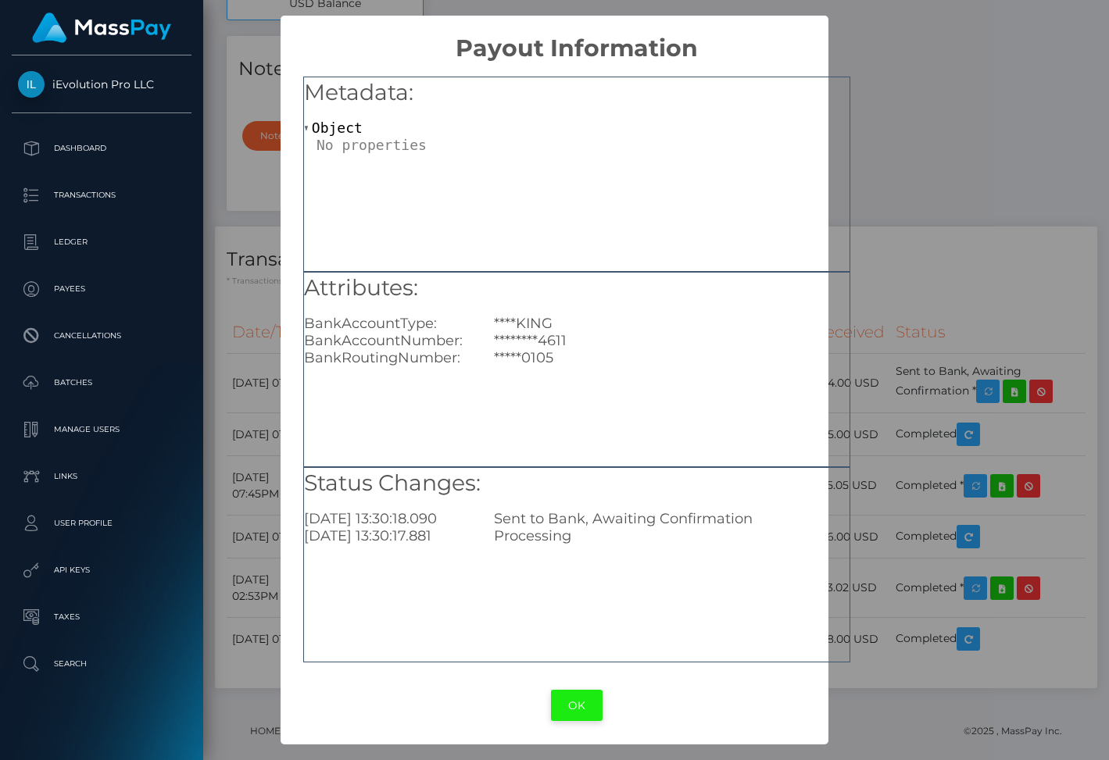
click at [595, 695] on button "OK" at bounding box center [577, 706] width 52 height 32
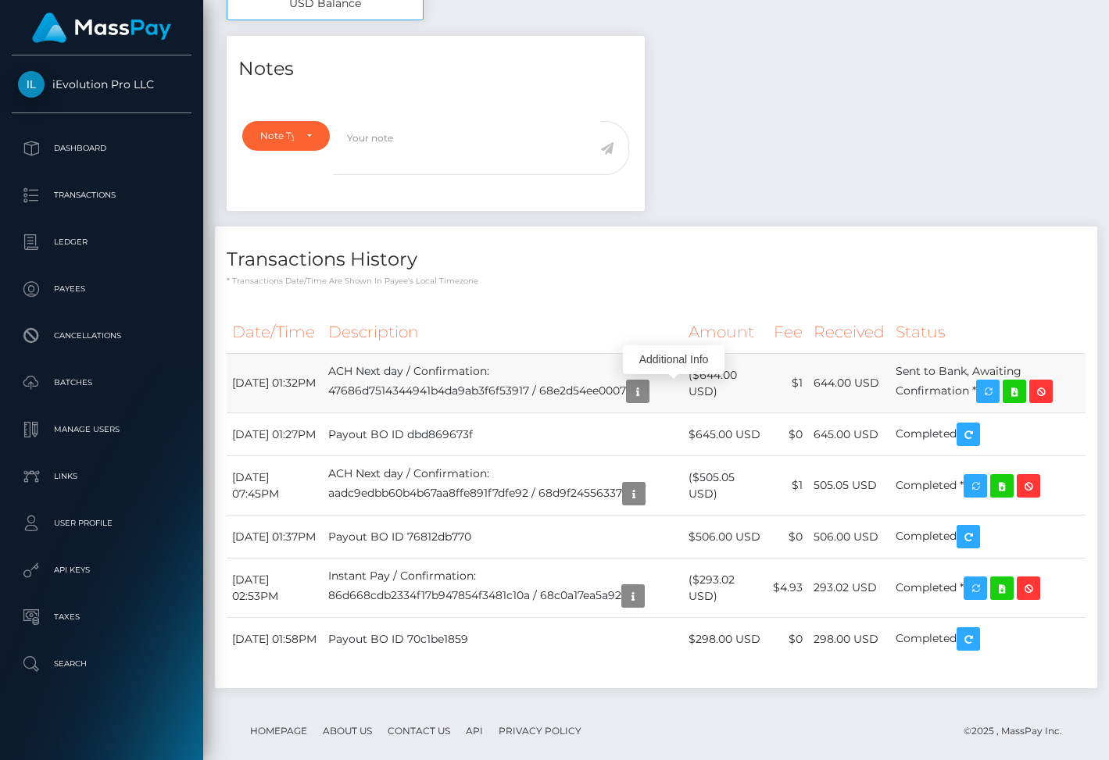
click at [959, 367] on td "Sent to Bank, Awaiting Confirmation *" at bounding box center [987, 383] width 195 height 59
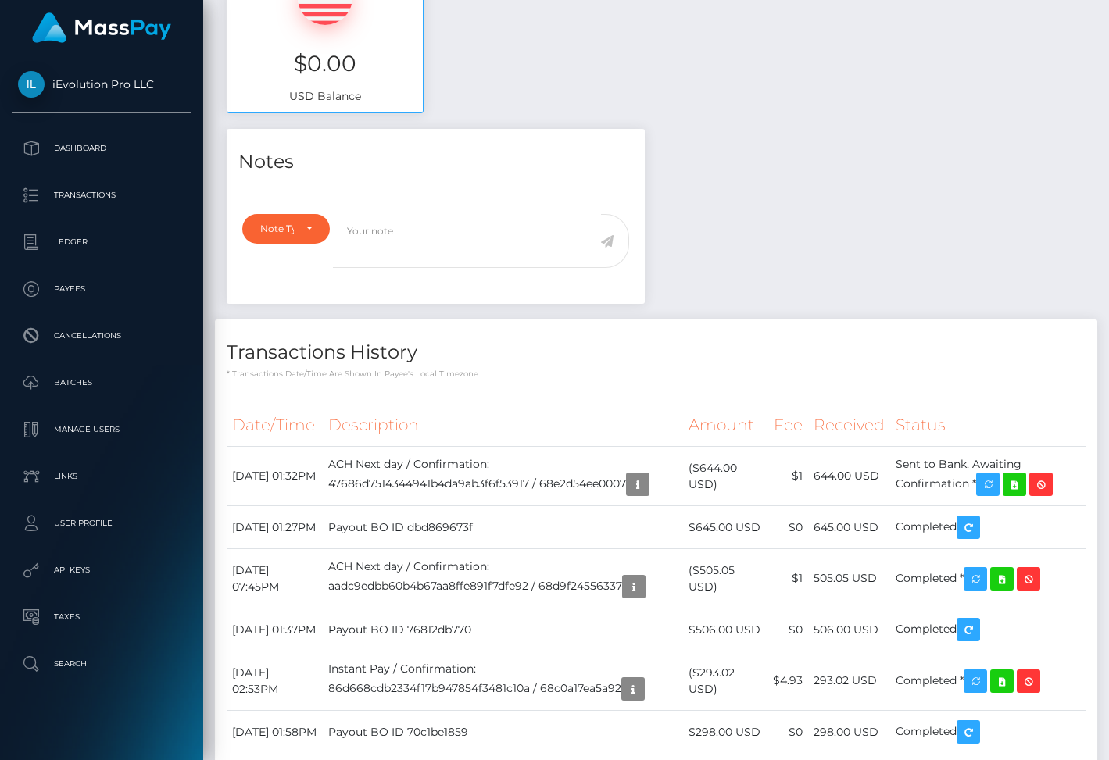
scroll to position [734, 0]
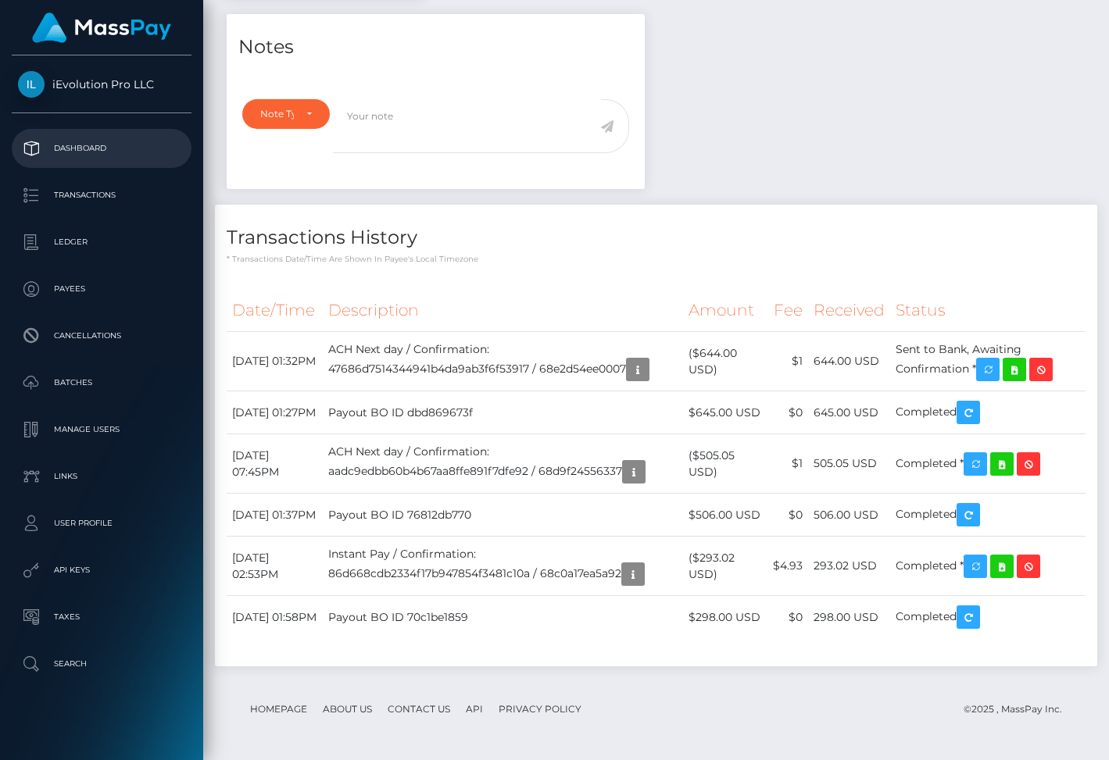
click at [163, 151] on p "Dashboard" at bounding box center [101, 148] width 167 height 23
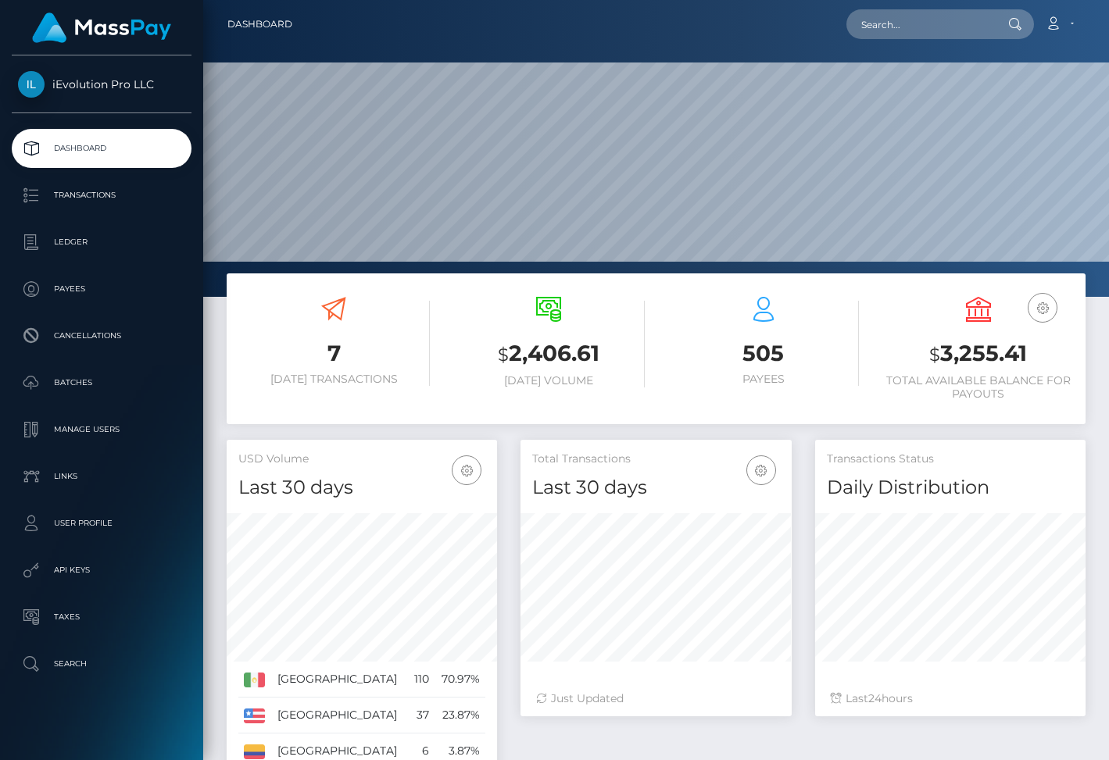
scroll to position [277, 270]
click at [138, 196] on p "Transactions" at bounding box center [101, 195] width 167 height 23
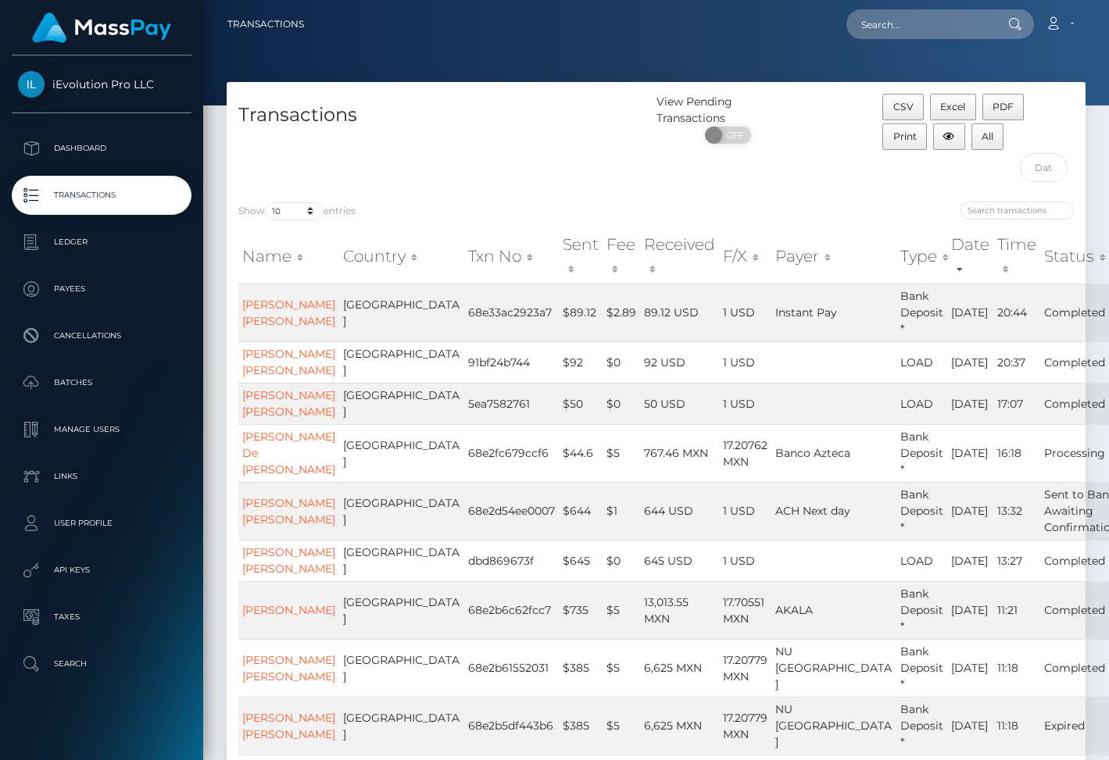
click at [301, 193] on div "Show 10 25 50 100 250 500 1,000 3,500 entries Name Country Txn No Sent Fee Rece…" at bounding box center [656, 525] width 859 height 670
click at [301, 202] on select "10 25 50 100 250 500 1,000 3,500" at bounding box center [294, 211] width 59 height 18
select select "3500"
click at [266, 202] on select "10 25 50 100 250 500 1,000 3,500" at bounding box center [294, 211] width 59 height 18
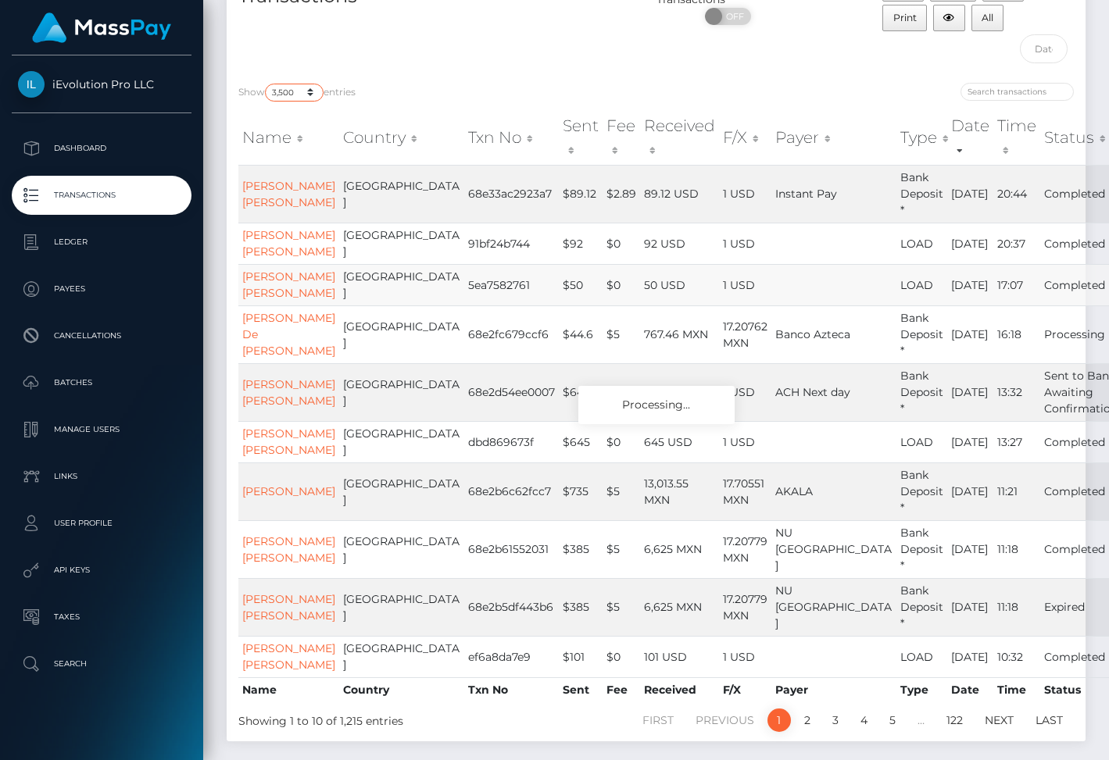
scroll to position [350, 0]
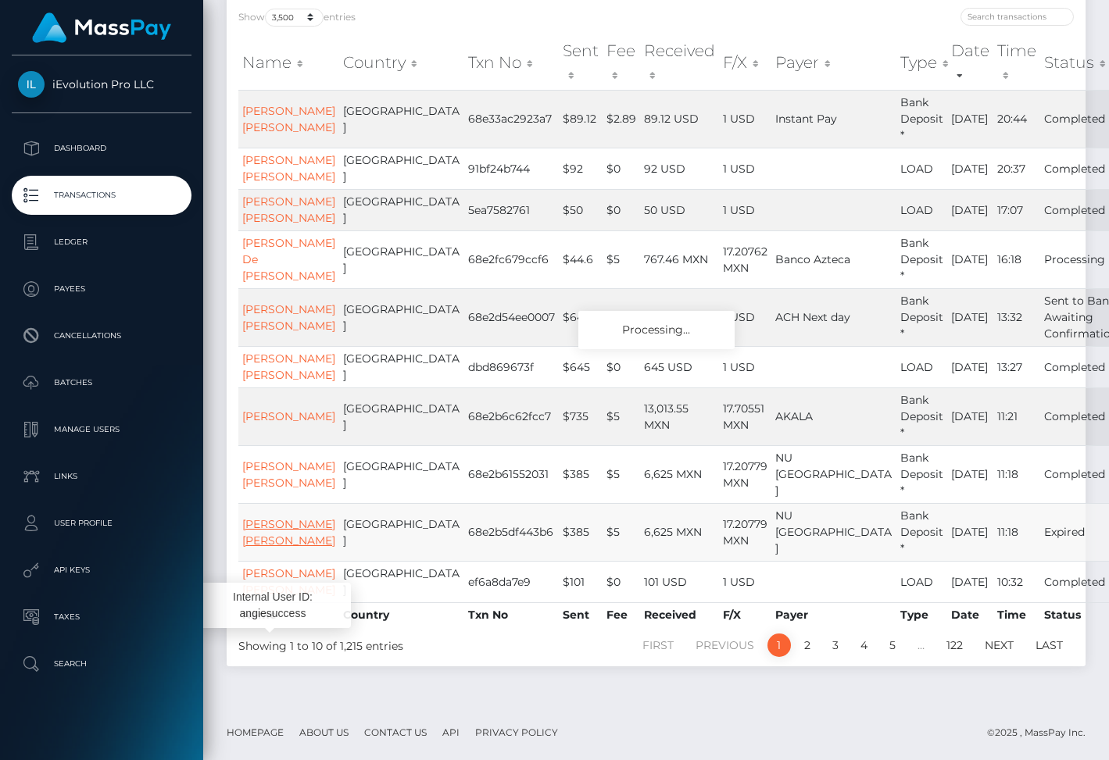
click at [263, 517] on link "Angelica Dinorah Rodriguez Gonzalez" at bounding box center [288, 532] width 93 height 30
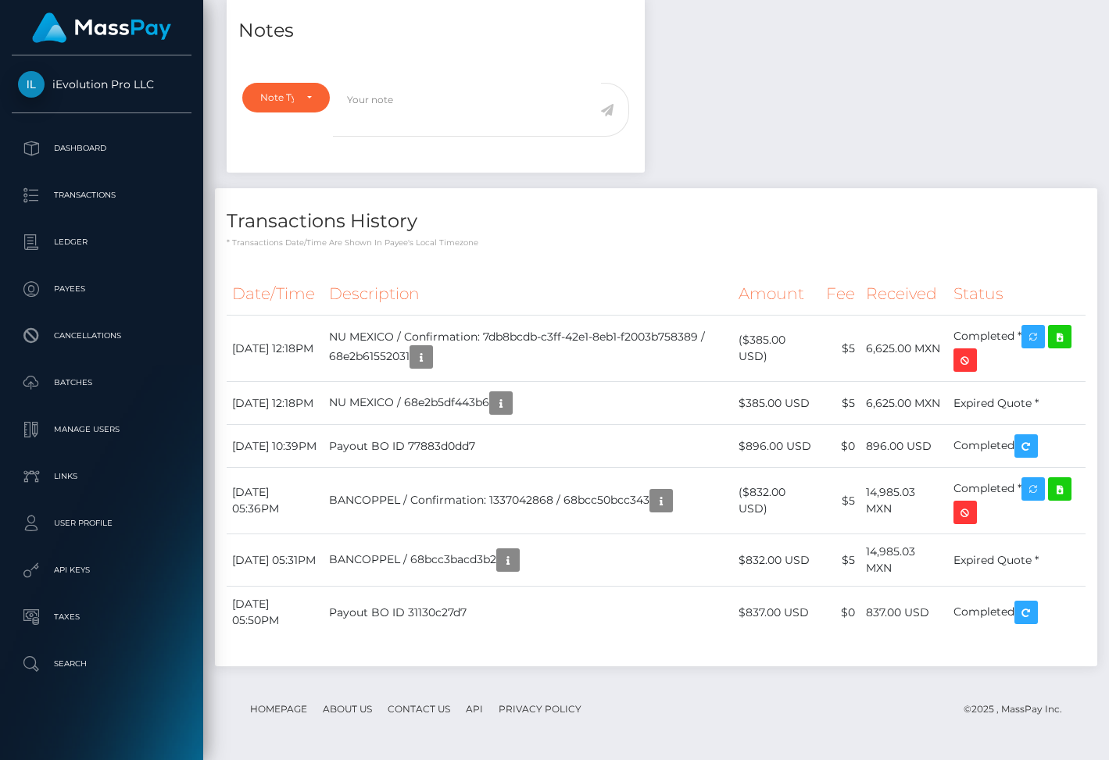
scroll to position [188, 270]
click at [859, 407] on td "$5" at bounding box center [840, 403] width 40 height 43
click at [170, 199] on p "Transactions" at bounding box center [101, 195] width 167 height 23
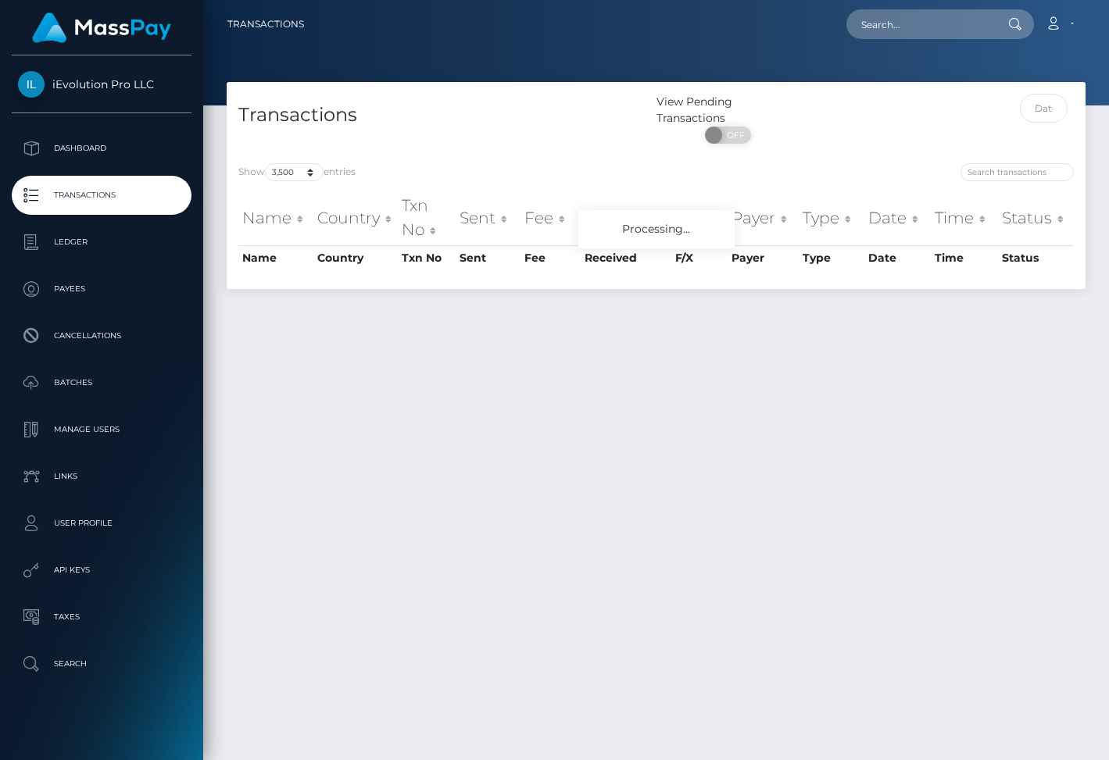
select select "3500"
click at [991, 172] on input "search" at bounding box center [1016, 172] width 113 height 18
type input "a"
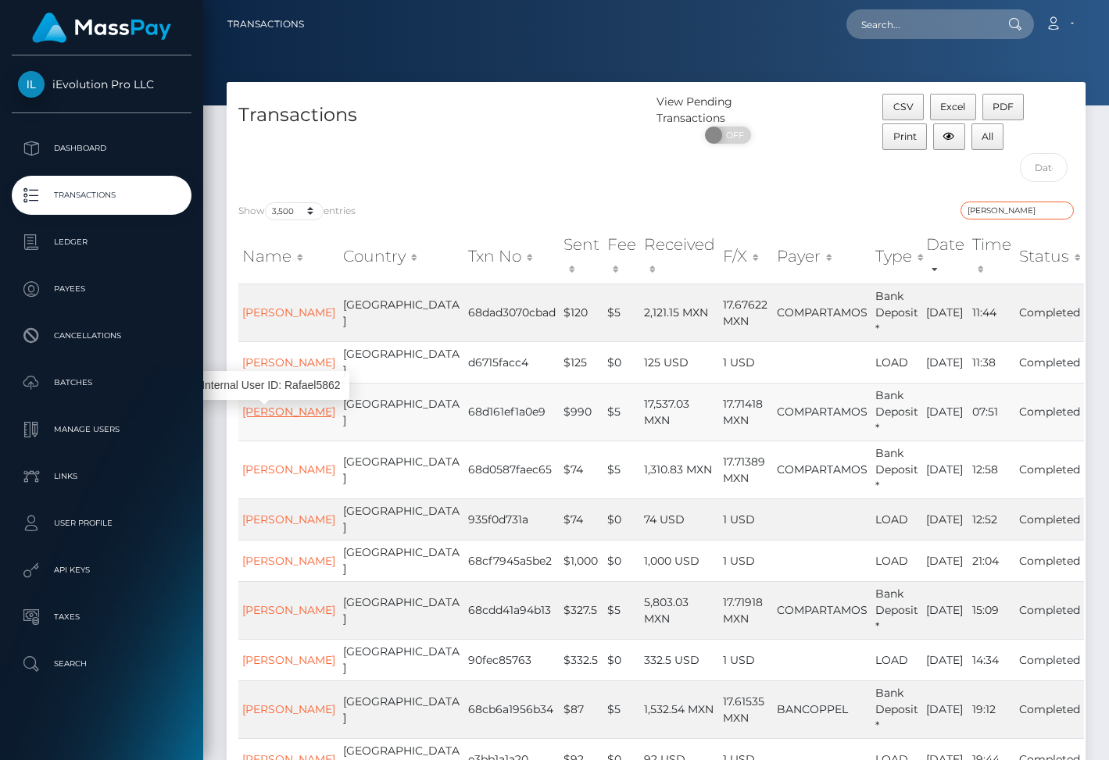
type input "rafael"
click at [259, 419] on link "Rafael Cabrera Ramirez" at bounding box center [288, 412] width 93 height 14
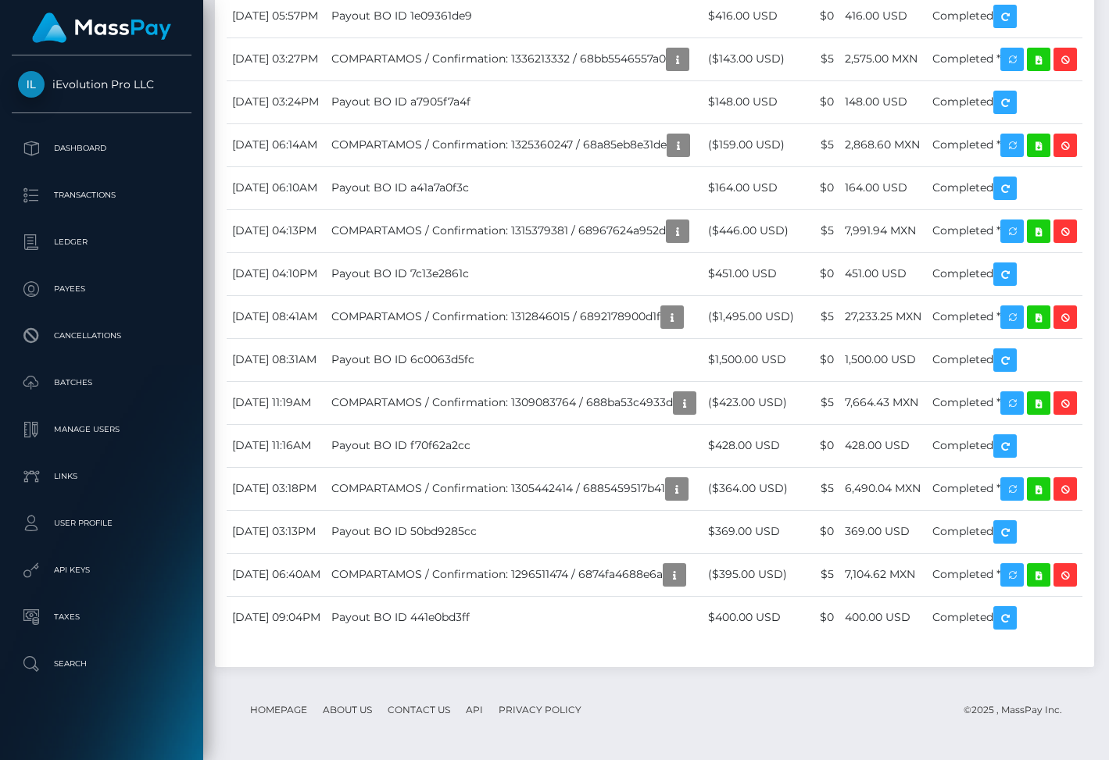
scroll to position [3061, 0]
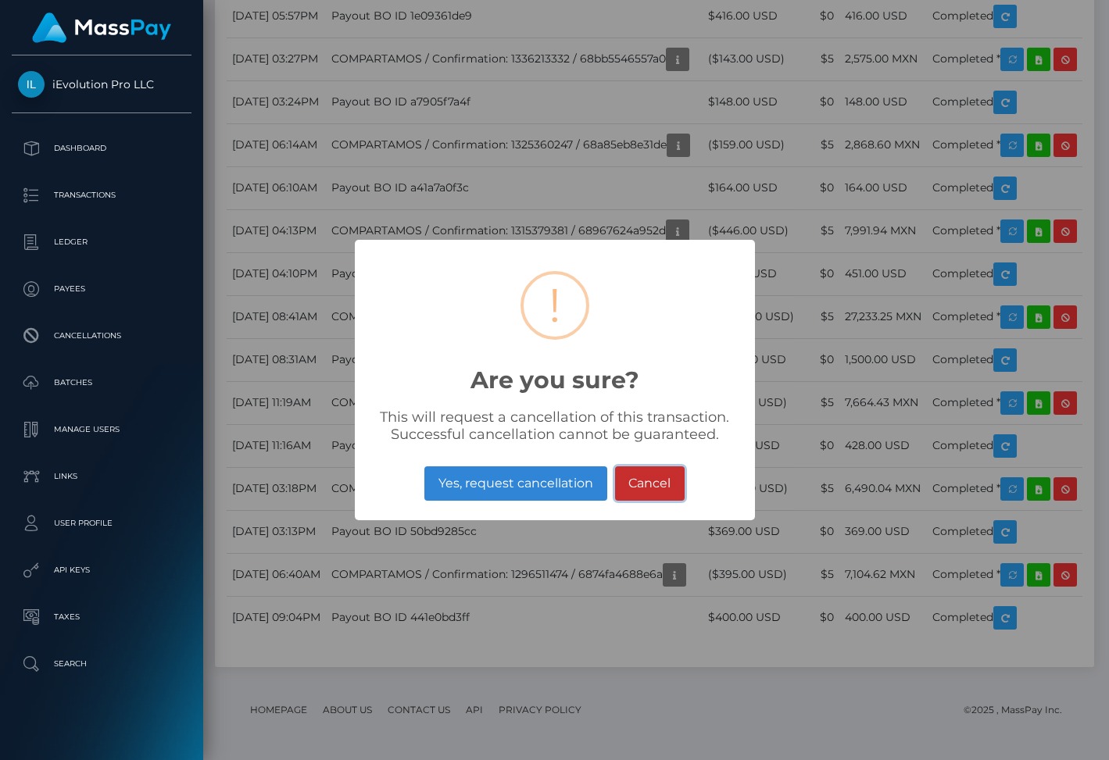
click at [665, 488] on button "Cancel" at bounding box center [650, 483] width 70 height 34
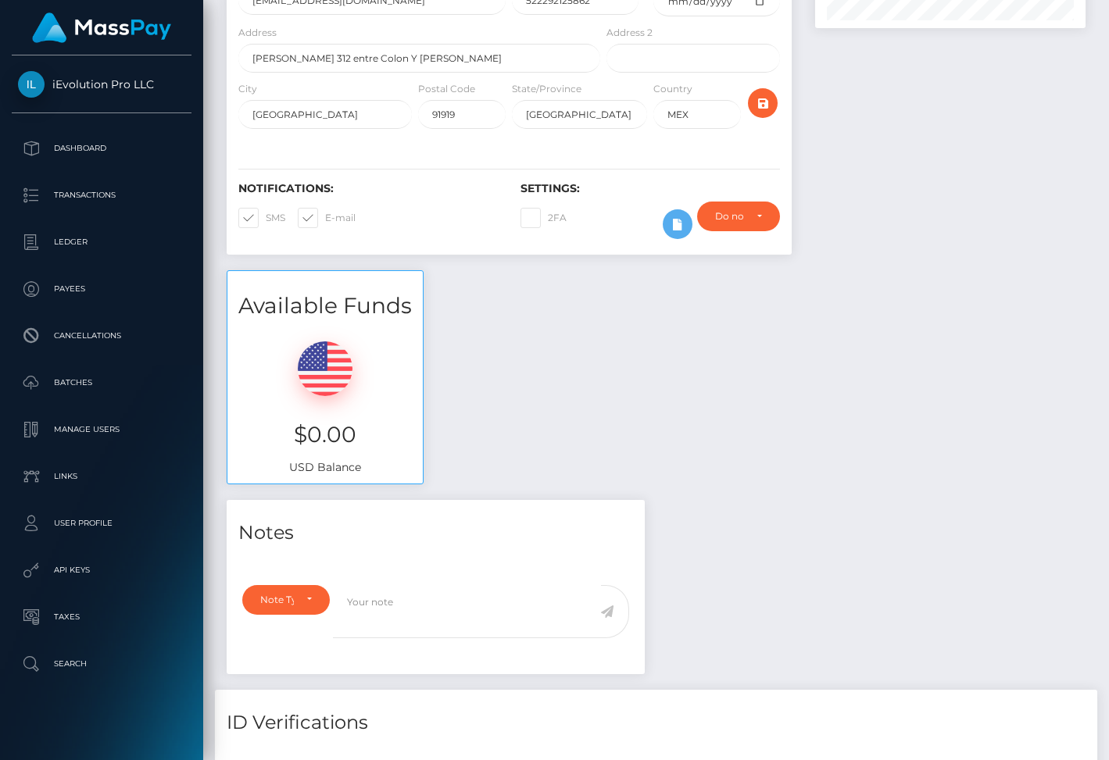
scroll to position [0, 0]
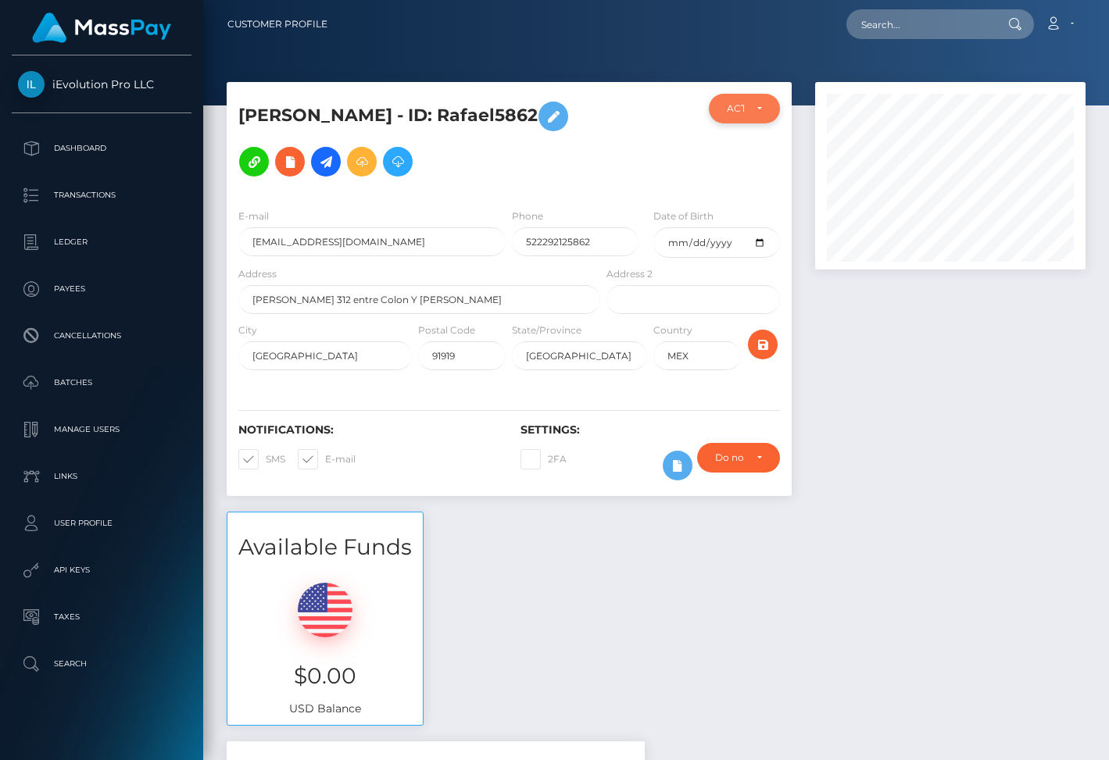
click at [723, 111] on div "ACTIVE" at bounding box center [744, 109] width 70 height 30
click at [740, 178] on span "DEACTIVE" at bounding box center [751, 184] width 49 height 14
select select "DEACTIVE"
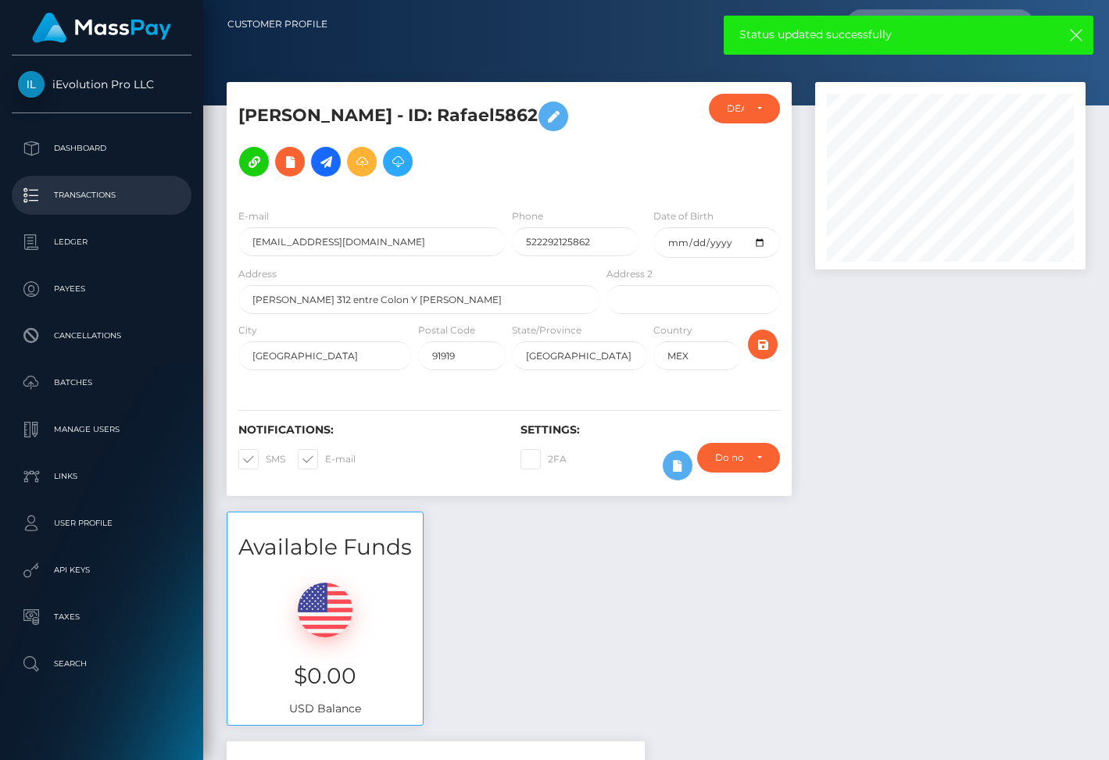
click at [128, 198] on p "Transactions" at bounding box center [101, 195] width 167 height 23
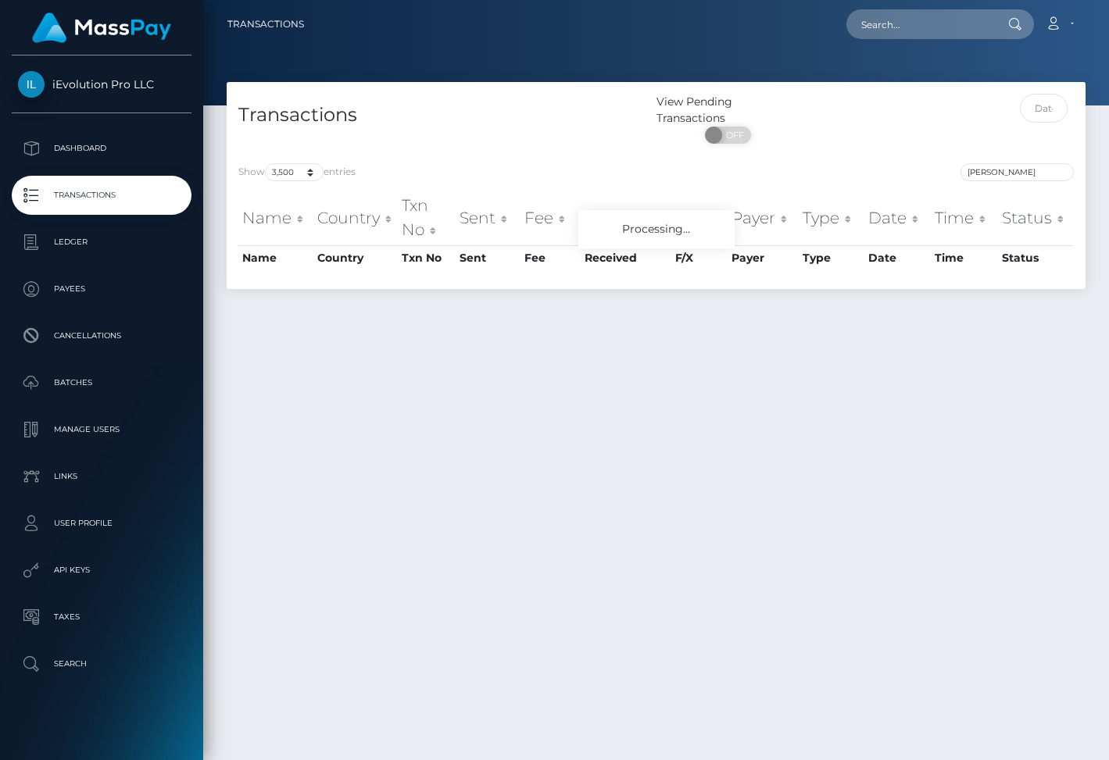
select select "3500"
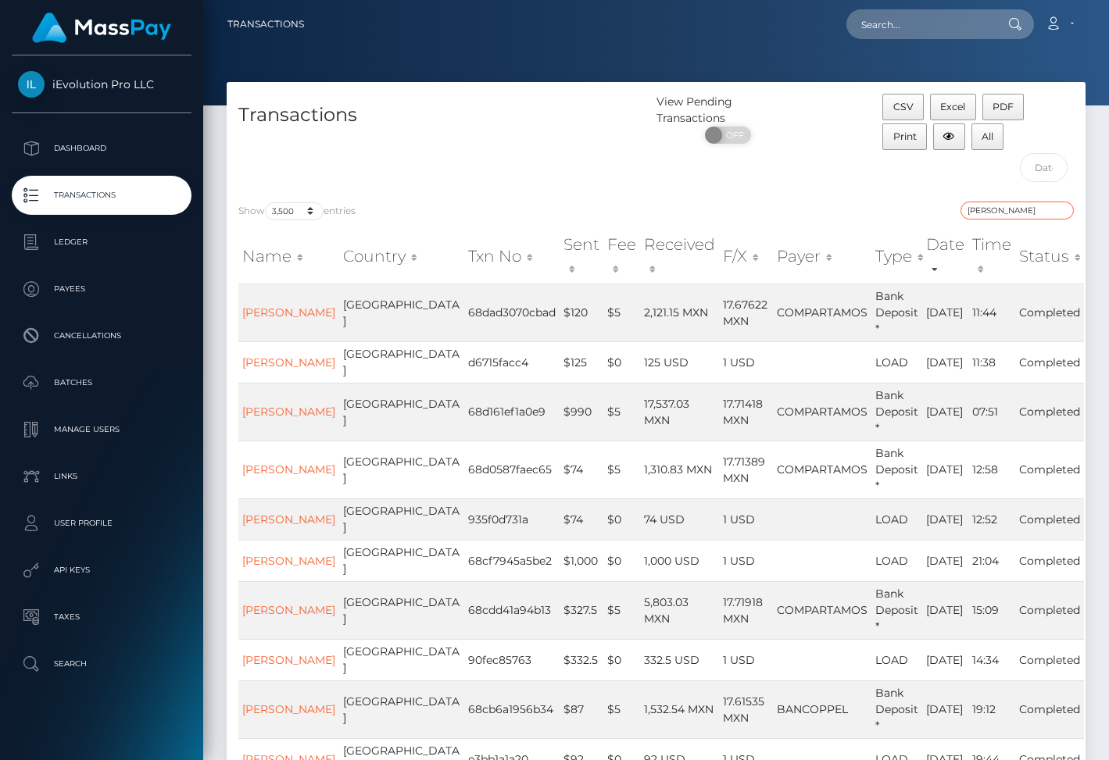
click at [981, 217] on input "rafael" at bounding box center [1016, 211] width 113 height 18
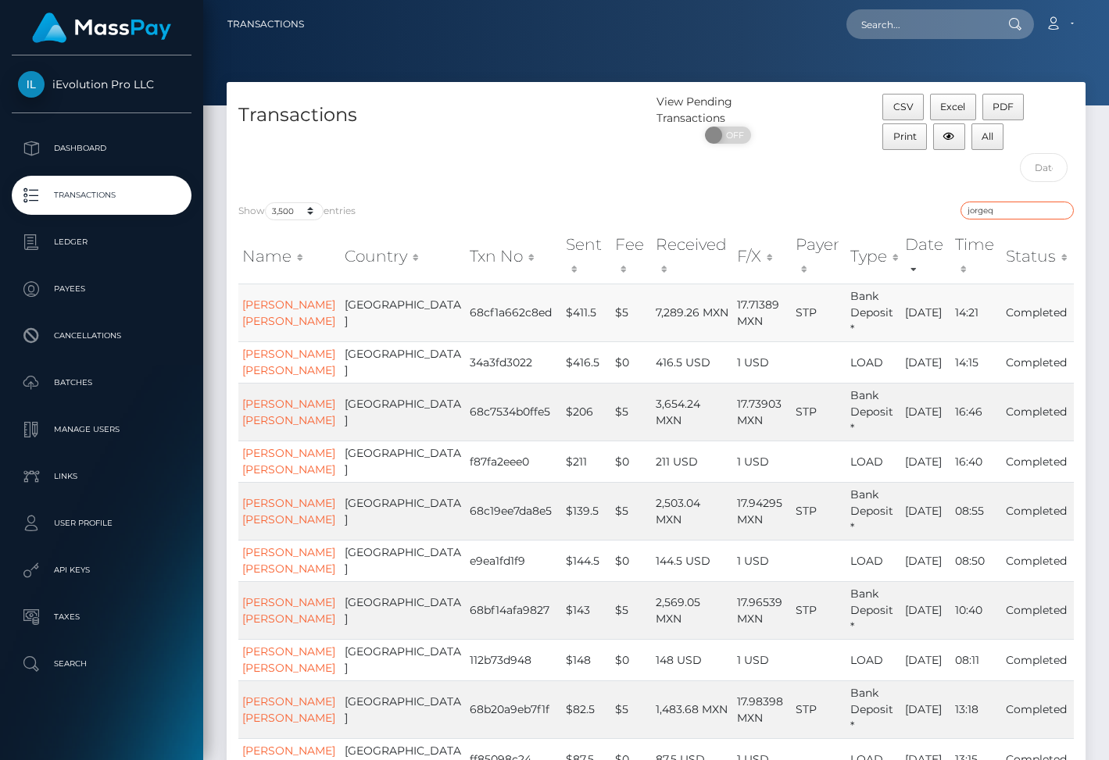
type input "jorgeq"
click at [269, 298] on td "Jorge Arturo Quiroz Galvan" at bounding box center [289, 313] width 102 height 58
click at [257, 303] on link "Jorge Arturo Quiroz Galvan" at bounding box center [288, 313] width 93 height 30
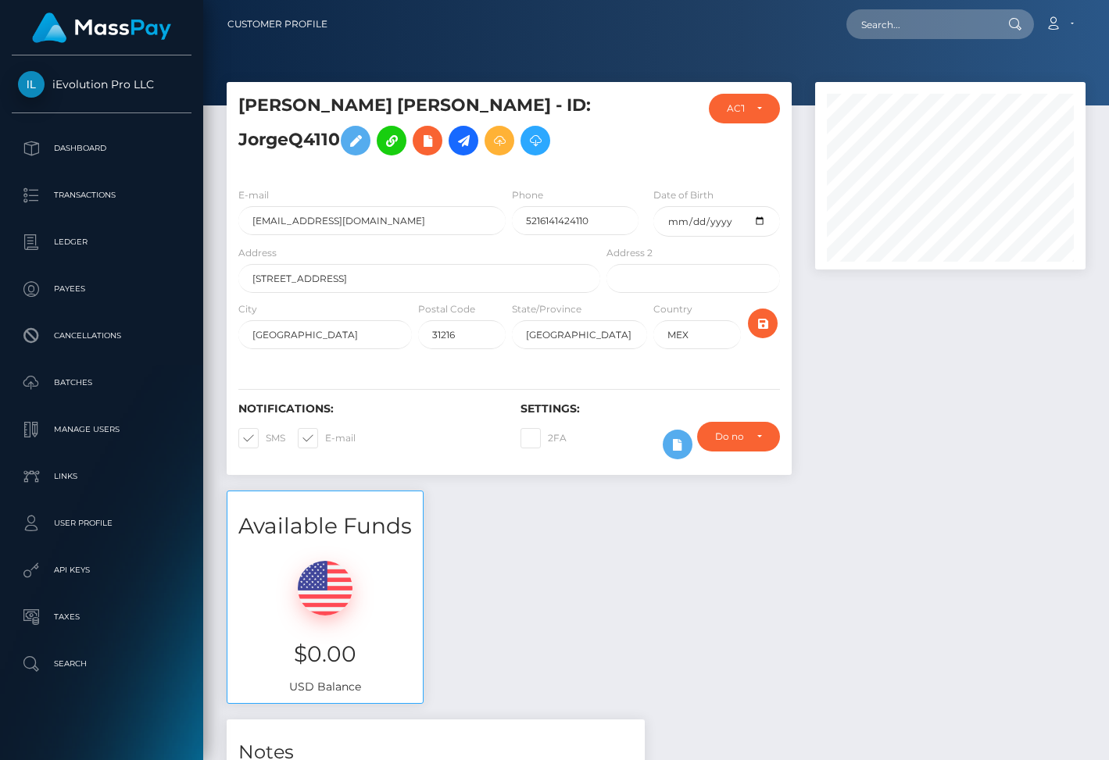
scroll to position [188, 270]
click at [727, 101] on div "ACTIVE" at bounding box center [744, 109] width 70 height 30
click at [730, 185] on span "DEACTIVE" at bounding box center [751, 184] width 49 height 14
select select "DEACTIVE"
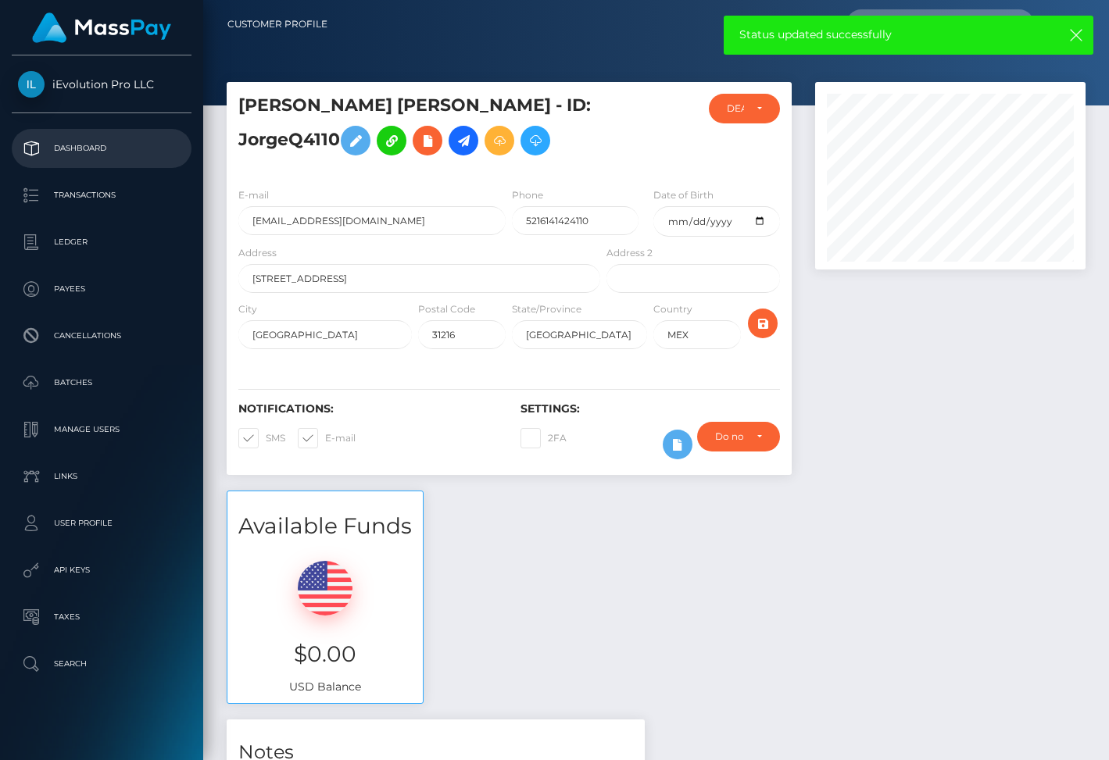
click at [104, 158] on p "Dashboard" at bounding box center [101, 148] width 167 height 23
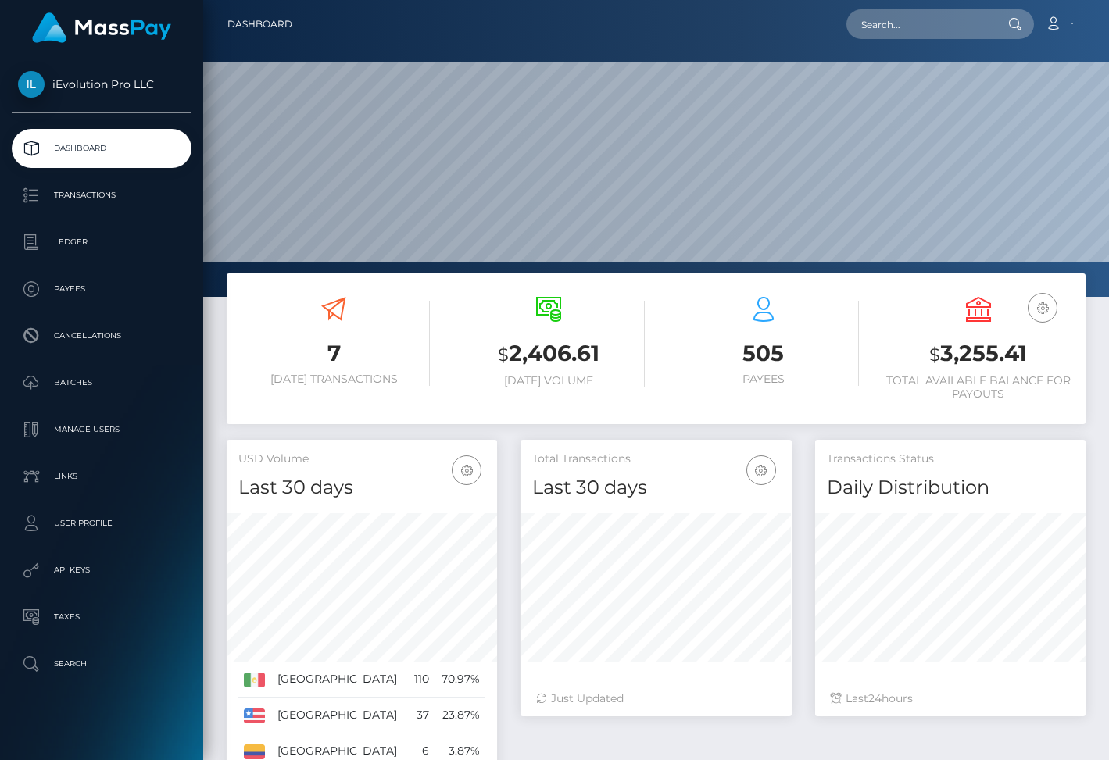
scroll to position [277, 270]
click at [929, 21] on input "text" at bounding box center [919, 24] width 147 height 30
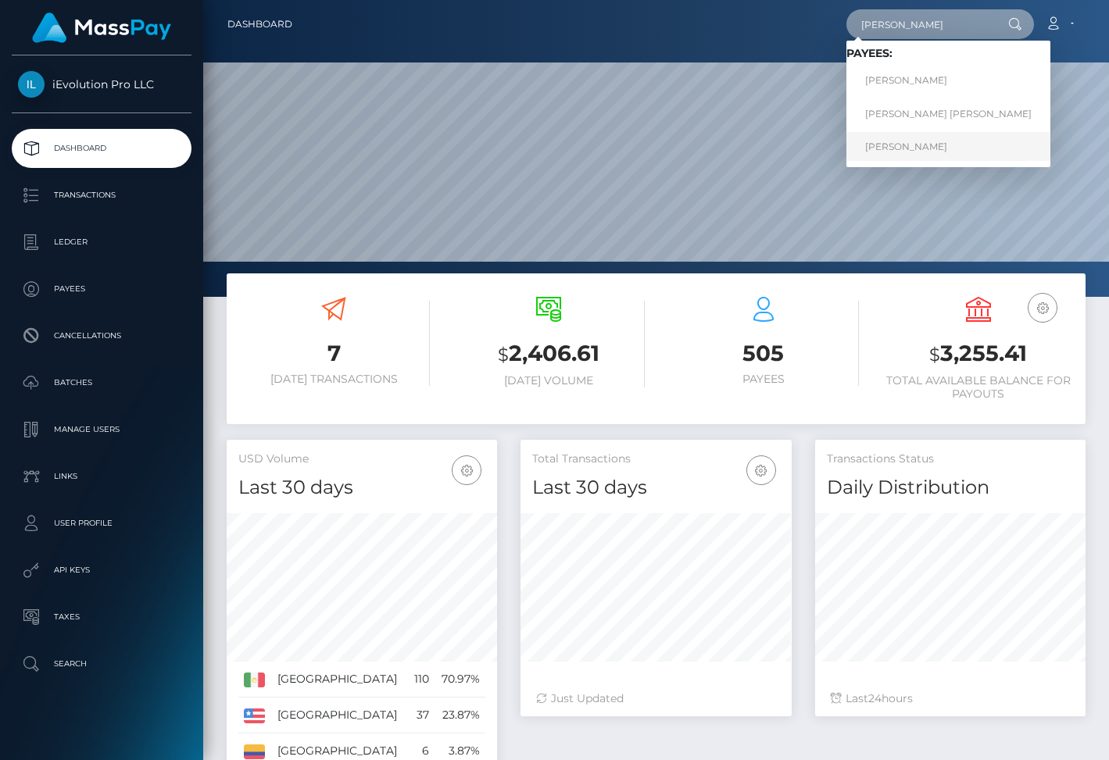
type input "sergio"
click at [927, 148] on link "Sergio Pineda Portillo" at bounding box center [948, 146] width 204 height 29
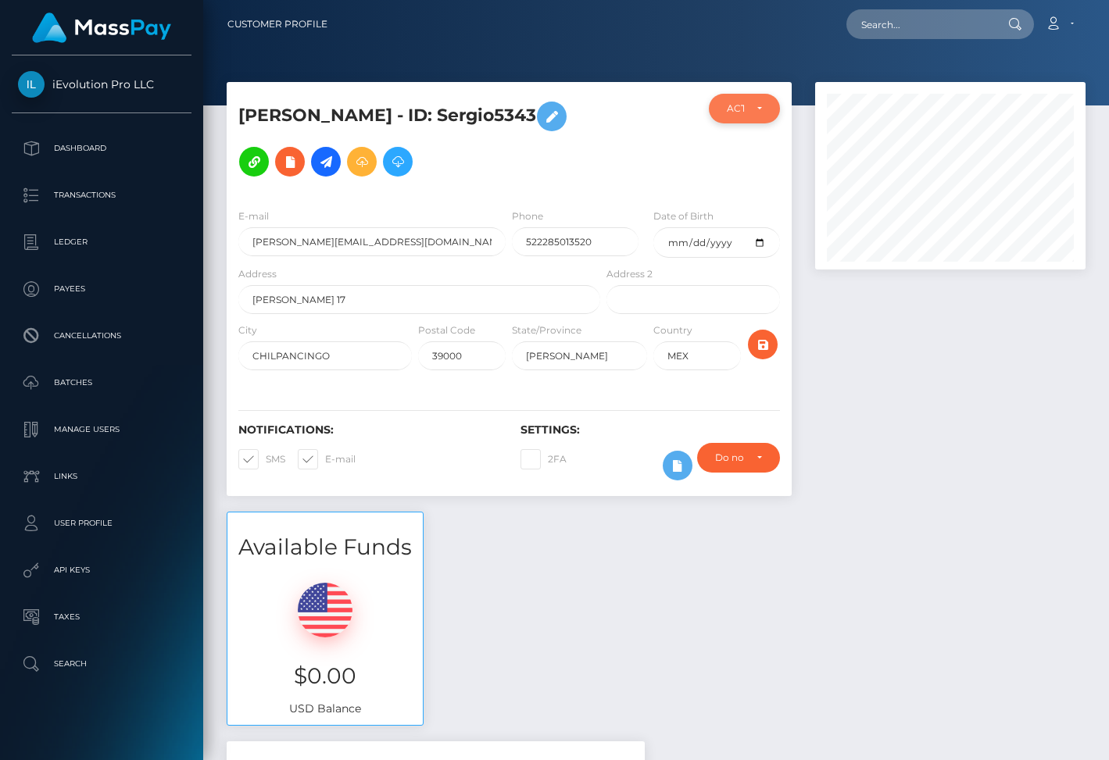
click at [739, 113] on div "ACTIVE" at bounding box center [735, 108] width 16 height 13
click at [739, 180] on span "DEACTIVE" at bounding box center [751, 184] width 49 height 14
select select "DEACTIVE"
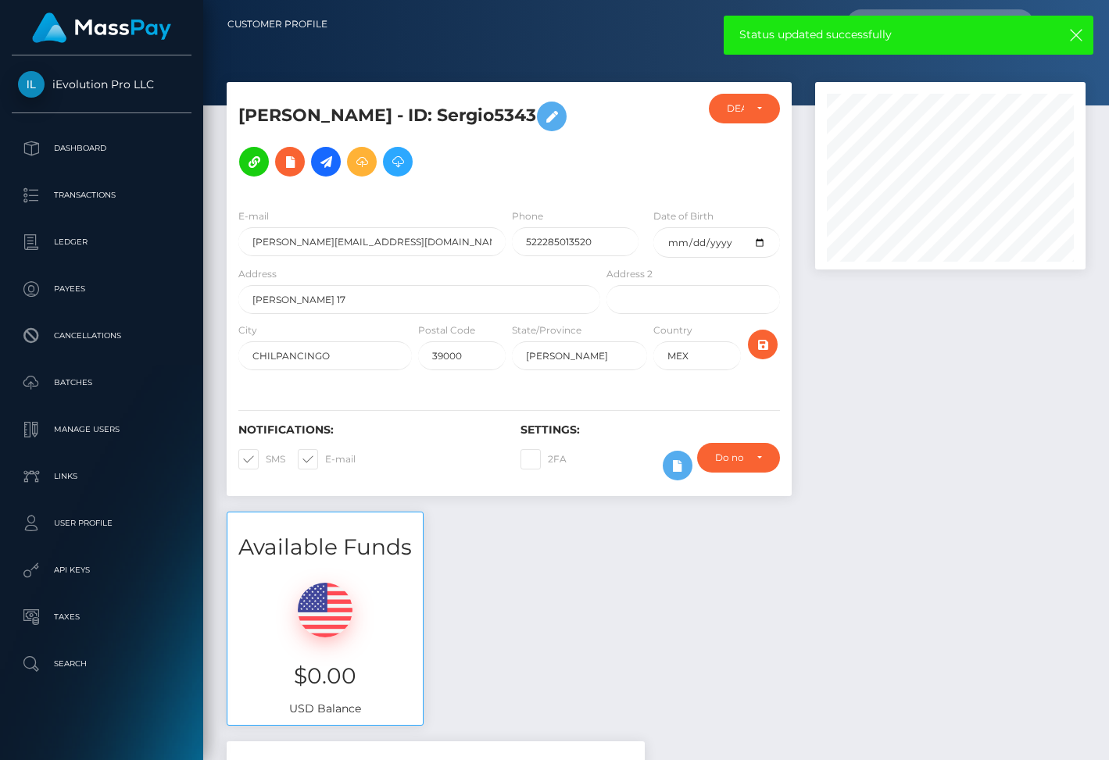
click at [542, 116] on h5 "[PERSON_NAME] - ID: Sergio5343" at bounding box center [414, 139] width 353 height 91
copy h5 "Sergio5343"
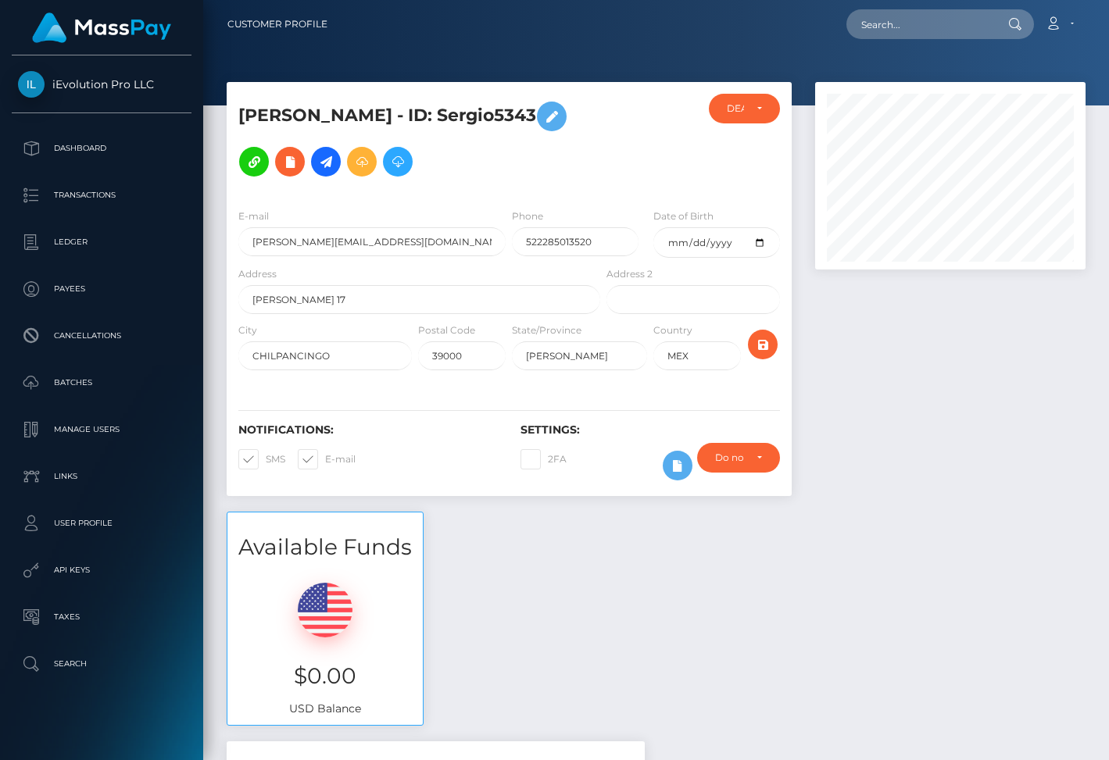
click at [591, 138] on h5 "[PERSON_NAME] - ID: Sergio5343" at bounding box center [414, 139] width 353 height 91
